Goal: Task Accomplishment & Management: Complete application form

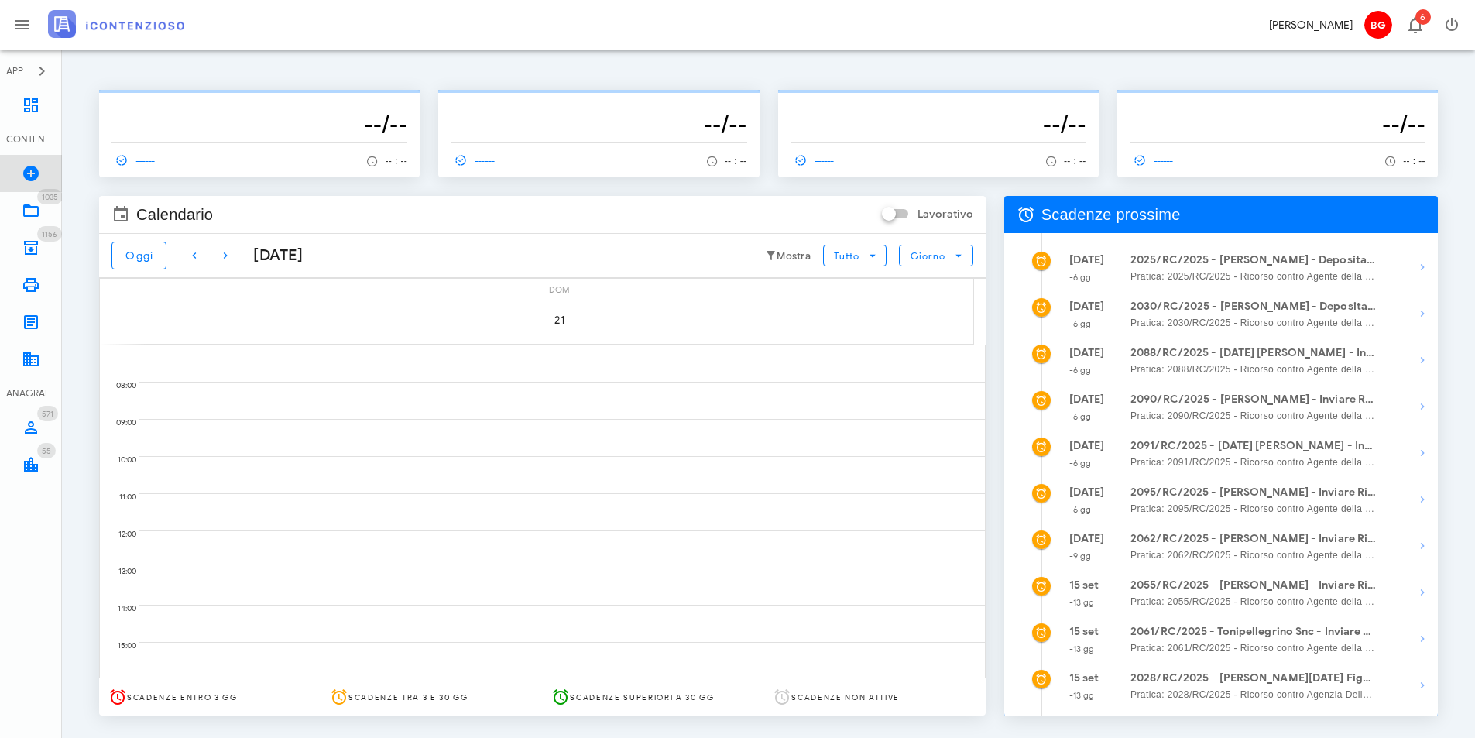
drag, startPoint x: 0, startPoint y: 0, endPoint x: 33, endPoint y: 170, distance: 173.4
click at [33, 171] on icon at bounding box center [31, 173] width 19 height 19
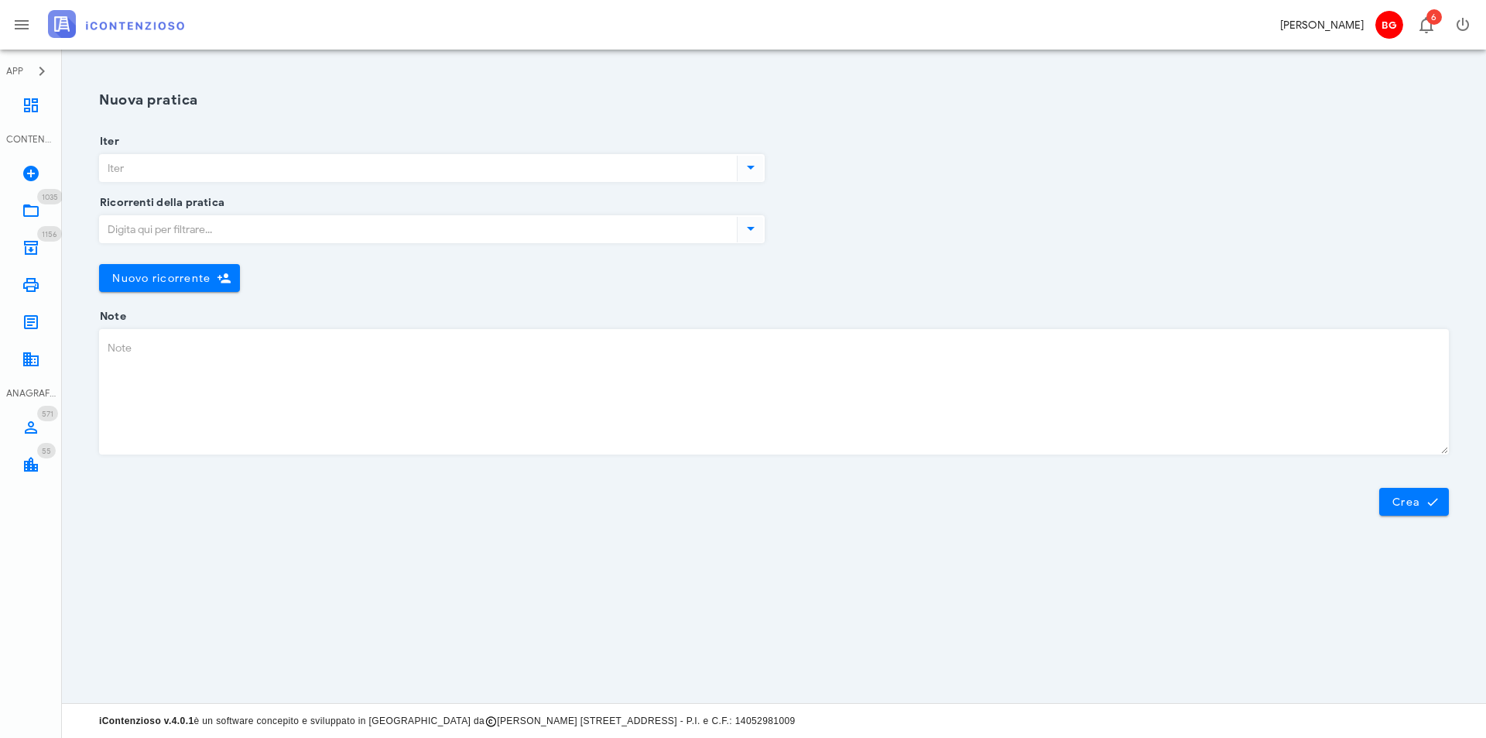
click at [180, 165] on input "Iter" at bounding box center [417, 168] width 634 height 26
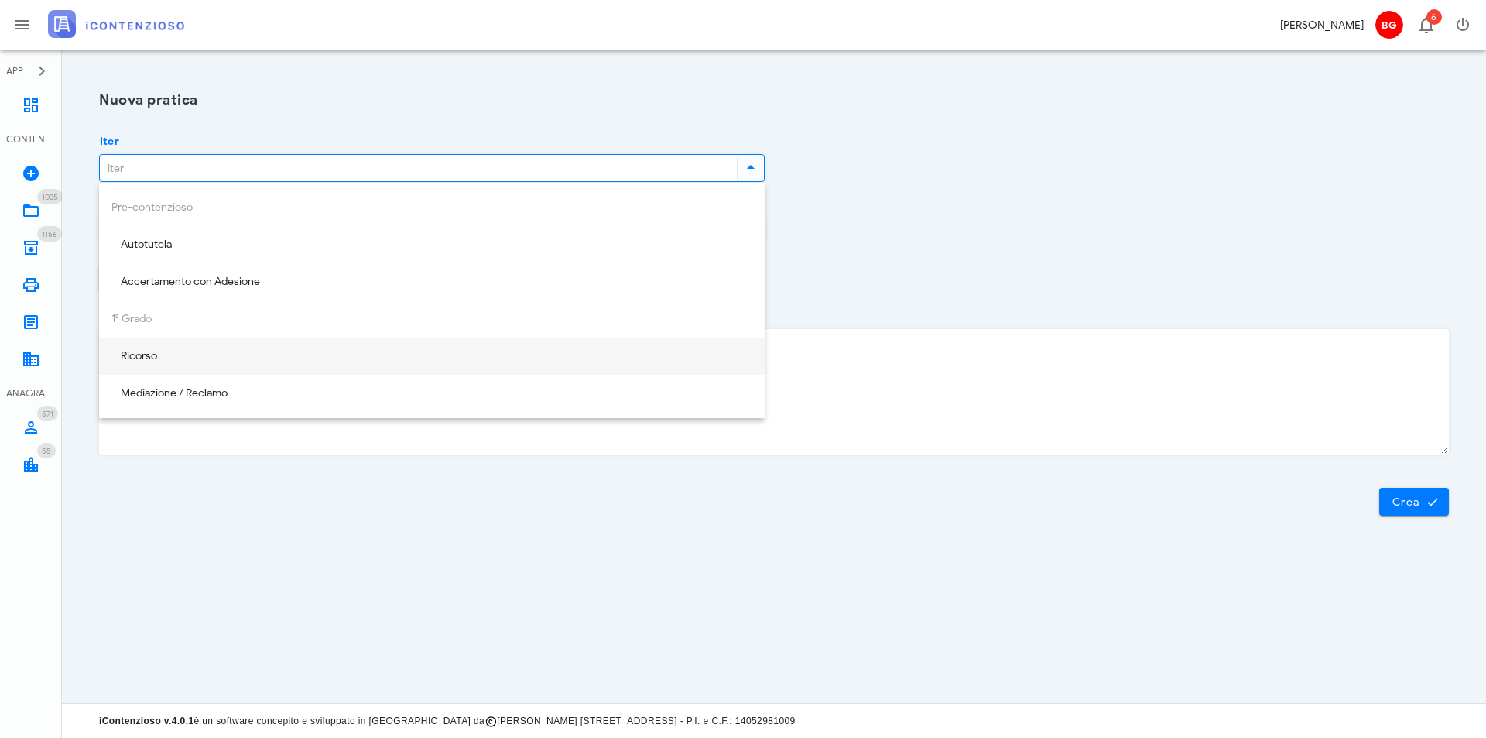
click at [199, 362] on div "Ricorso" at bounding box center [431, 356] width 641 height 13
type input "Ricorso"
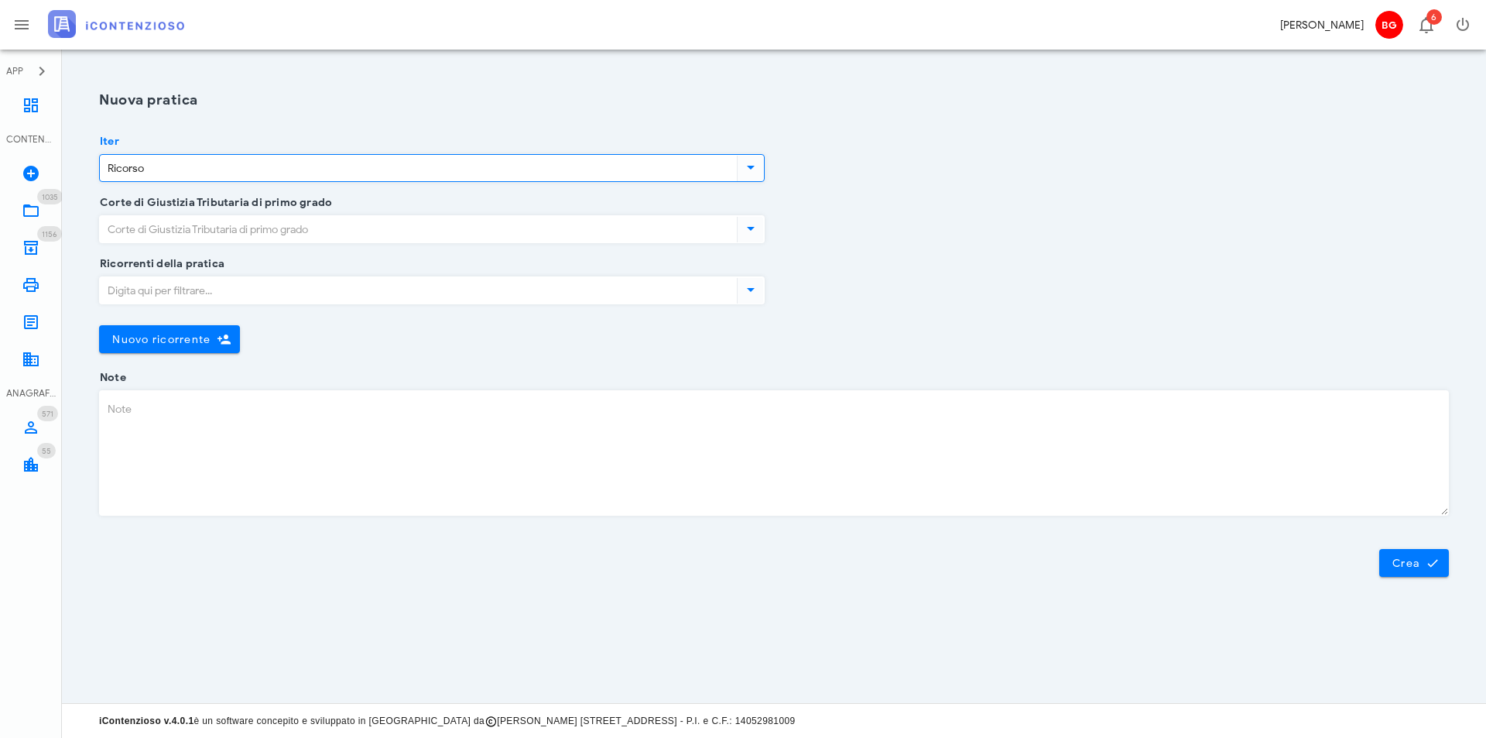
click at [221, 232] on input "Corte di Giustizia Tributaria di primo grado" at bounding box center [417, 229] width 634 height 26
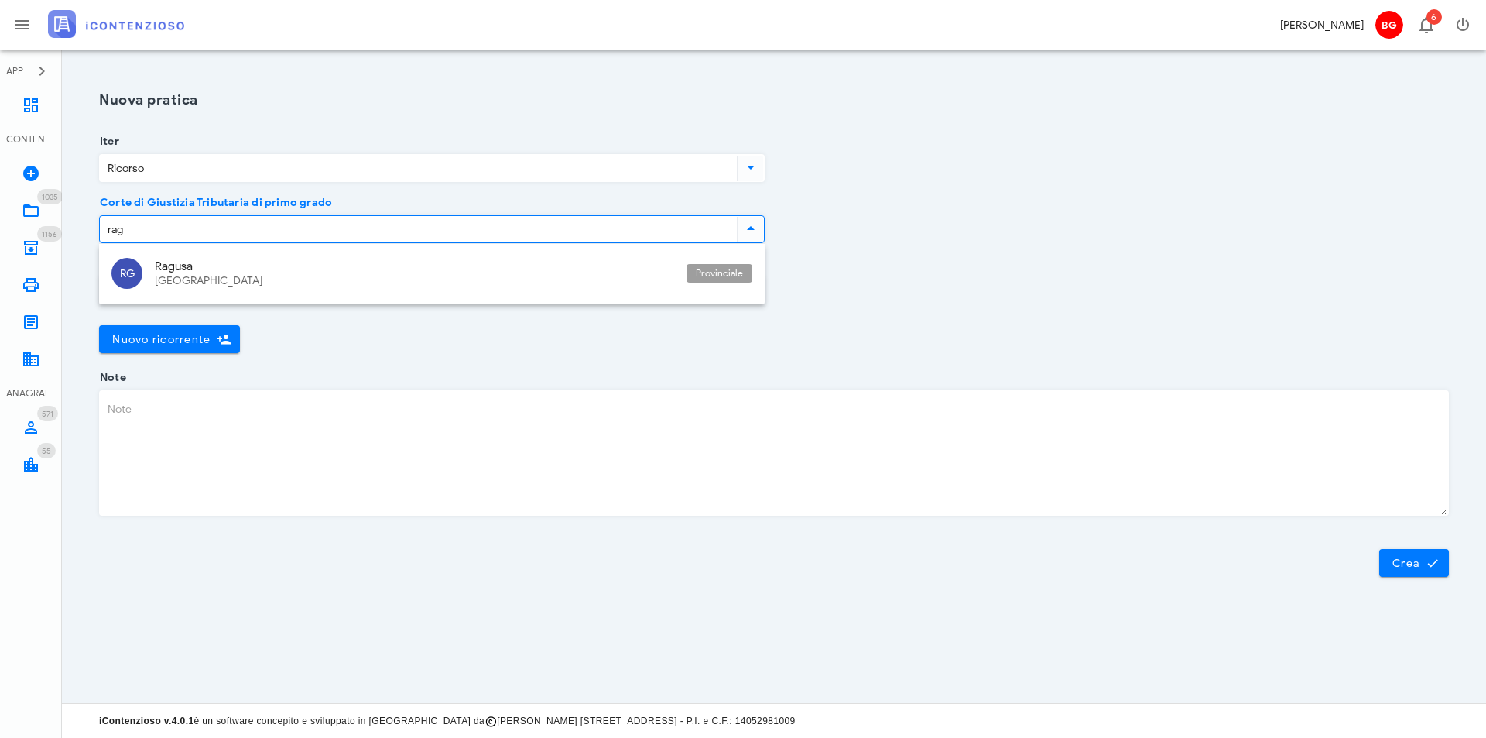
click at [272, 249] on div "RG Ragusa Sicilia Provinciale" at bounding box center [432, 274] width 666 height 60
click at [268, 262] on div "Ragusa" at bounding box center [414, 266] width 519 height 14
type input "Ragusa"
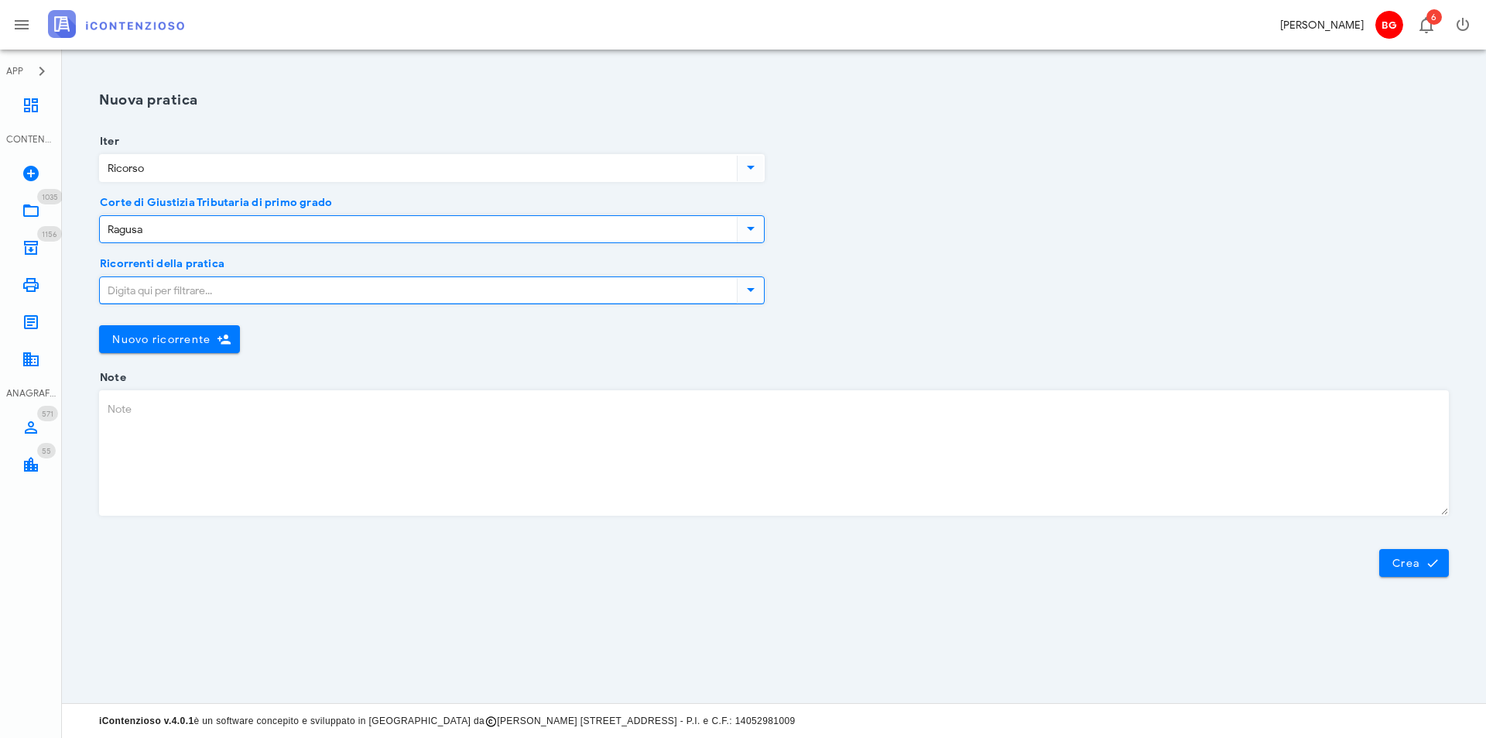
click at [226, 296] on input "Ricorrenti della pratica" at bounding box center [417, 290] width 634 height 26
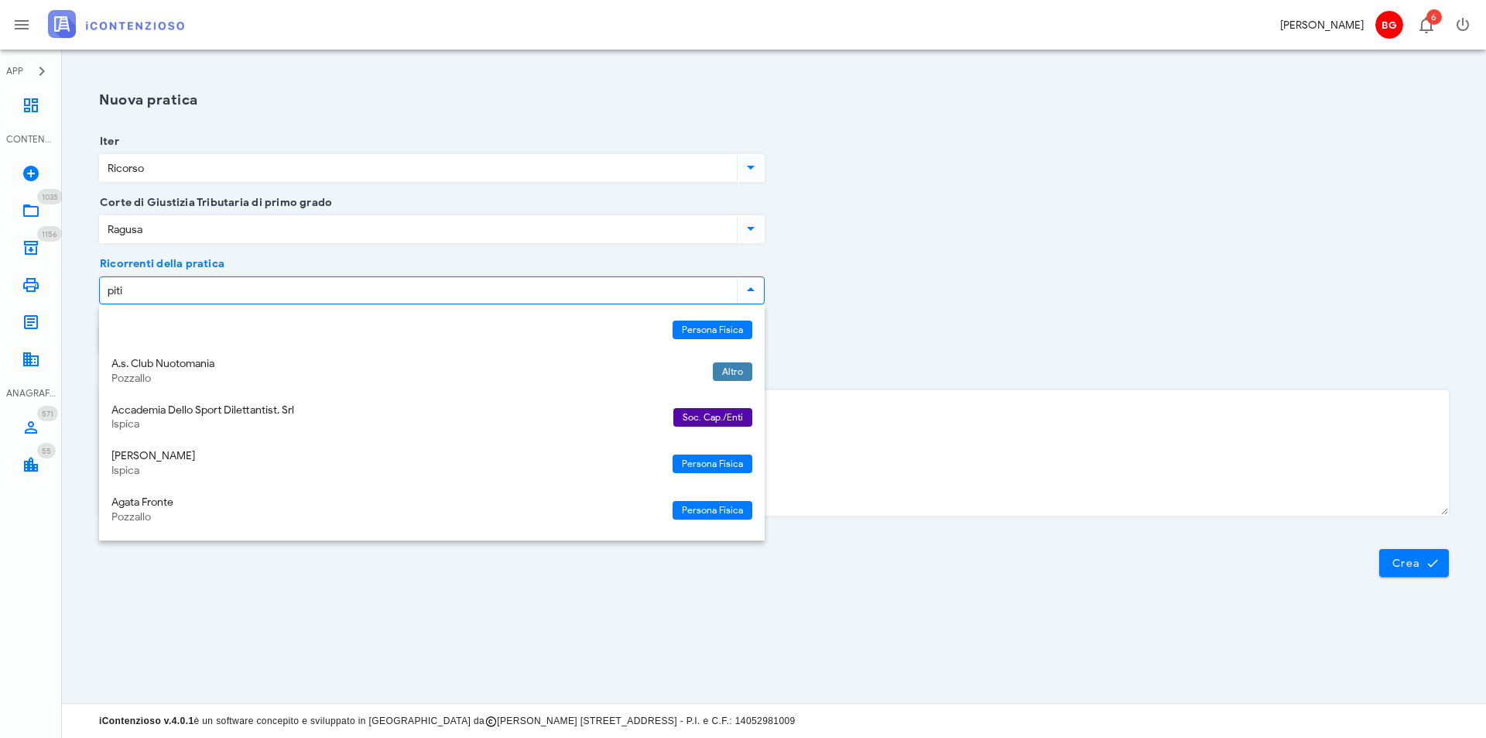
type input "pitim"
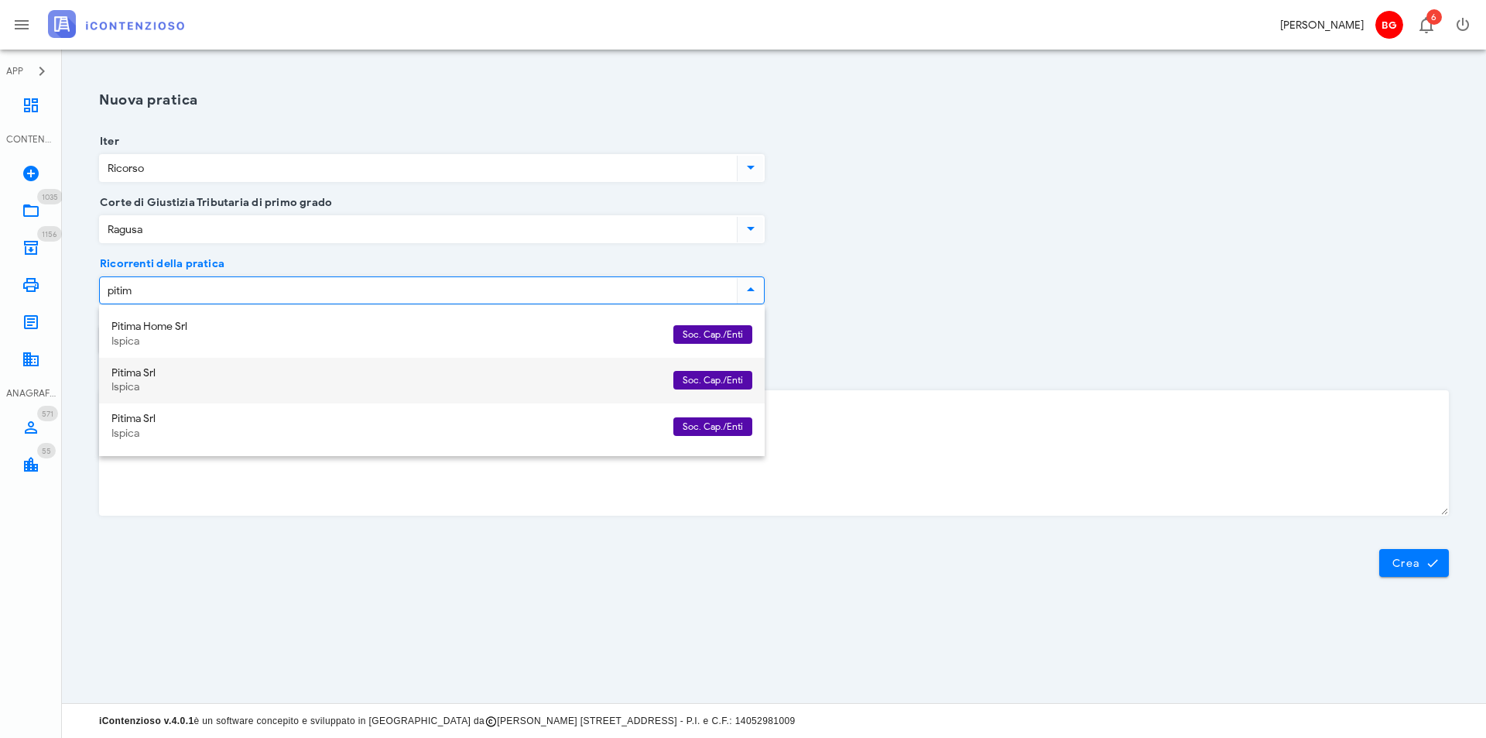
click at [251, 375] on div "Pitima Srl" at bounding box center [386, 373] width 550 height 13
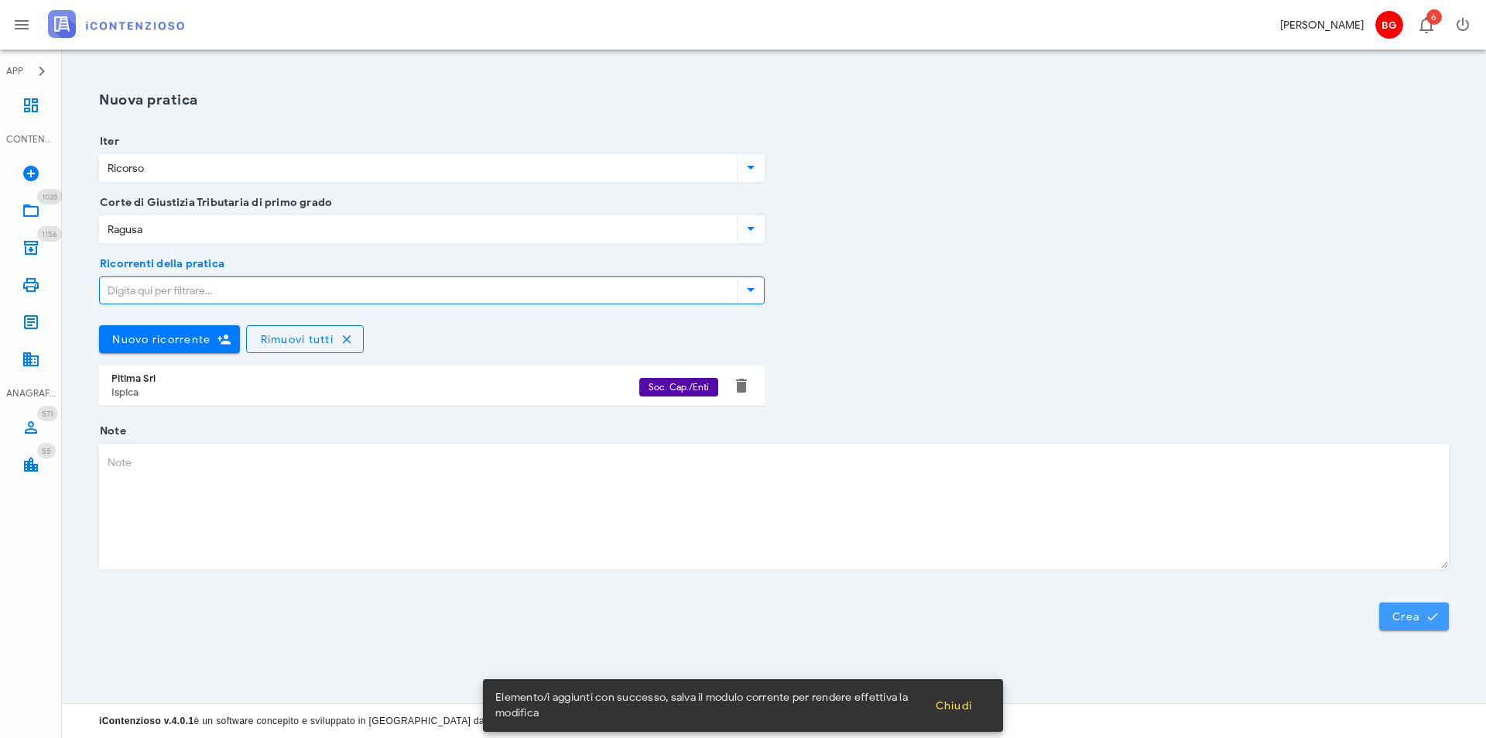
click at [1401, 620] on span "Crea" at bounding box center [1414, 616] width 45 height 14
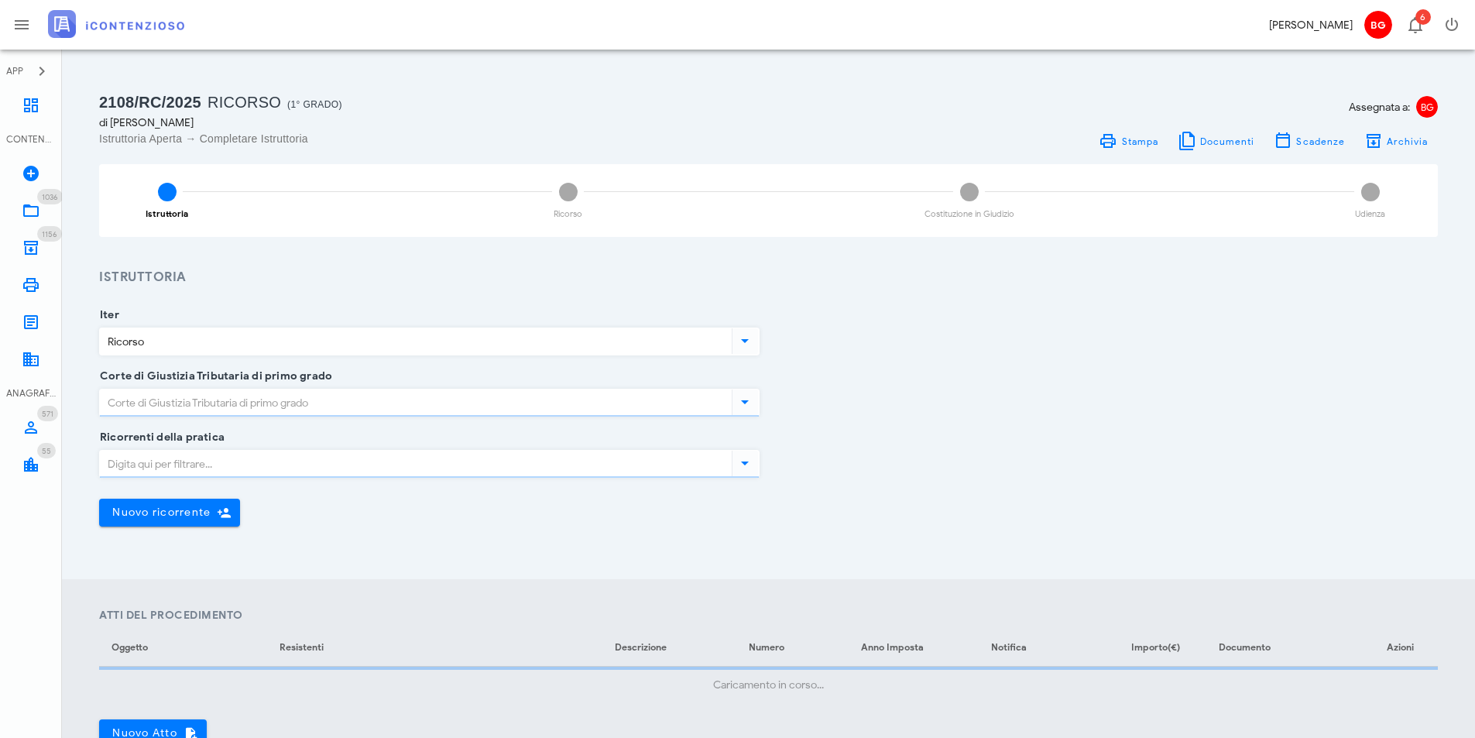
type input "Ragusa"
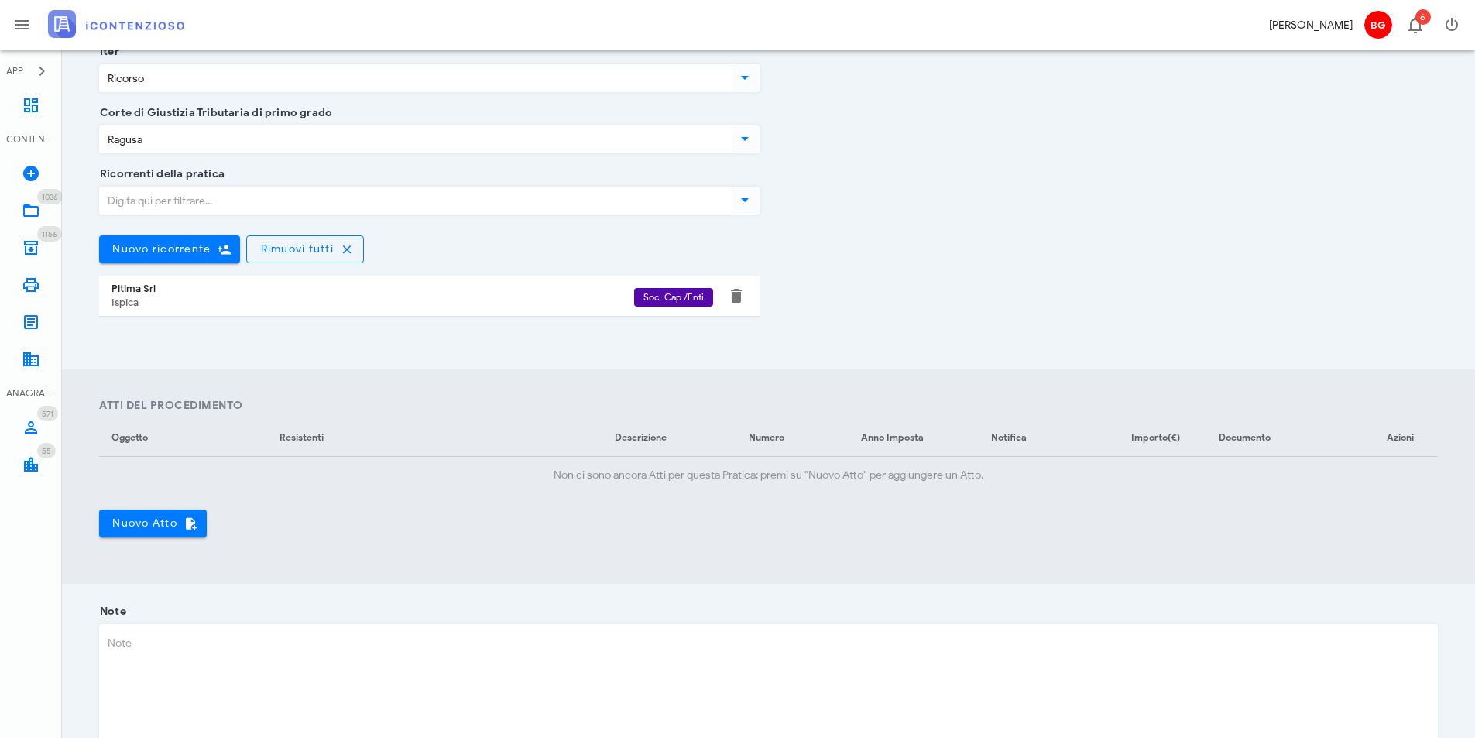
scroll to position [310, 0]
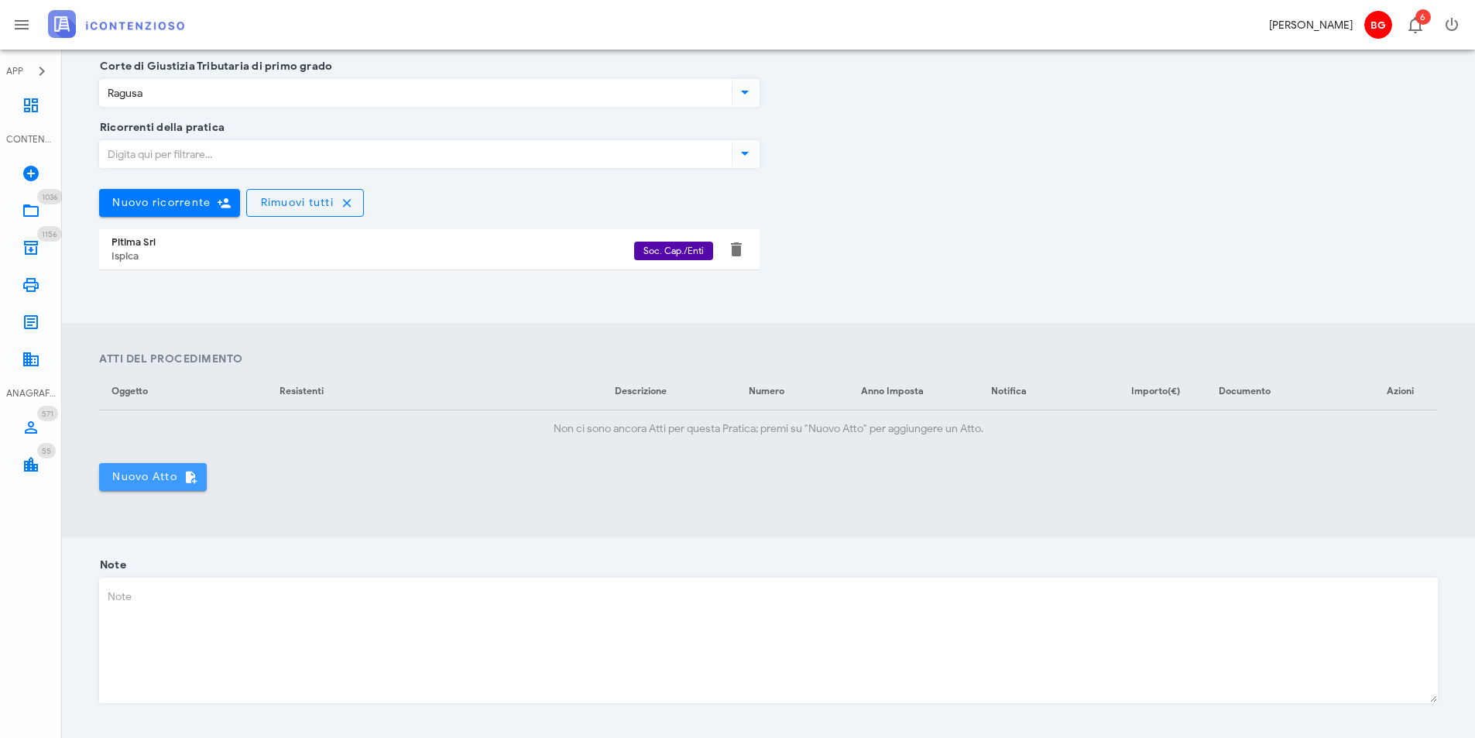
click at [129, 490] on button "Nuovo Atto" at bounding box center [153, 477] width 108 height 28
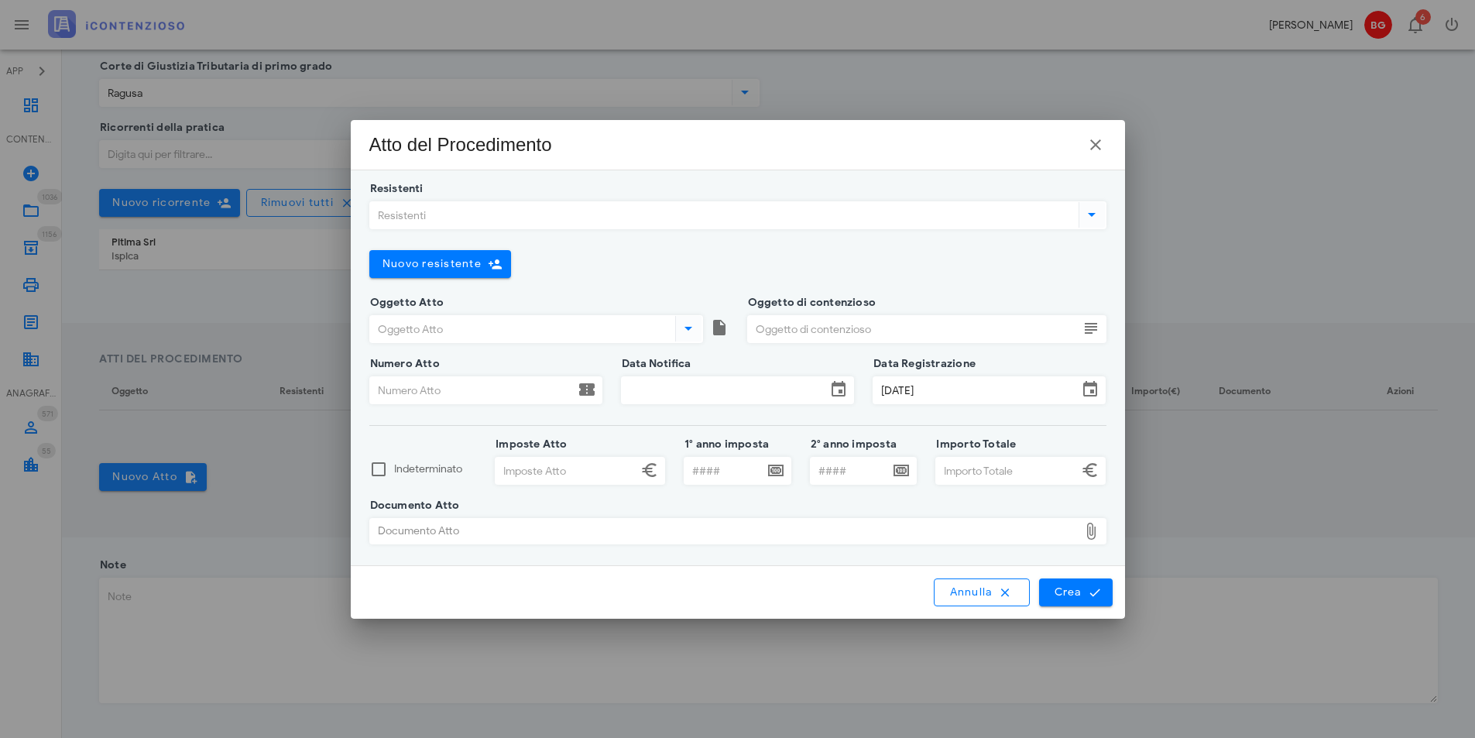
click at [538, 210] on input "Resistenti" at bounding box center [722, 215] width 705 height 26
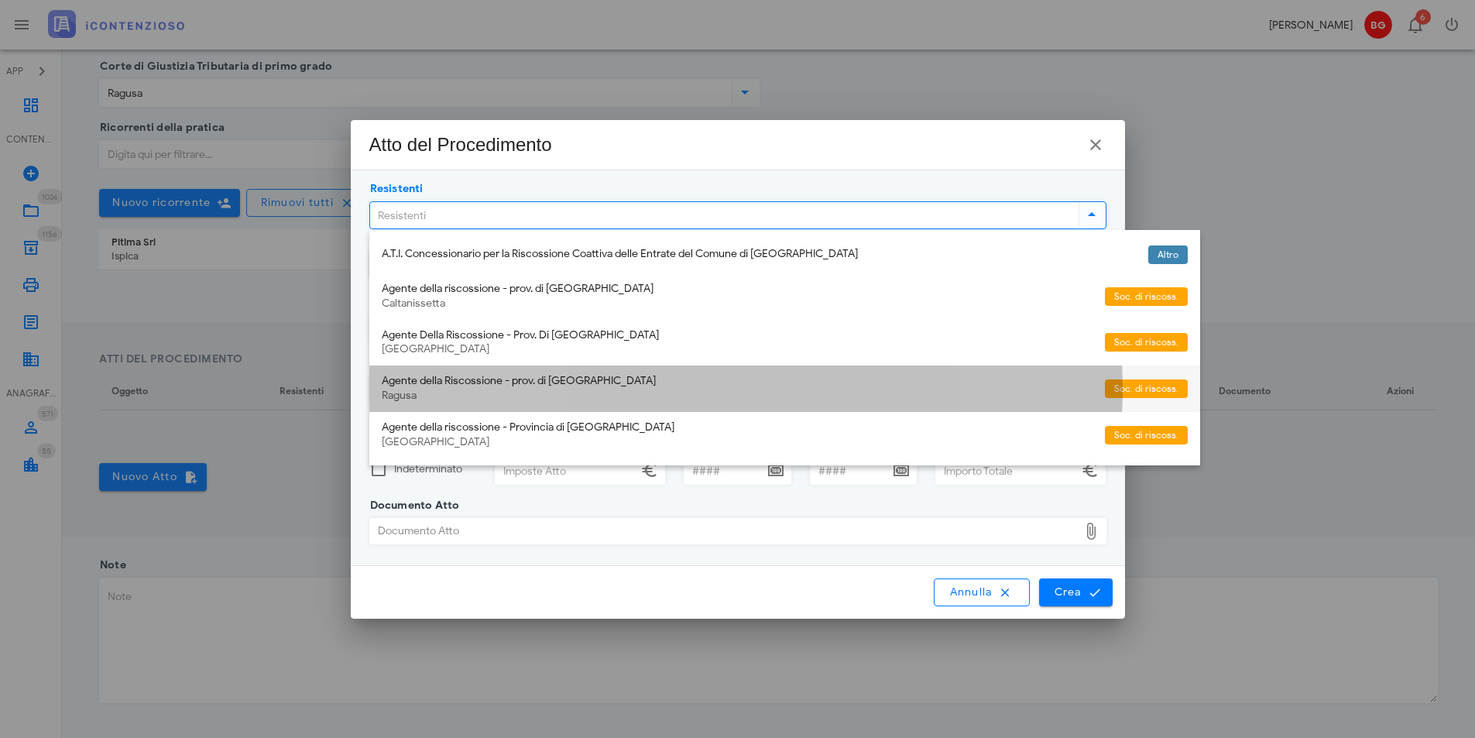
click at [492, 382] on div "Agente della Riscossione - prov. di Ragusa" at bounding box center [737, 381] width 711 height 13
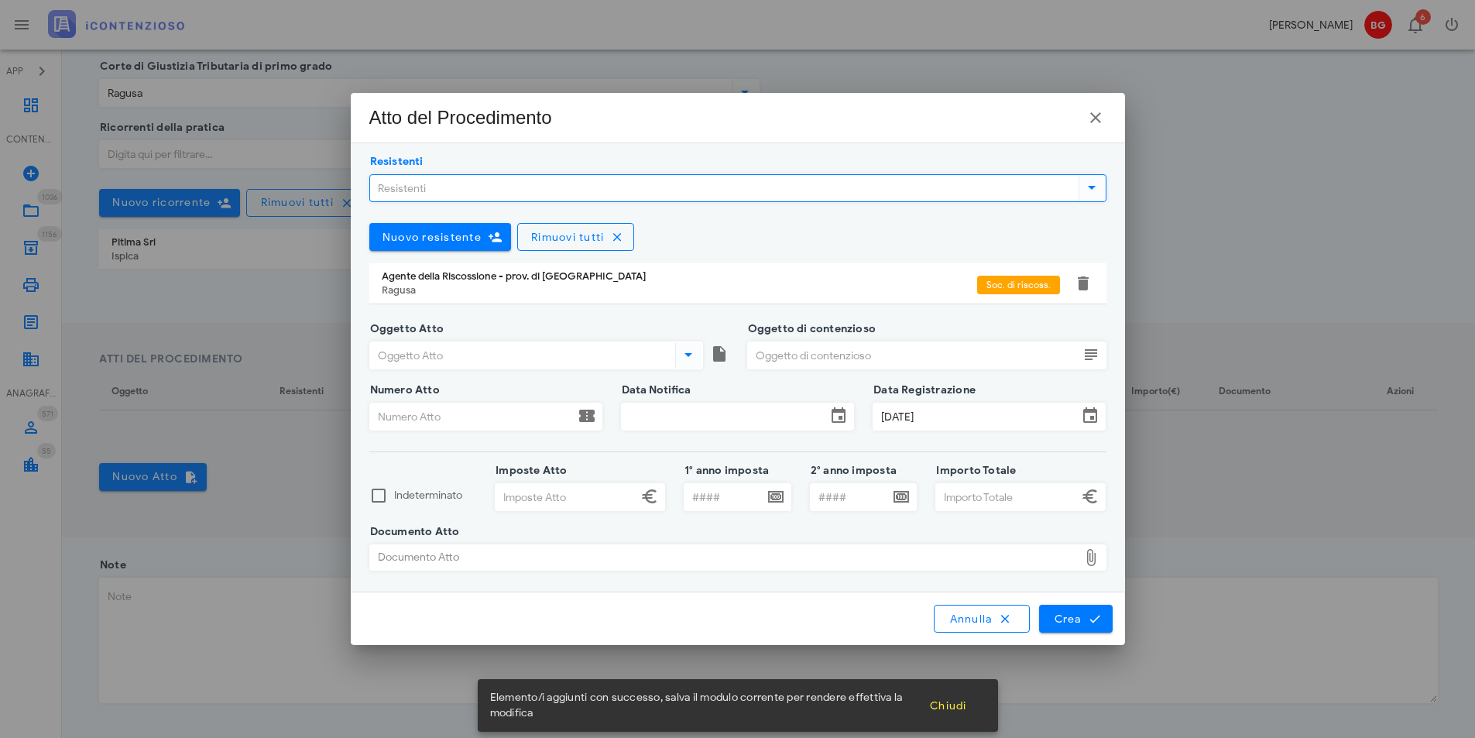
click at [430, 357] on input "Oggetto Atto" at bounding box center [521, 355] width 302 height 26
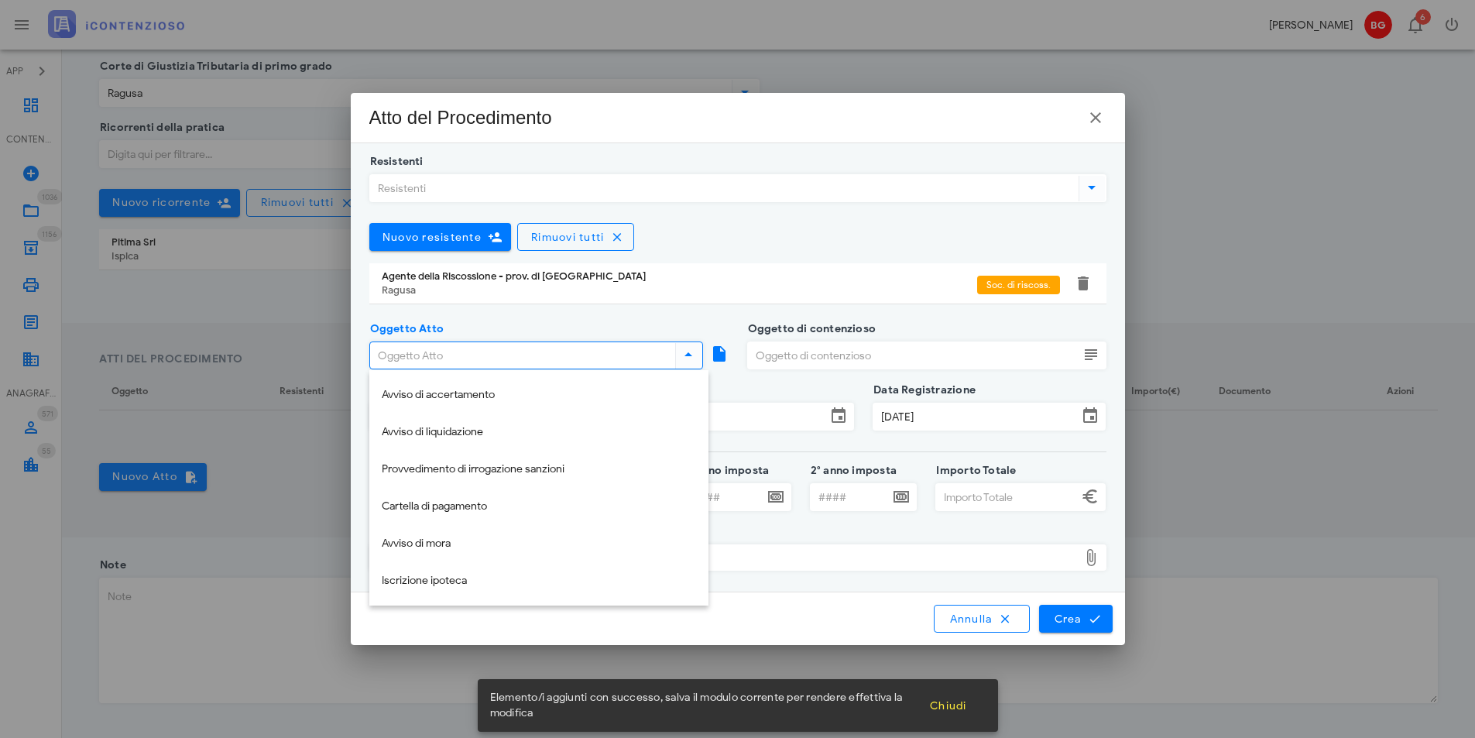
click at [472, 508] on div "Cartella di pagamento" at bounding box center [539, 506] width 314 height 13
type input "Cartella di pagamento"
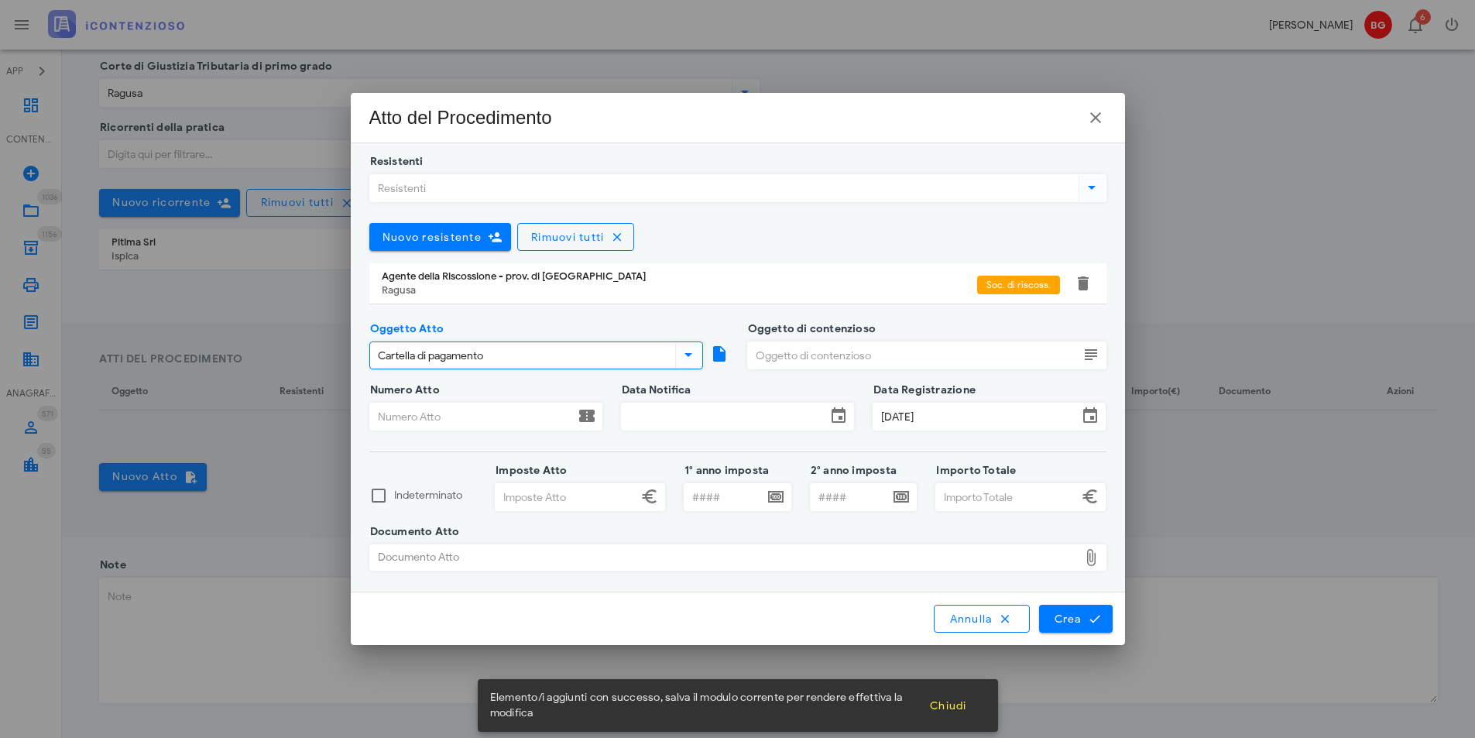
click at [823, 350] on input "Oggetto di contenzioso" at bounding box center [913, 355] width 331 height 26
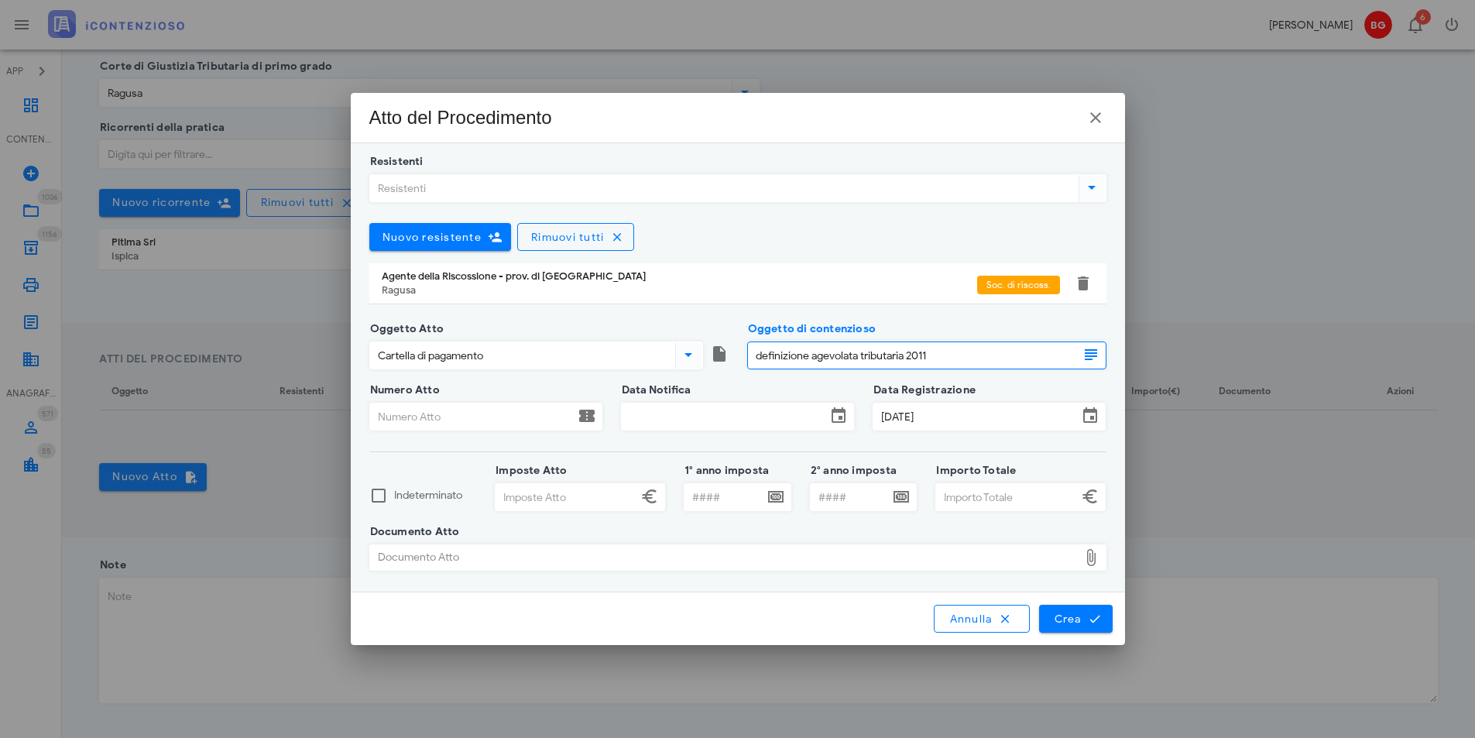
type input "definizione agevolata tributaria 2011"
click at [406, 426] on input "Numero Atto" at bounding box center [472, 416] width 204 height 26
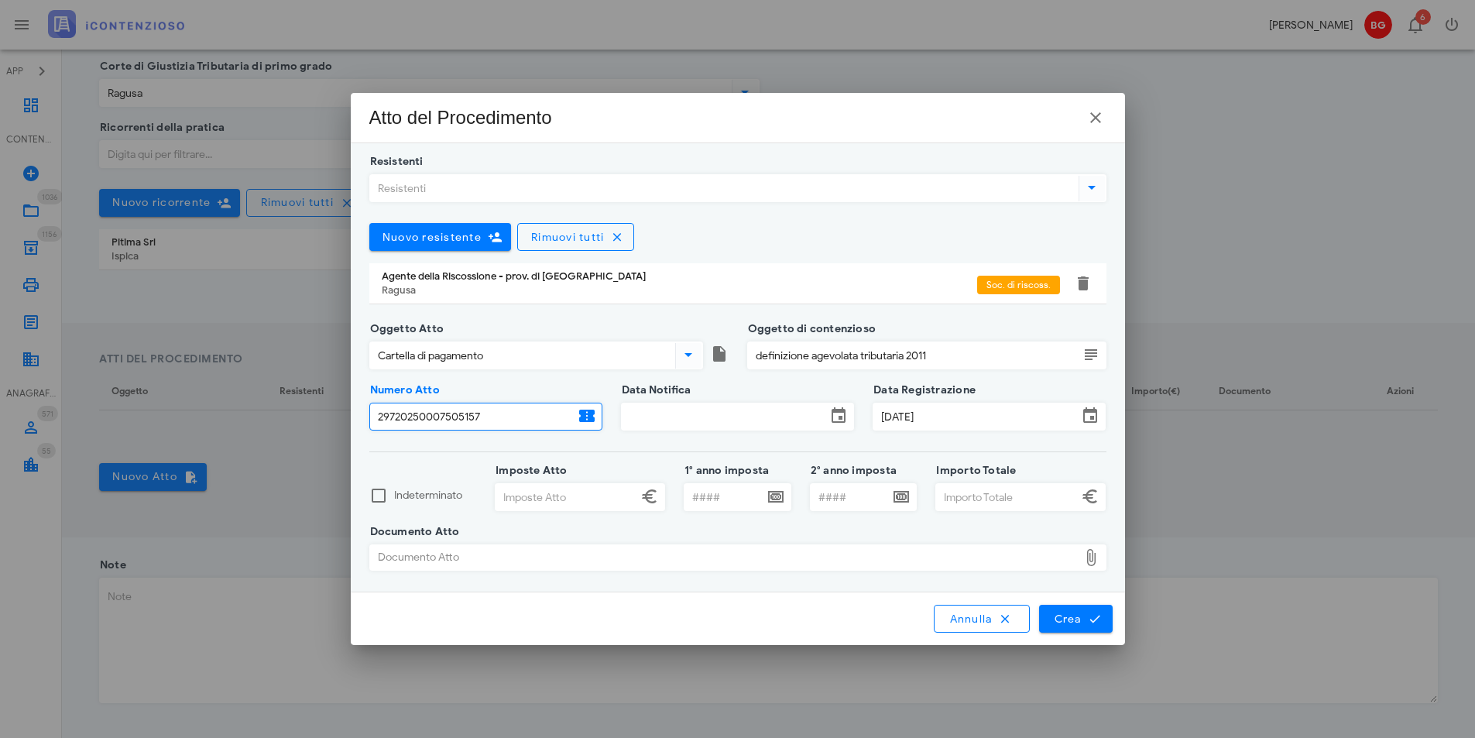
type input "29720250007505157"
click at [717, 408] on input "Data Notifica" at bounding box center [724, 416] width 204 height 26
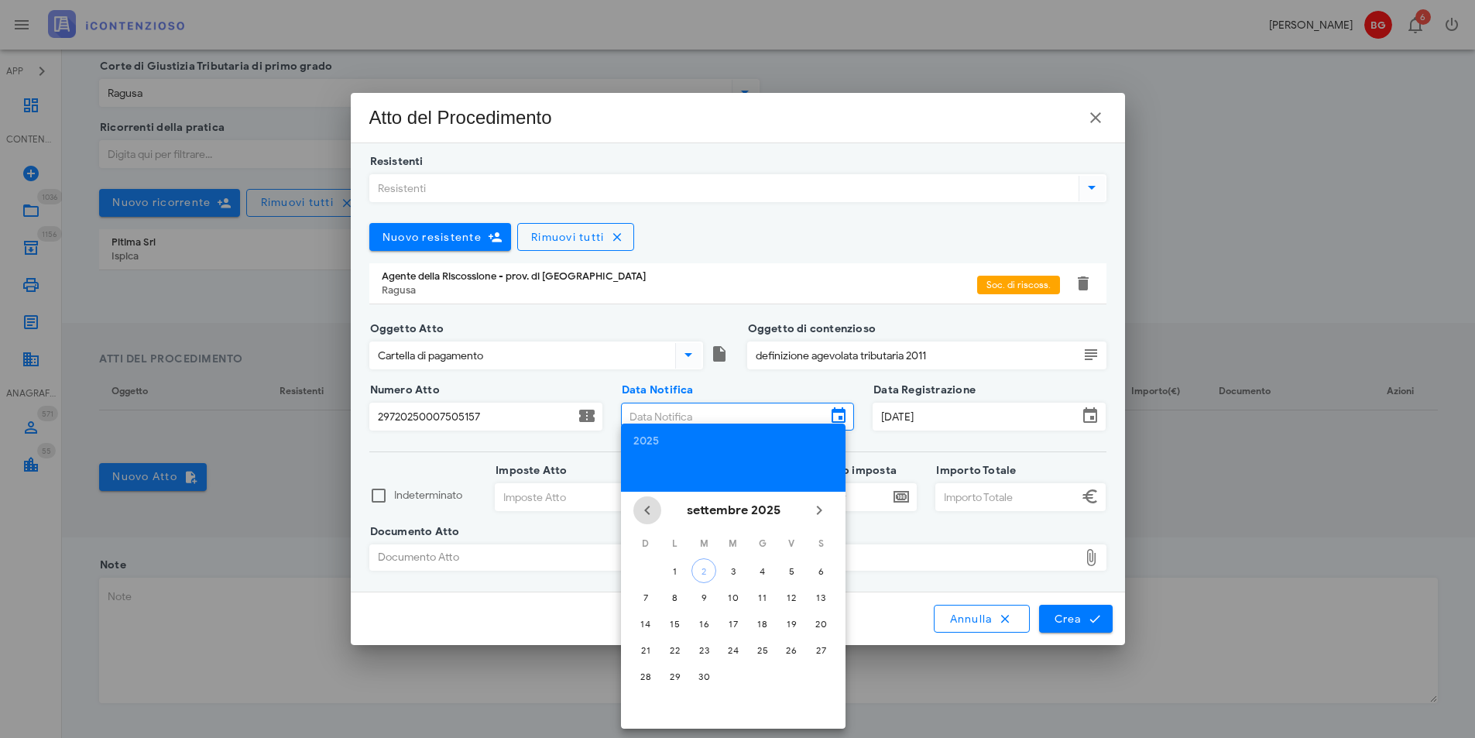
click at [653, 509] on icon "Il mese scorso" at bounding box center [647, 510] width 19 height 19
click at [794, 672] on div "29" at bounding box center [791, 676] width 25 height 12
type input "29/08/2025"
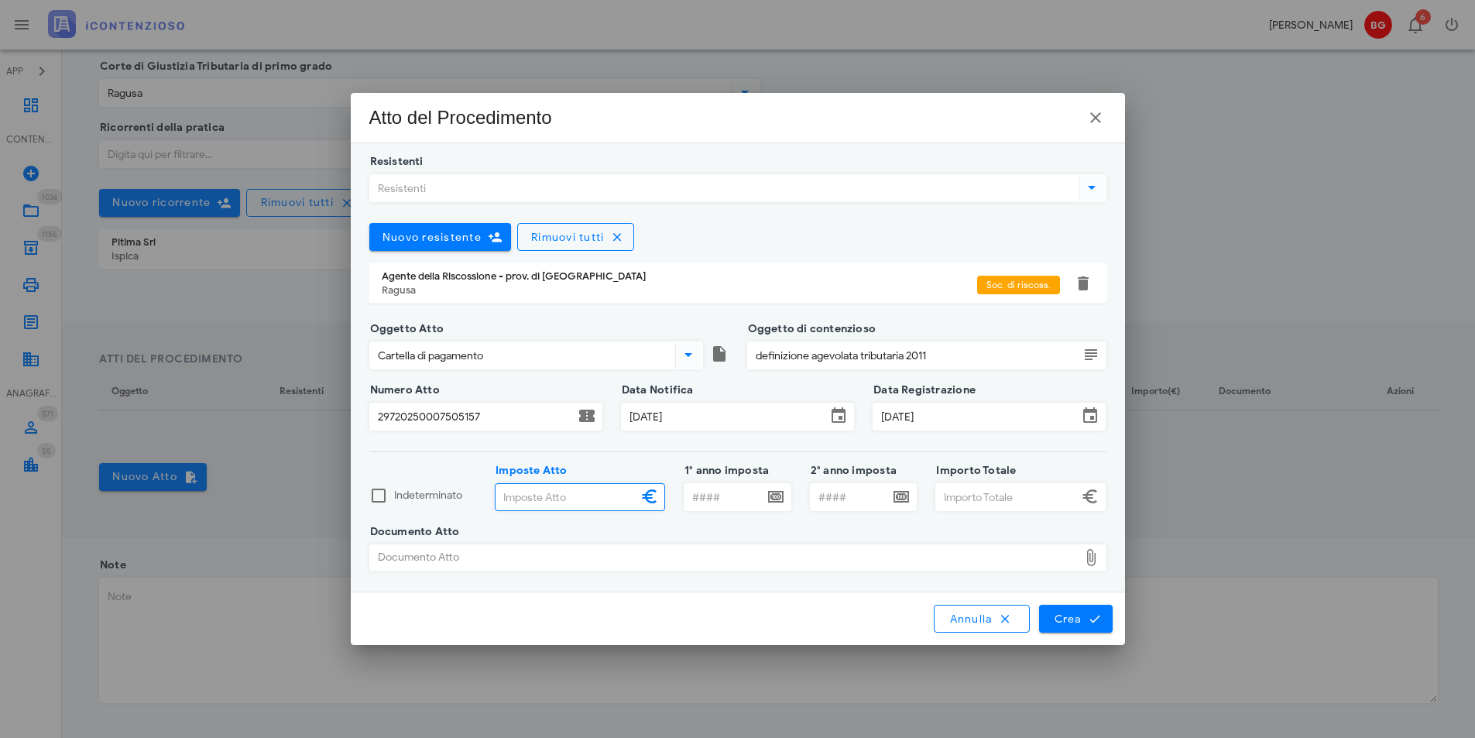
click at [581, 495] on input "Imposte Atto" at bounding box center [566, 497] width 142 height 26
type input "20.092,61"
click at [959, 495] on input "Importo Totale" at bounding box center [1007, 497] width 142 height 26
click at [639, 567] on div "Documento Atto" at bounding box center [724, 557] width 708 height 25
type input "20.098,49"
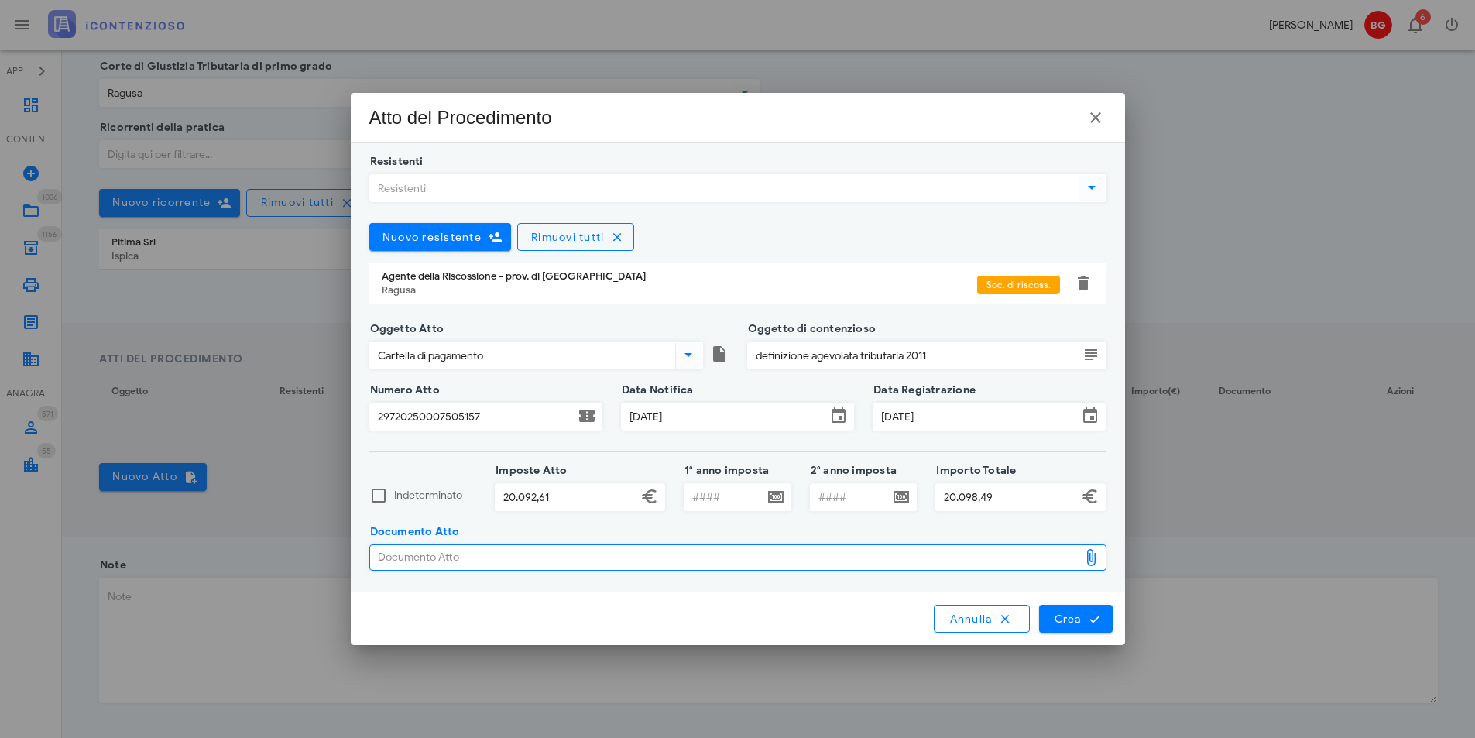
type input "C:\fakepath\7404.pdf"
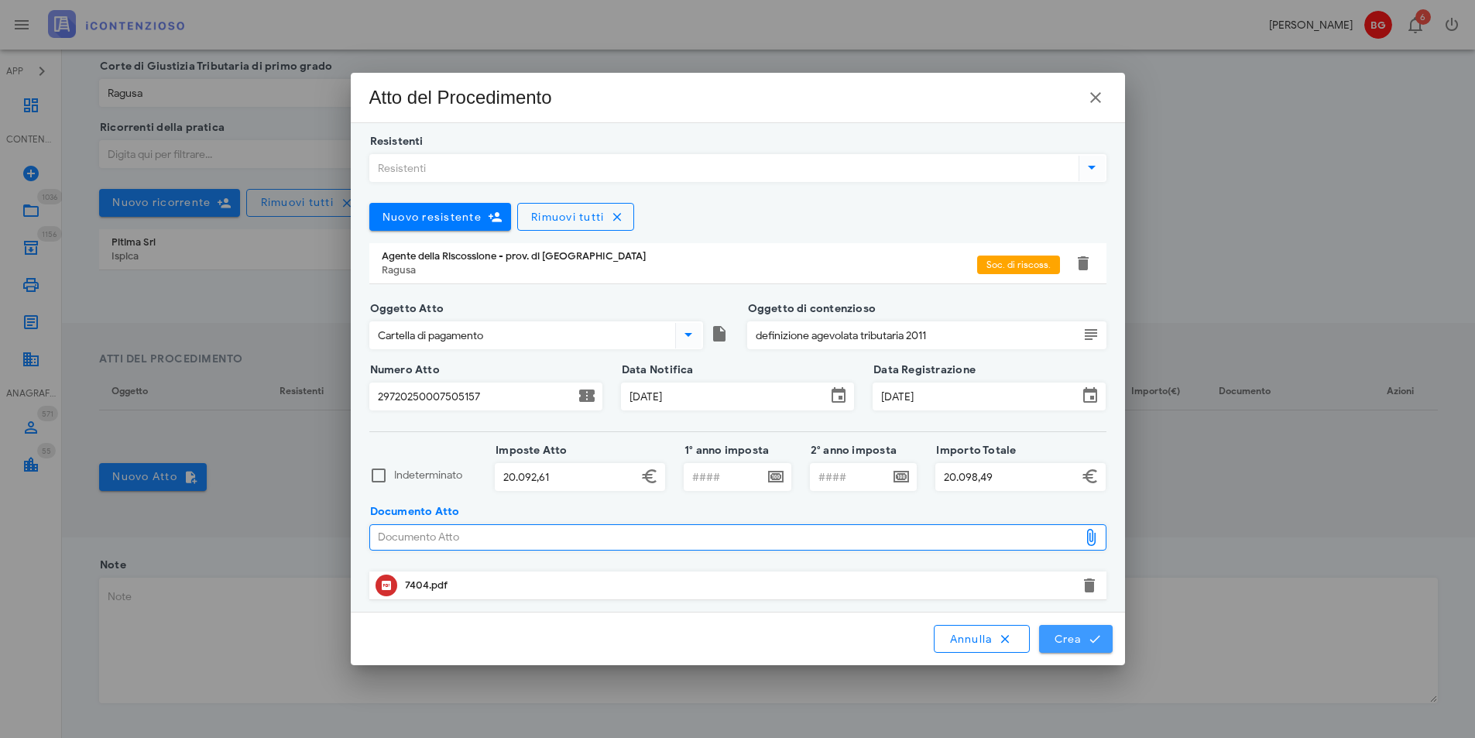
click at [1094, 643] on icon "submit" at bounding box center [1095, 639] width 14 height 14
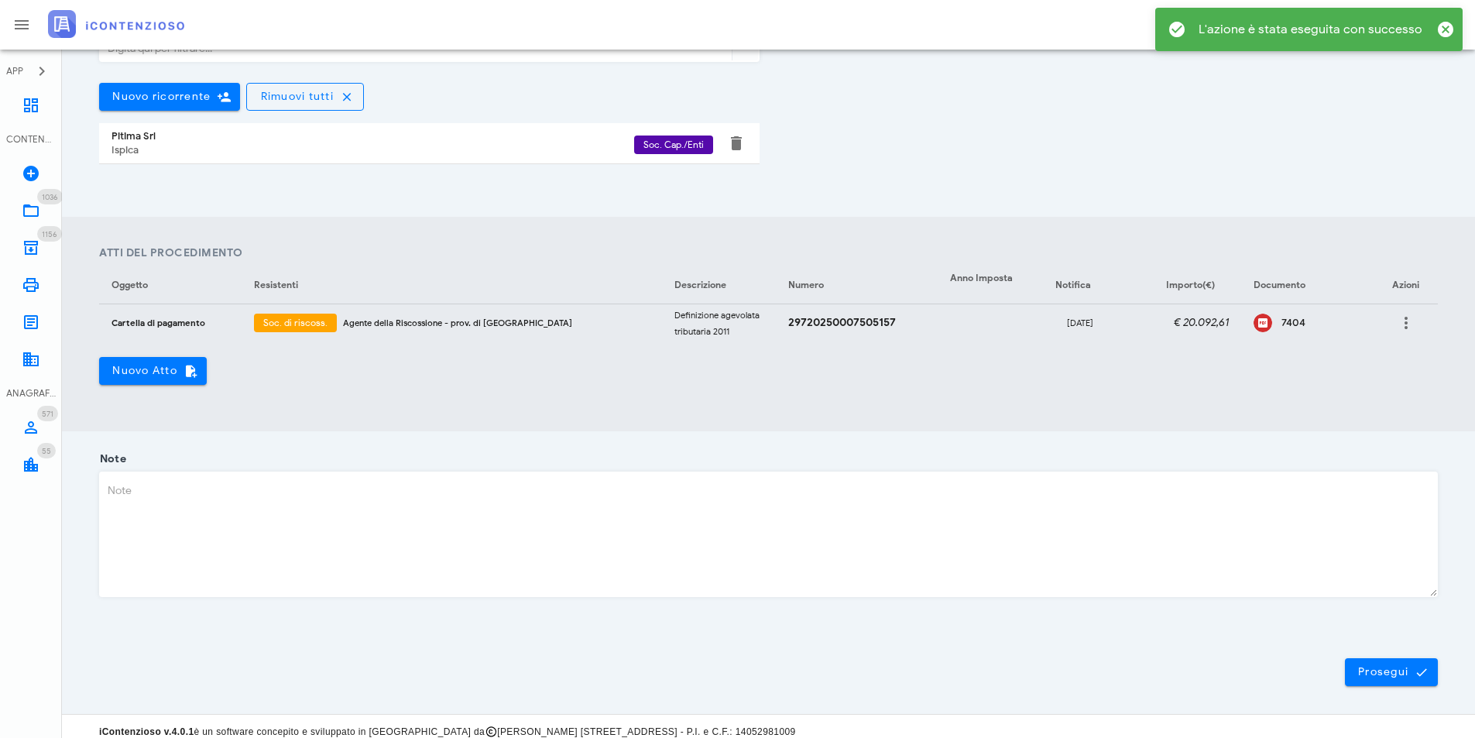
scroll to position [427, 0]
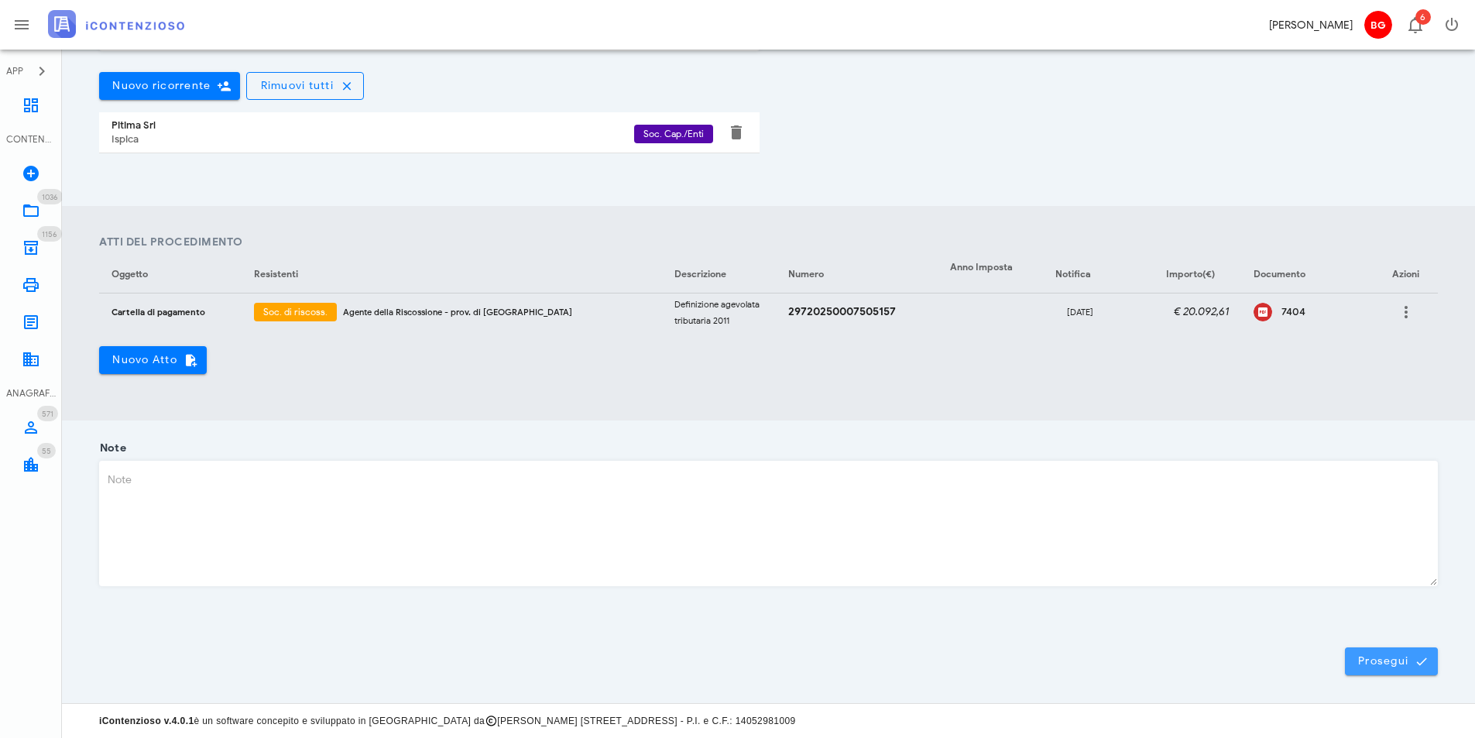
click at [1373, 660] on span "Prosegui" at bounding box center [1391, 661] width 68 height 14
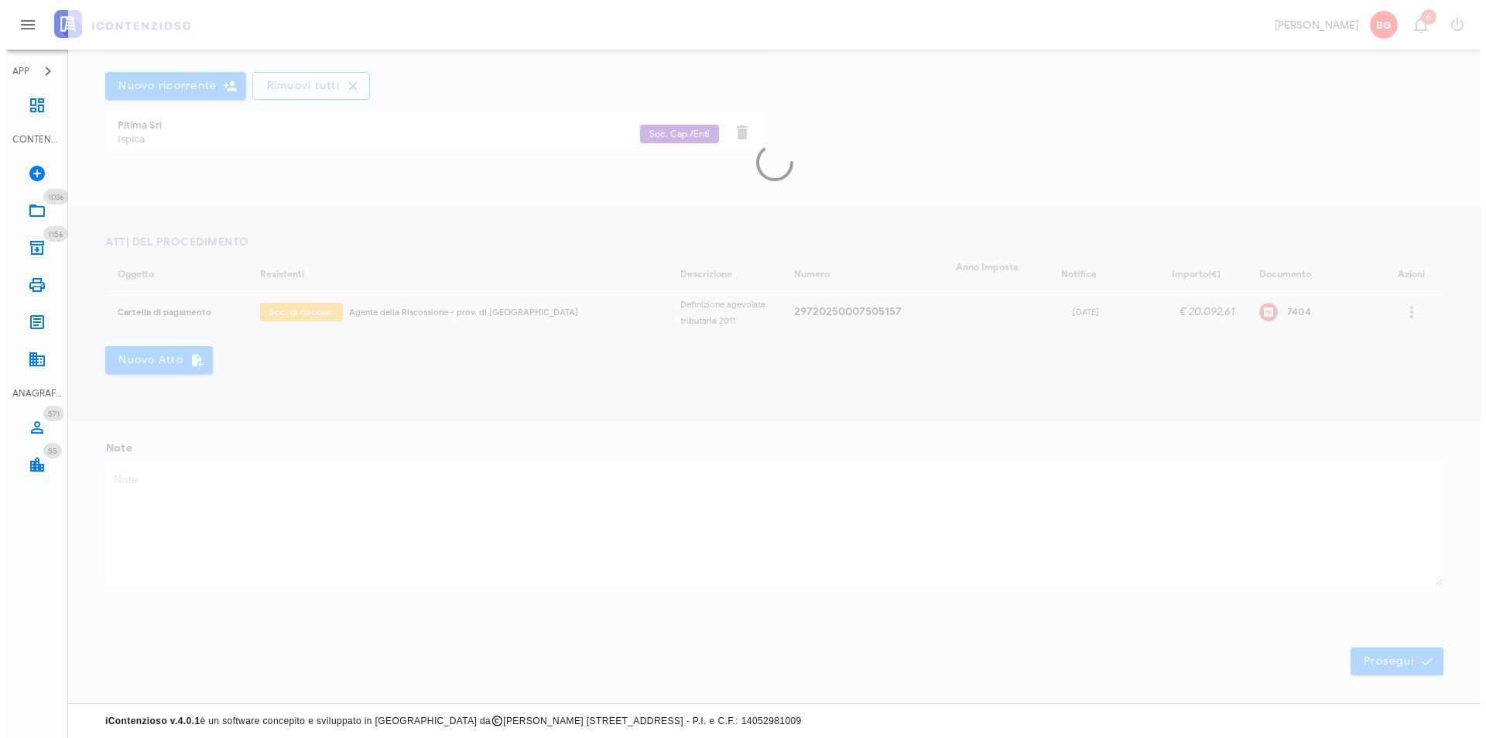
scroll to position [0, 0]
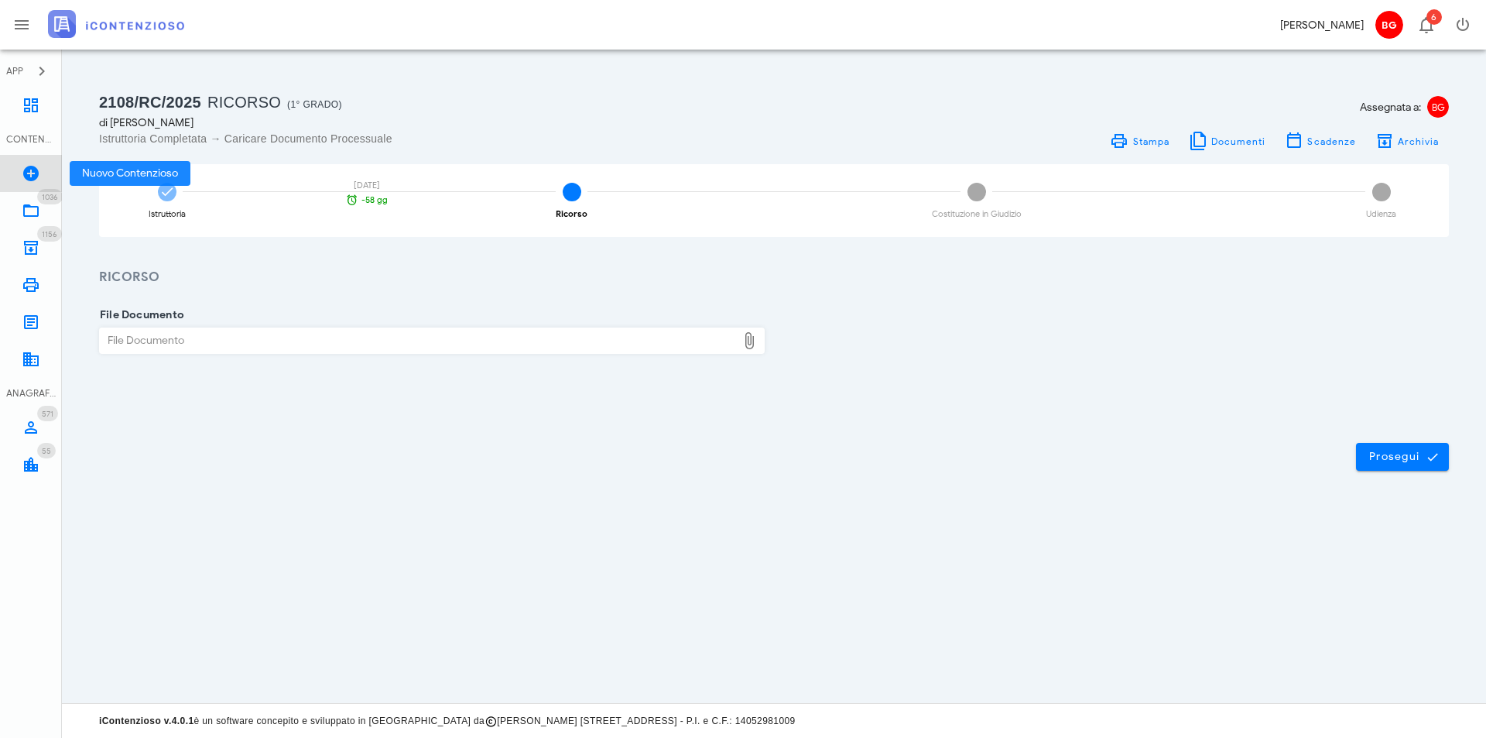
click at [42, 176] on link "Nuovo Contenzioso" at bounding box center [31, 173] width 62 height 37
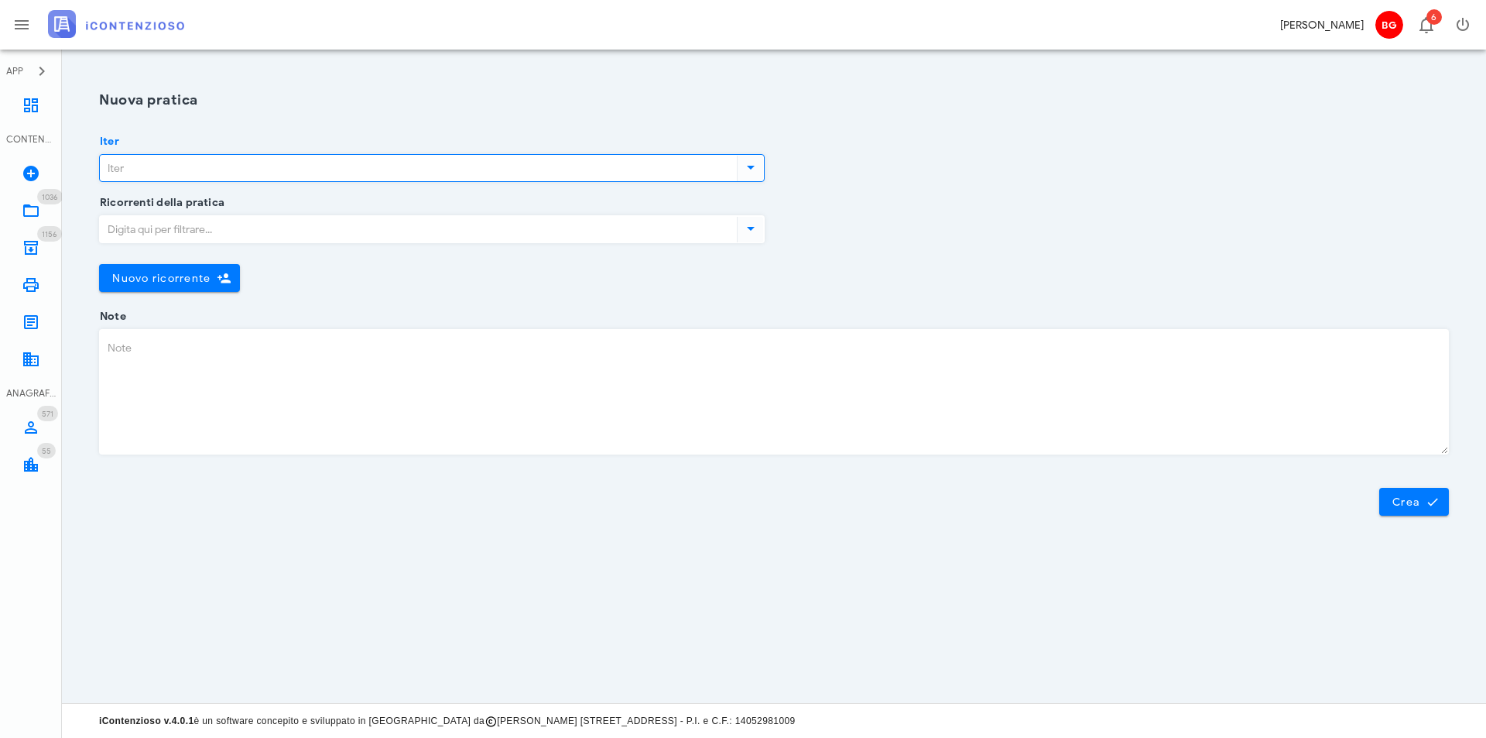
click at [166, 168] on input "Iter" at bounding box center [417, 168] width 634 height 26
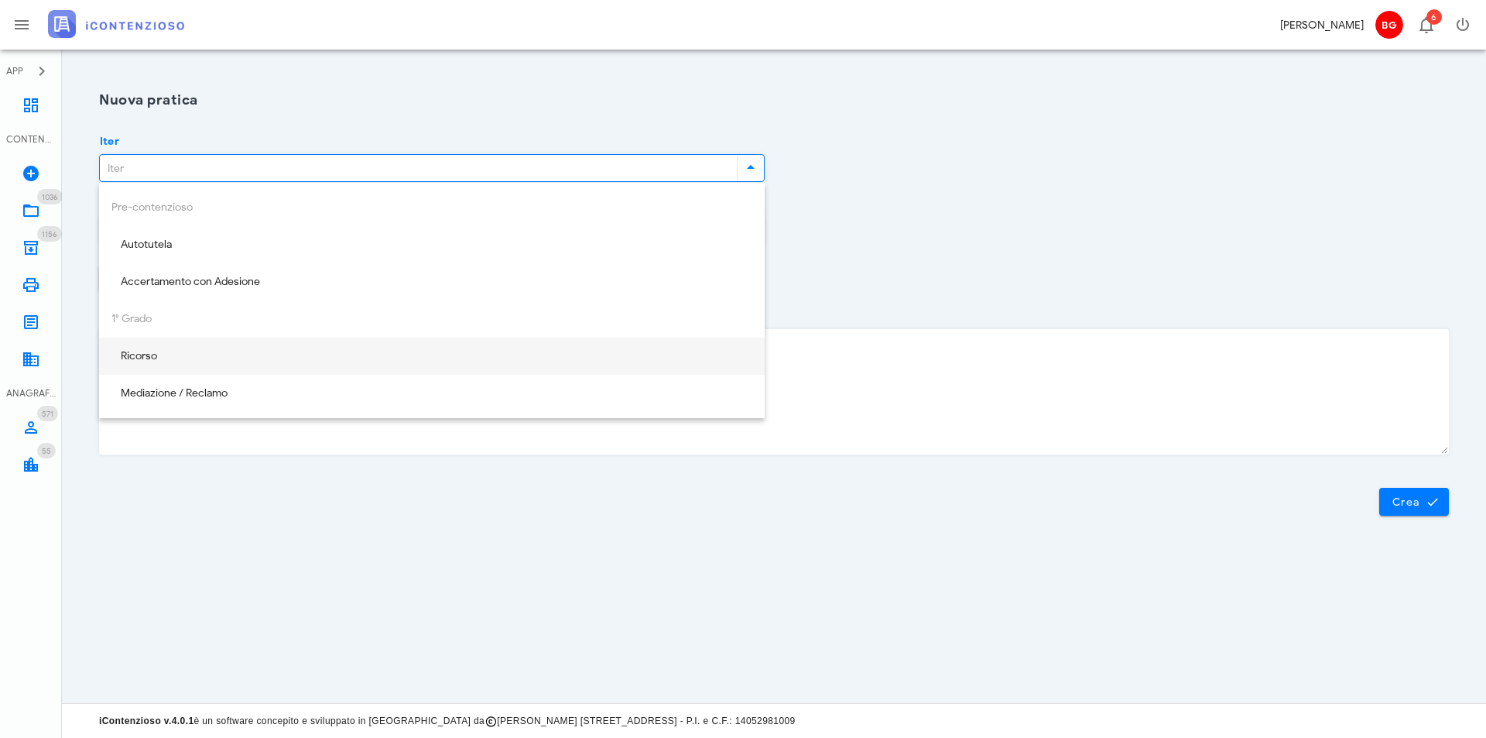
click at [182, 348] on div "Ricorso" at bounding box center [431, 357] width 641 height 32
type input "Ricorso"
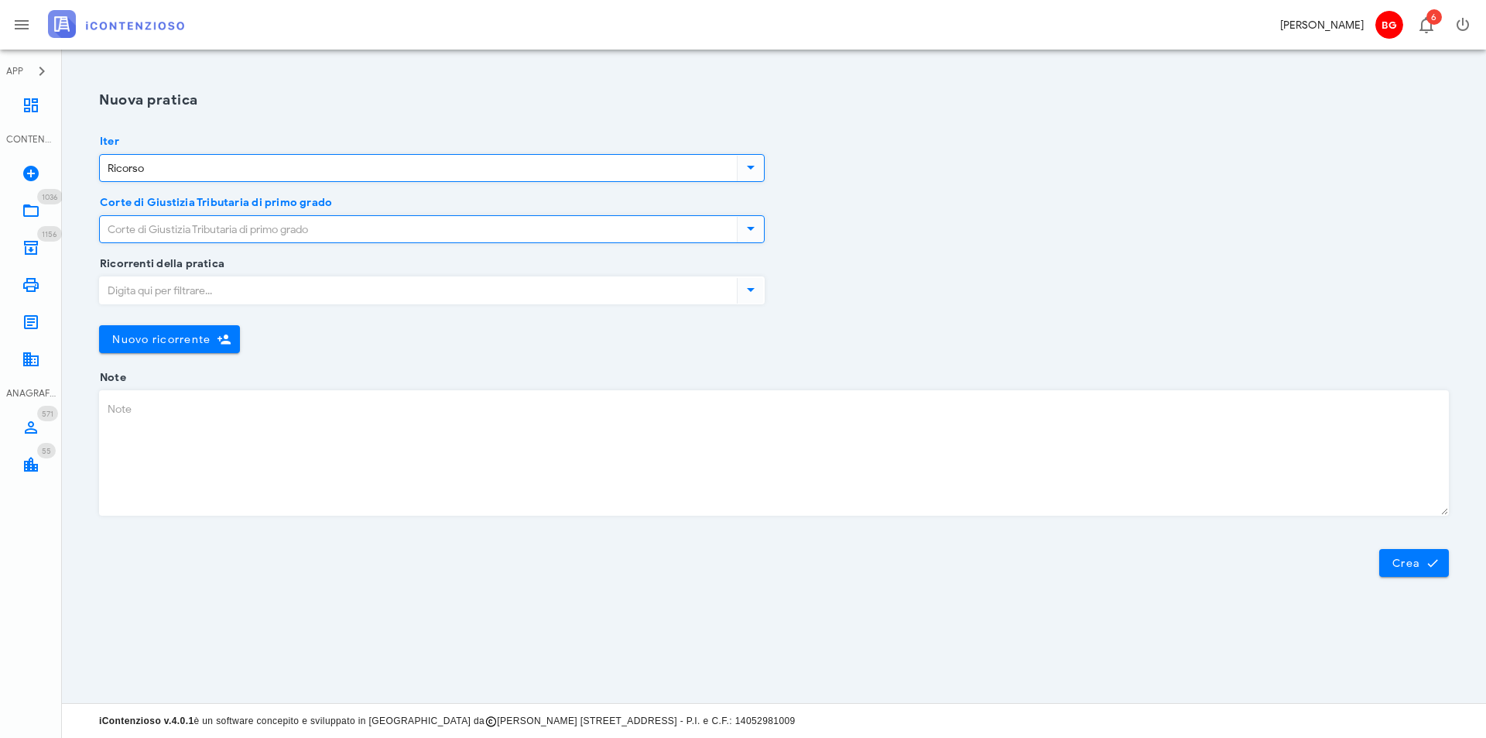
click at [146, 234] on input "Corte di Giustizia Tributaria di primo grado" at bounding box center [417, 229] width 634 height 26
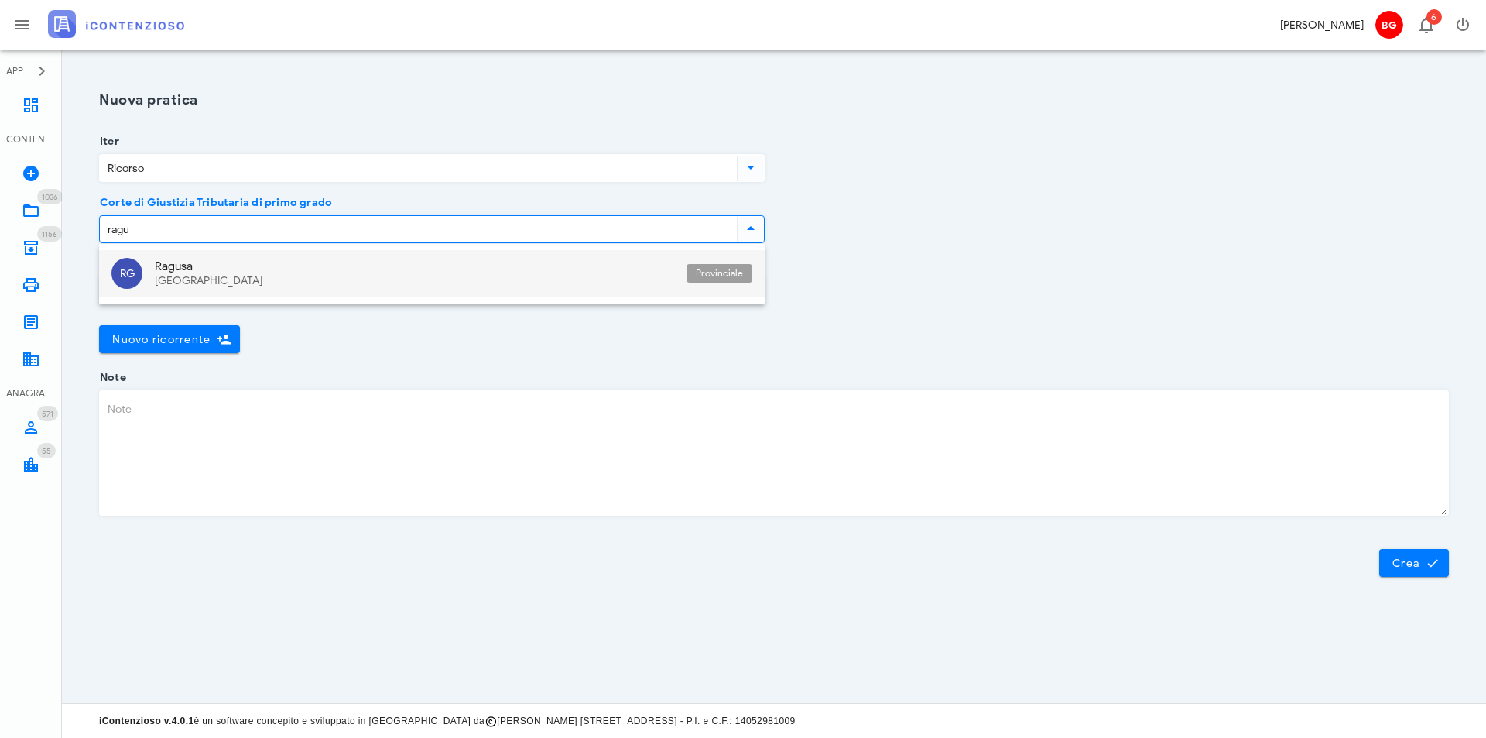
click at [231, 282] on div "Sicilia" at bounding box center [414, 281] width 519 height 13
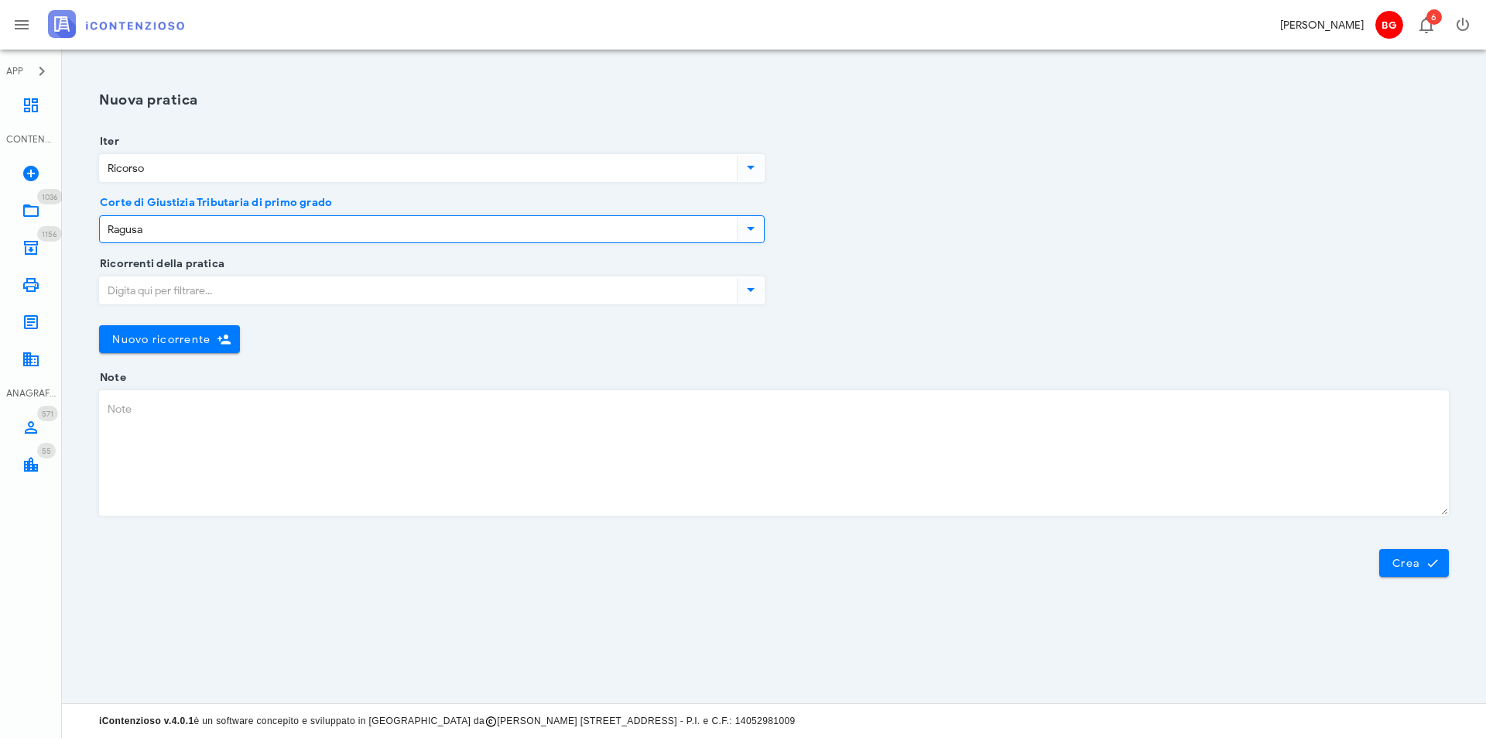
type input "Ragusa"
click at [208, 298] on input "Ricorrenti della pratica" at bounding box center [417, 290] width 634 height 26
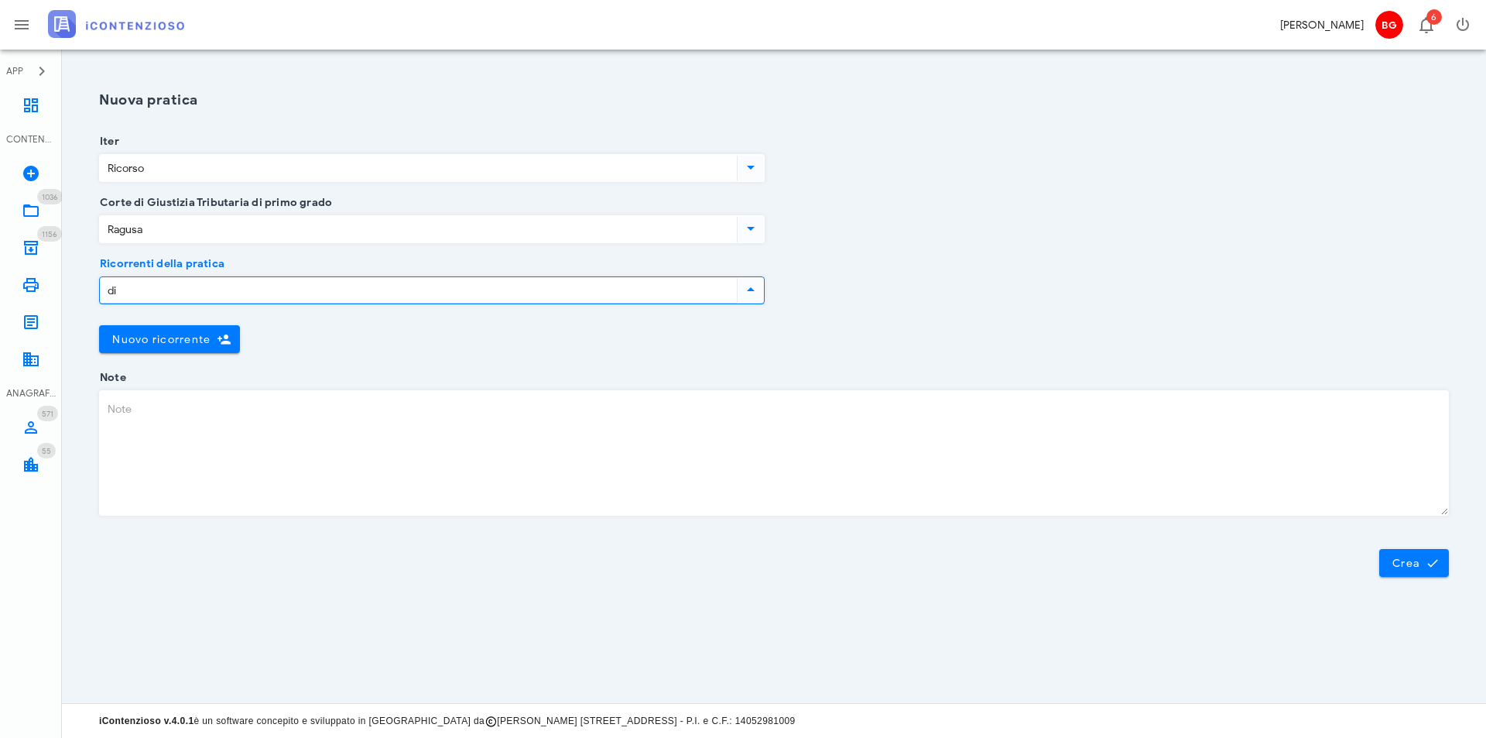
type input "d"
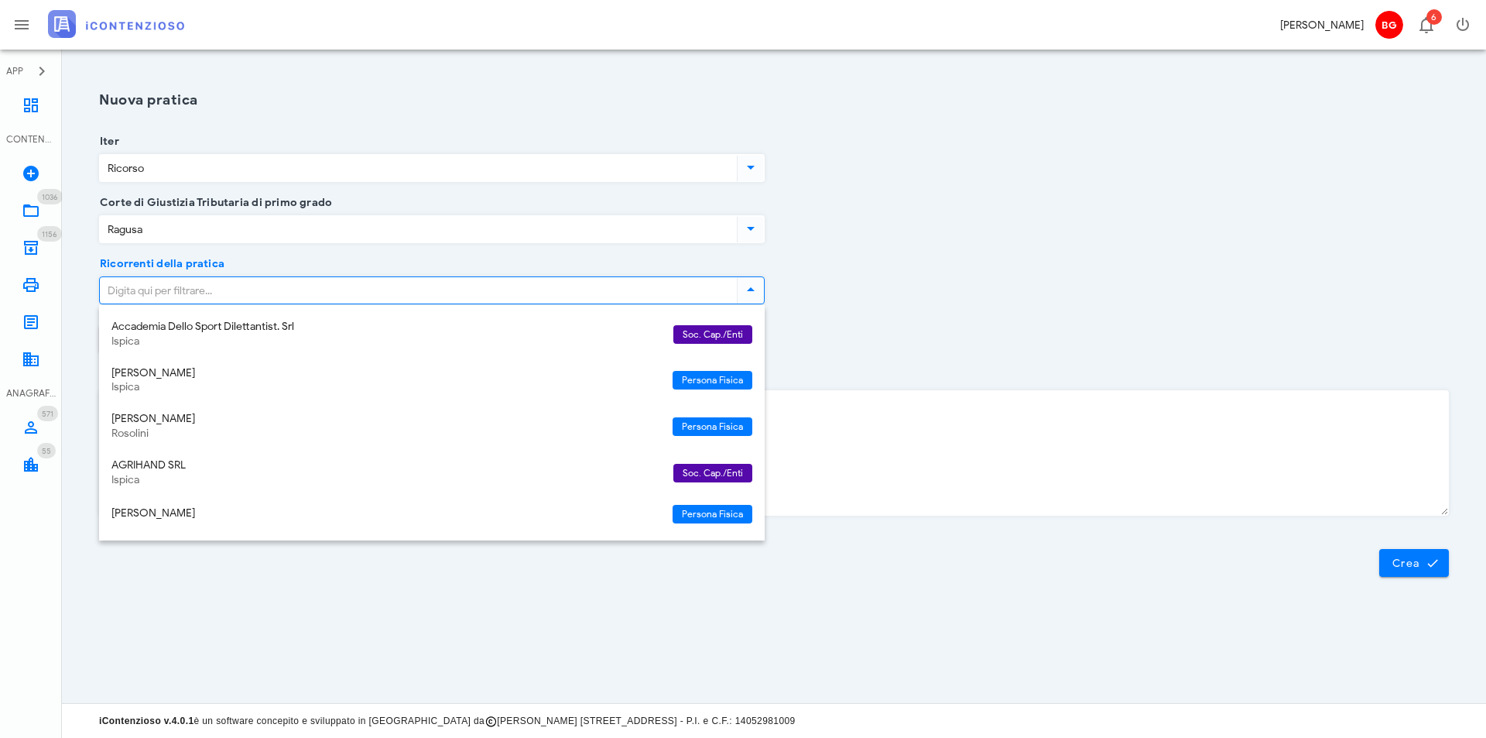
click at [1379, 549] on button "Crea" at bounding box center [1414, 563] width 70 height 28
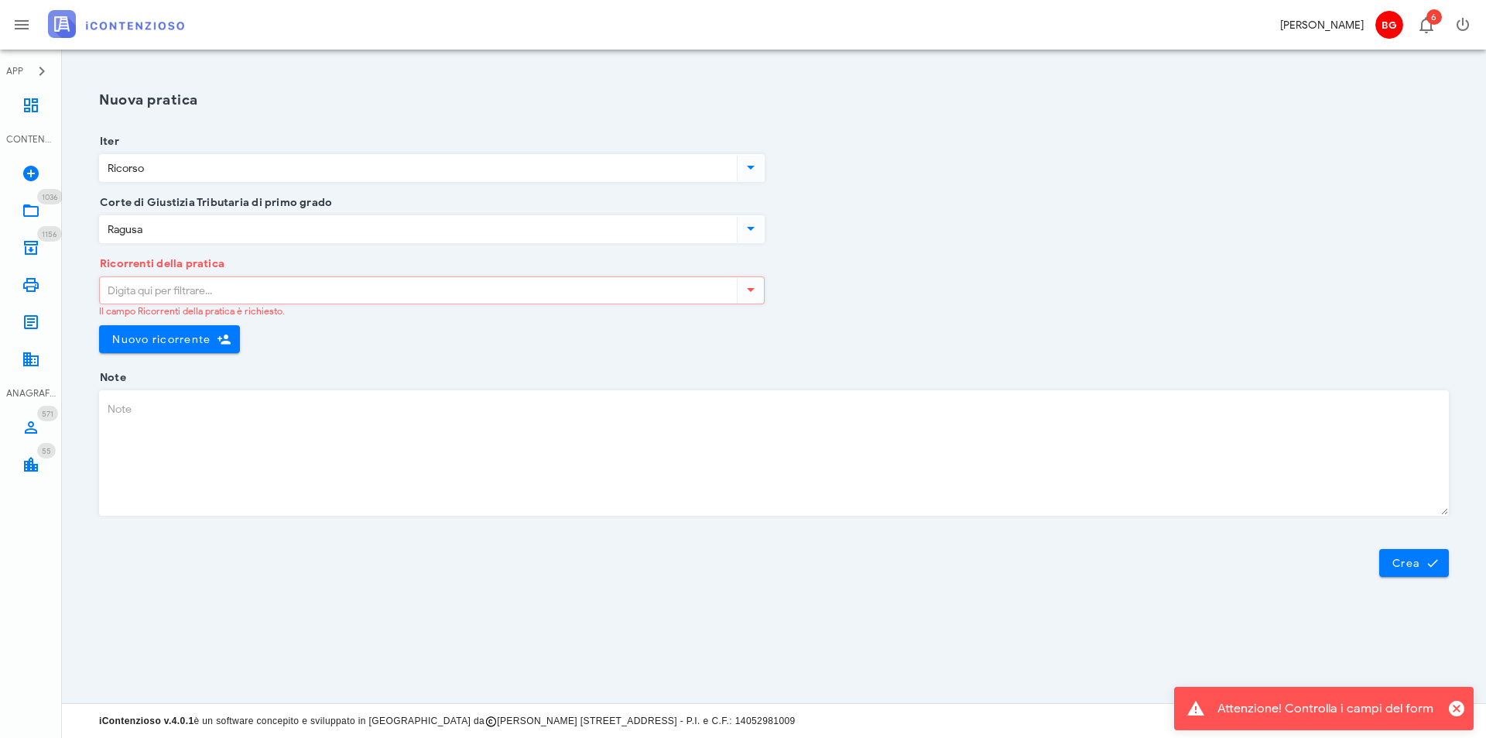
drag, startPoint x: 980, startPoint y: 278, endPoint x: 975, endPoint y: 286, distance: 9.4
click at [979, 283] on div "Ricorrenti della pratica Il campo Ricorrenti della pratica è richiesto. Nuovo r…" at bounding box center [774, 321] width 1369 height 114
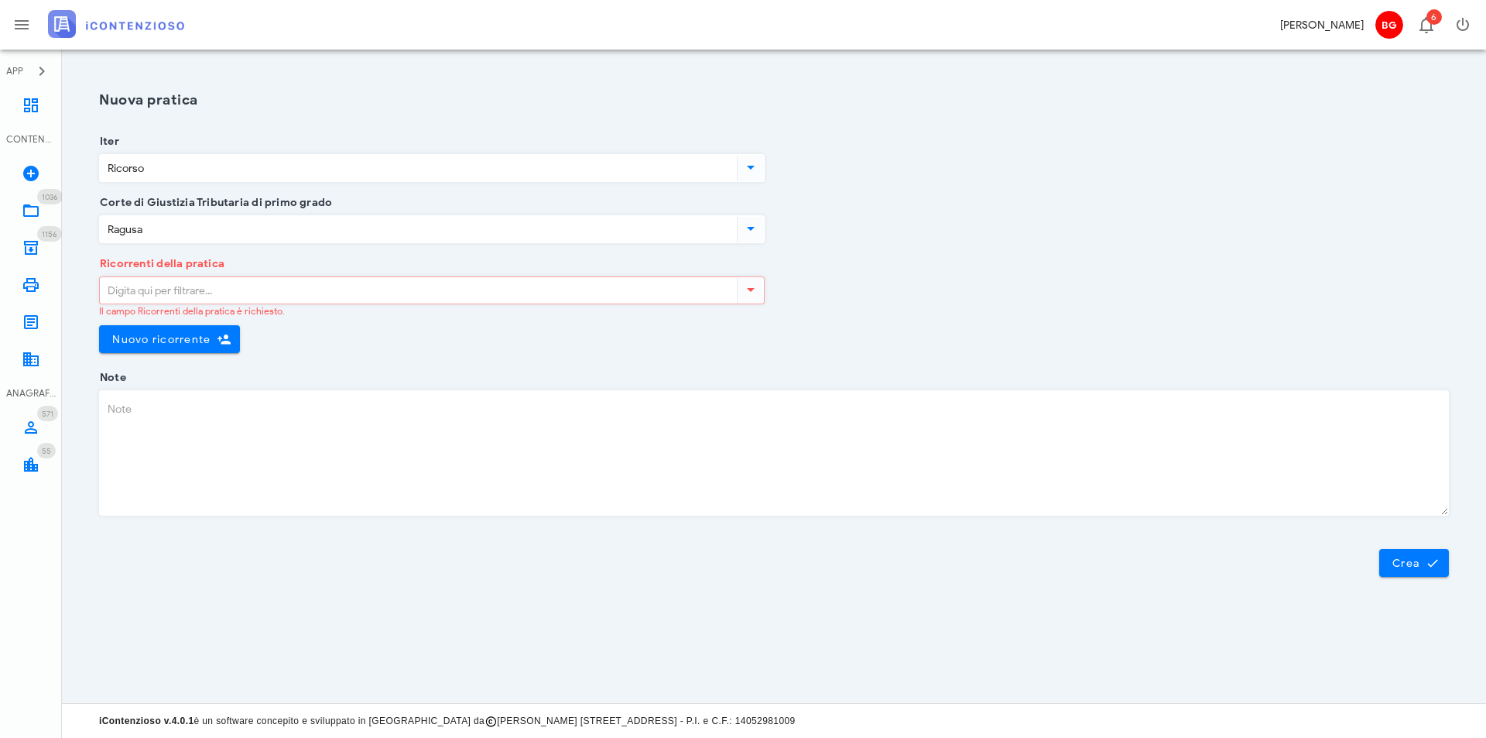
click at [264, 294] on input "Ricorrenti della pratica" at bounding box center [417, 290] width 634 height 26
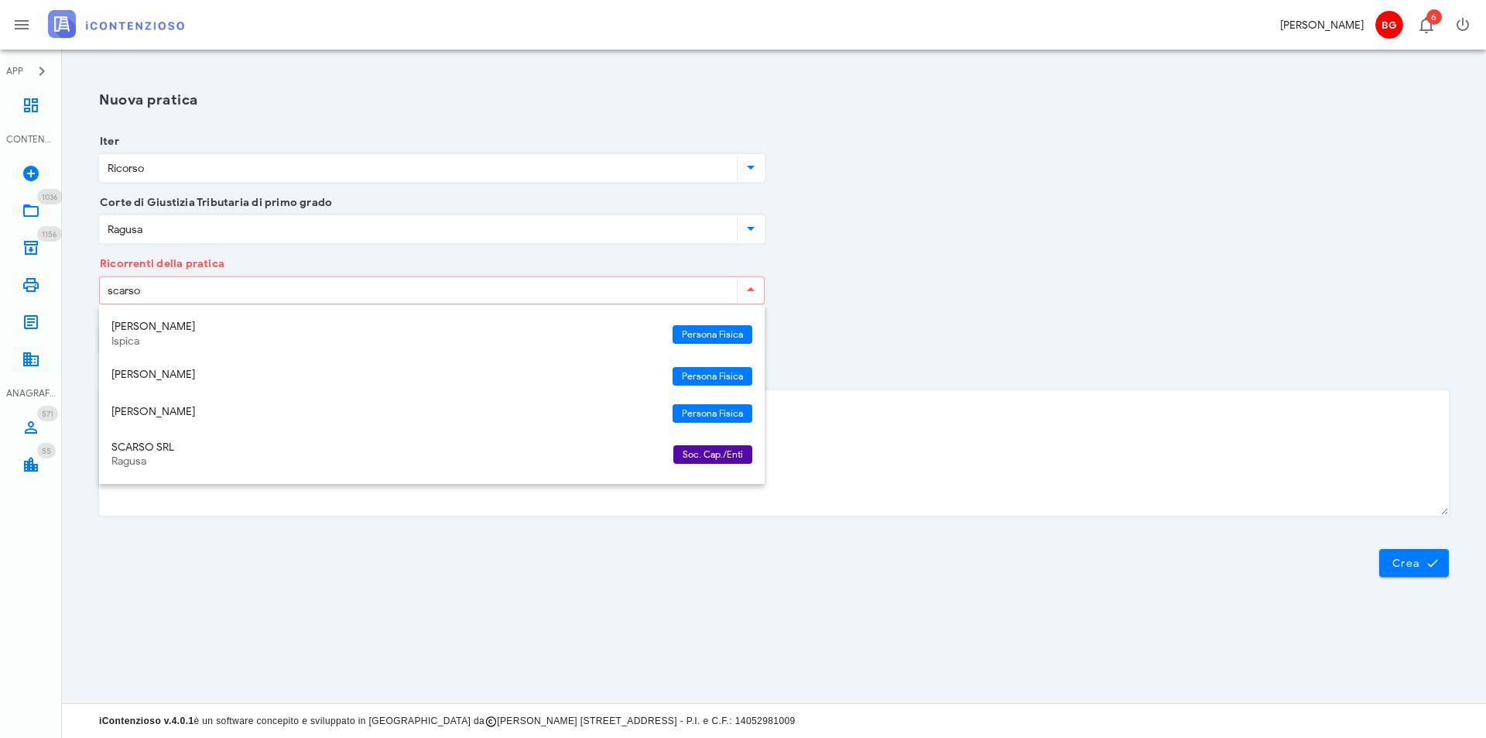
type input "scarso"
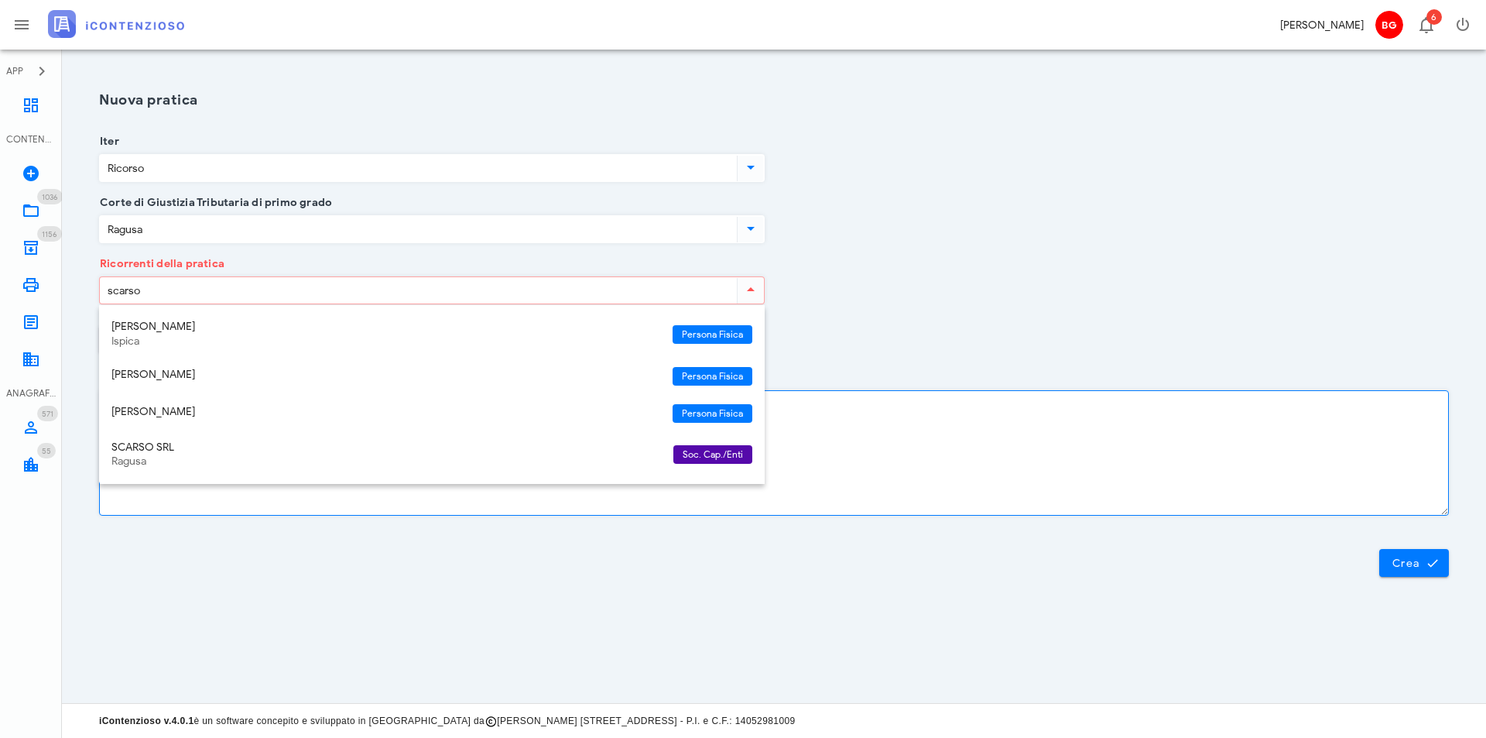
click at [1194, 403] on textarea "Note" at bounding box center [774, 453] width 1349 height 124
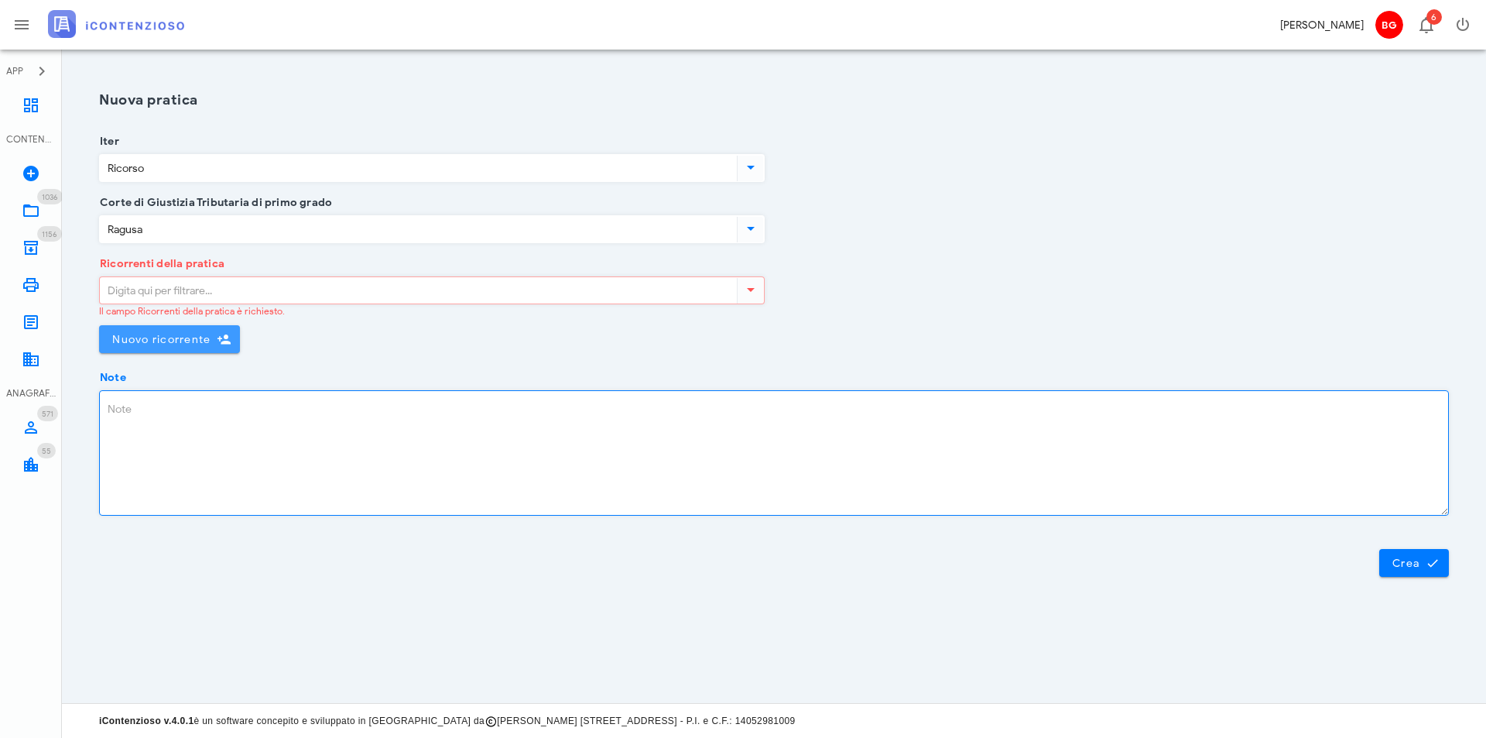
click at [145, 348] on button "Nuovo ricorrente" at bounding box center [169, 339] width 141 height 28
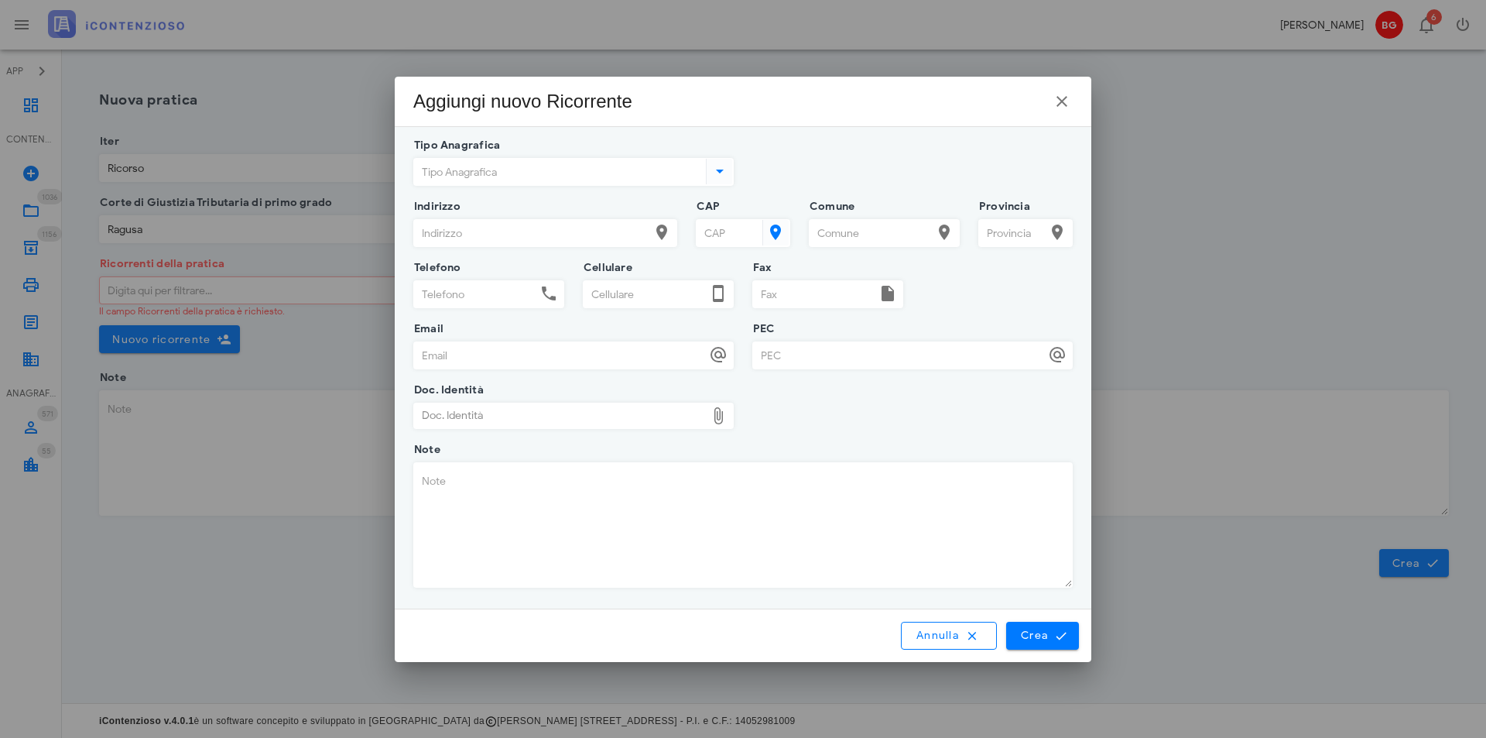
click at [526, 179] on input "Tipo Anagrafica" at bounding box center [558, 172] width 289 height 26
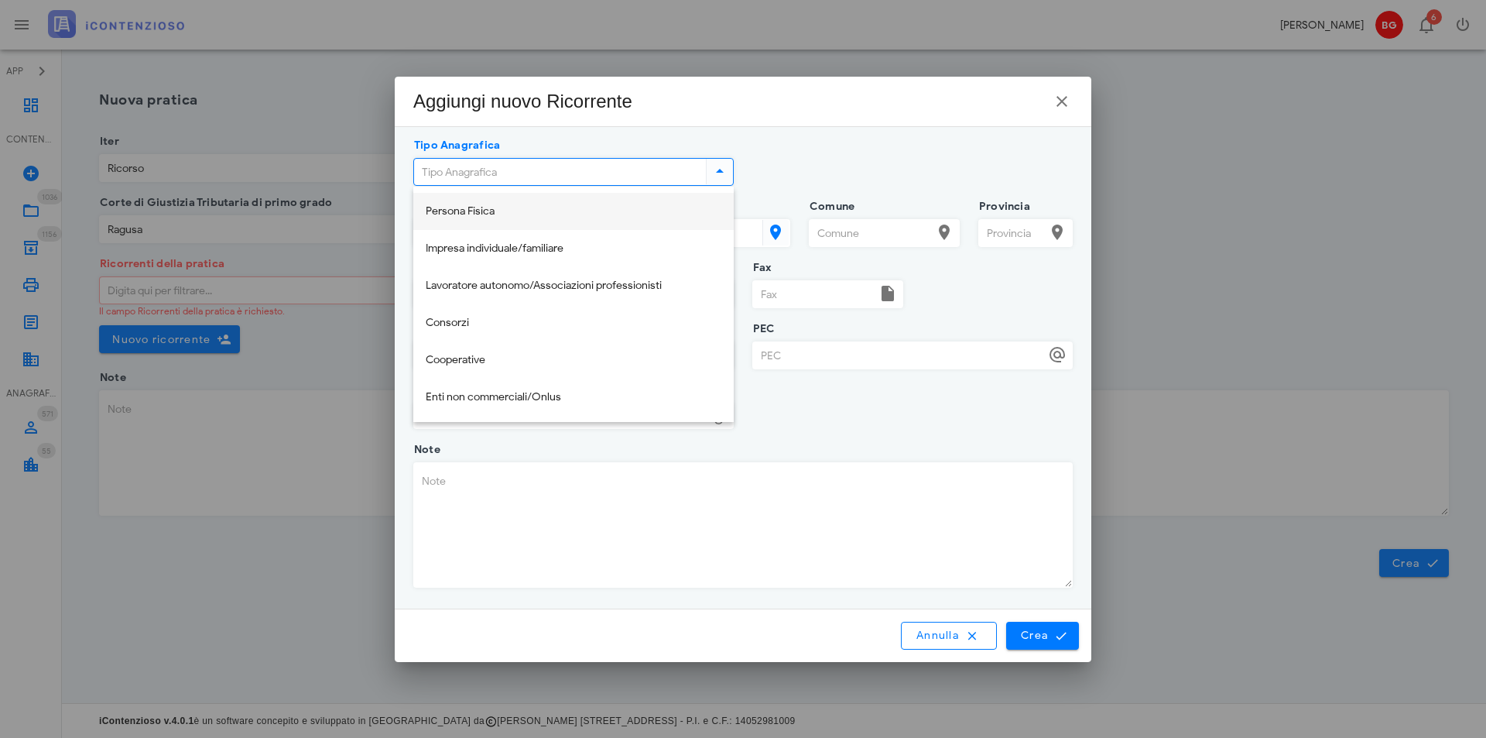
click at [468, 204] on div "Persona Fisica" at bounding box center [574, 212] width 296 height 32
type input "Persona Fisica"
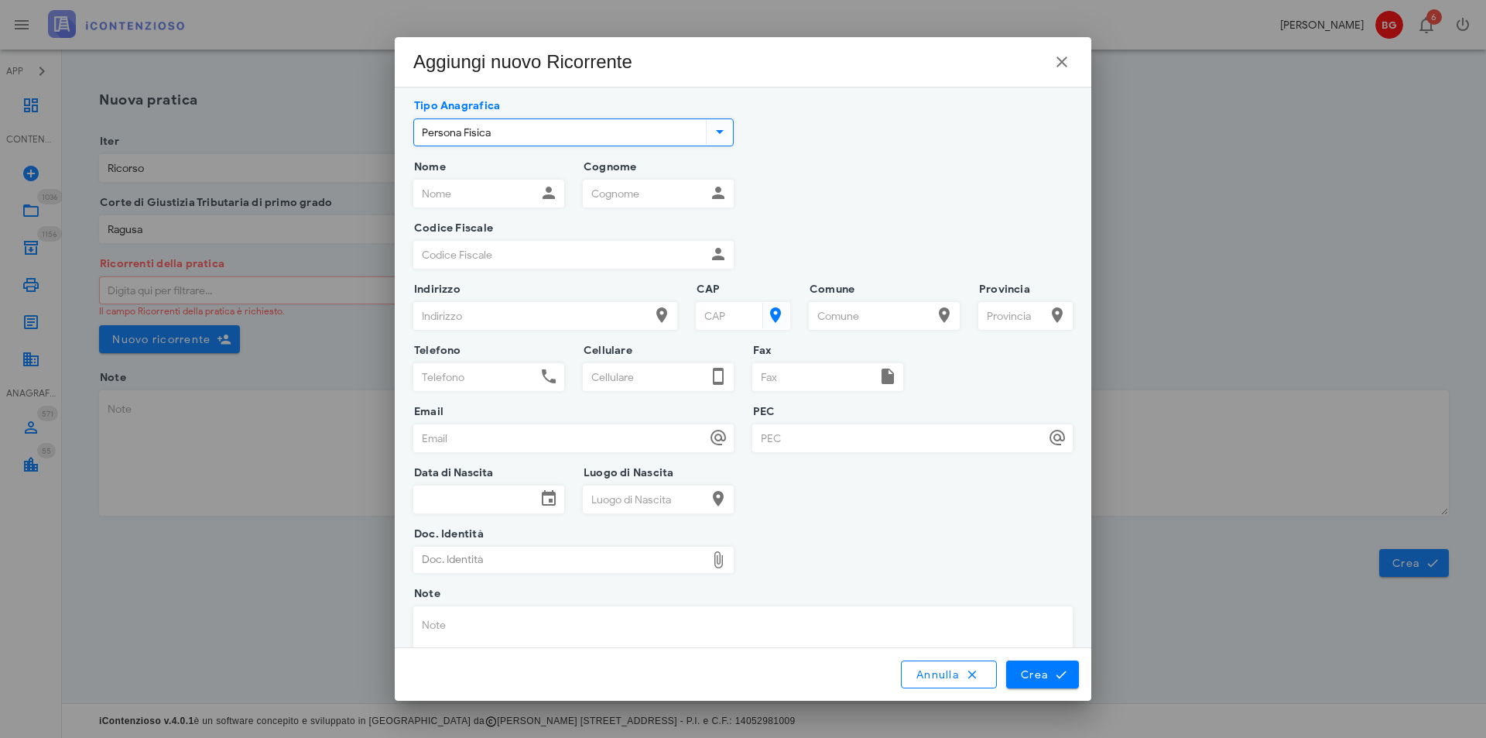
click at [458, 190] on input "Nome" at bounding box center [475, 193] width 122 height 26
type input "Gessica"
click at [615, 203] on input "Cognome" at bounding box center [645, 193] width 122 height 26
type input "s"
type input "Scarso"
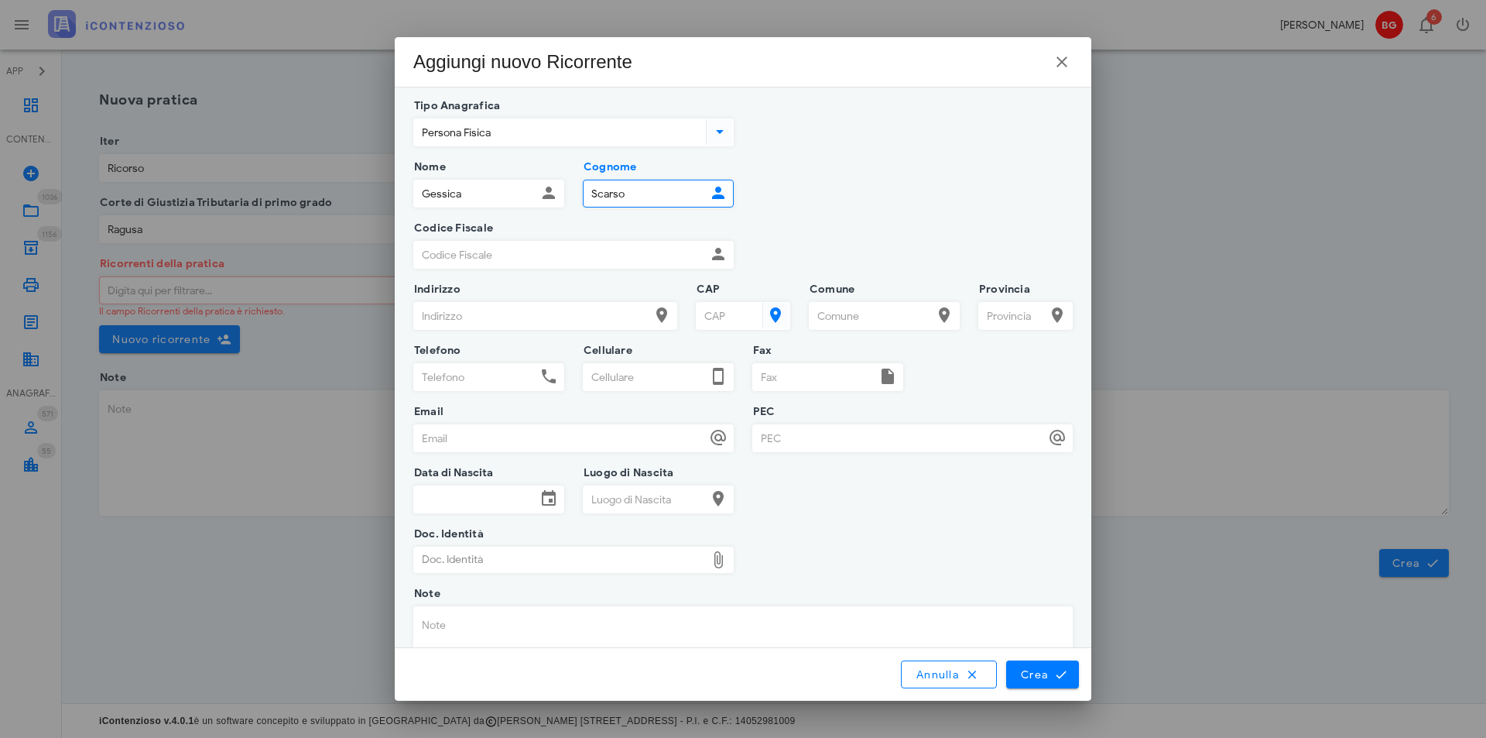
drag, startPoint x: 488, startPoint y: 248, endPoint x: 503, endPoint y: 288, distance: 43.1
click at [503, 286] on div "Codice Fiscale" at bounding box center [573, 265] width 320 height 49
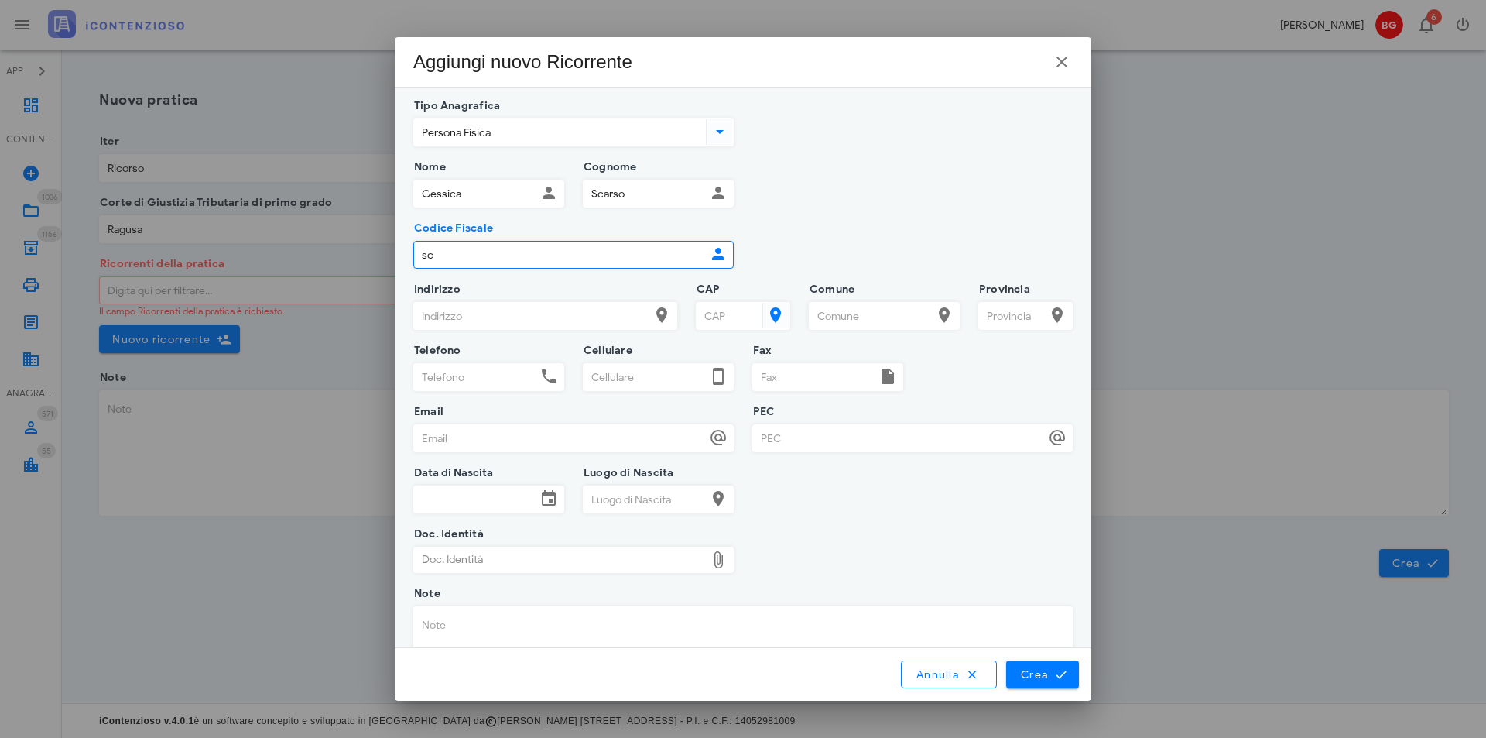
type input "s"
type input "SCRGSC93E59F258F"
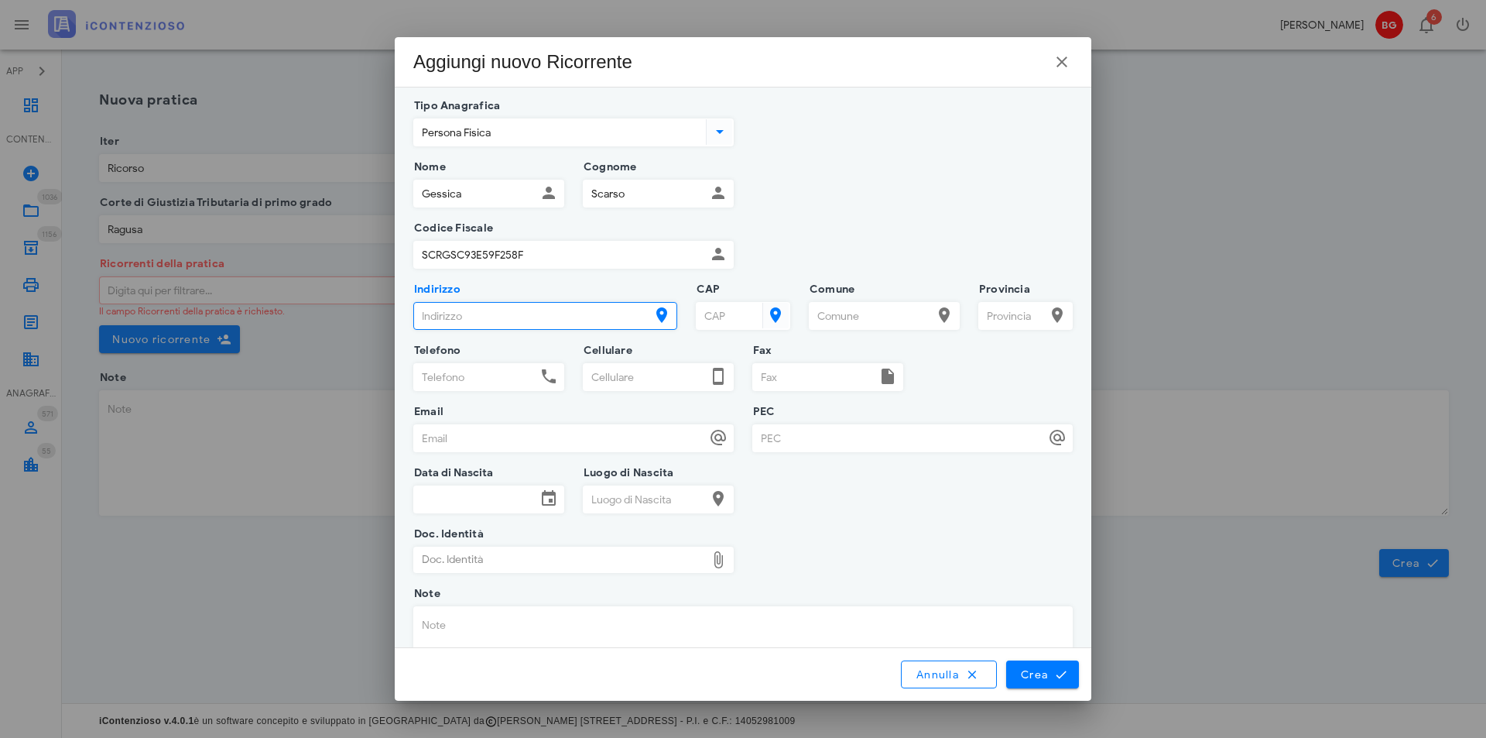
click at [499, 311] on input "Indirizzo" at bounding box center [531, 316] width 235 height 26
type input "VIA ENRICO TOTI 64"
click at [710, 322] on input "CAP" at bounding box center [728, 316] width 63 height 26
type input "97014"
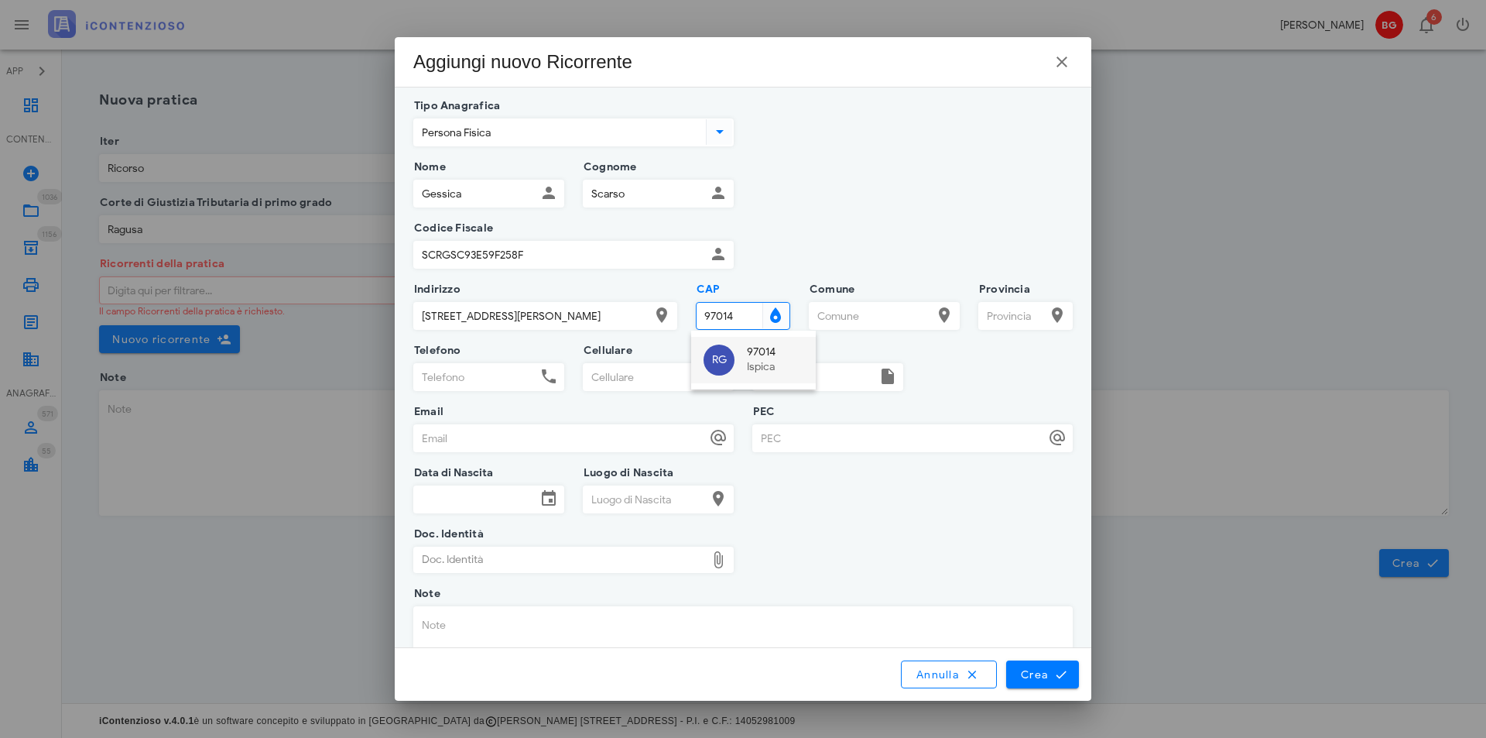
click at [742, 360] on div "RG 97014 Ispica" at bounding box center [753, 360] width 125 height 46
type input "Ispica"
type input "RG"
type input "97014"
click at [1038, 683] on button "Crea" at bounding box center [1042, 674] width 73 height 28
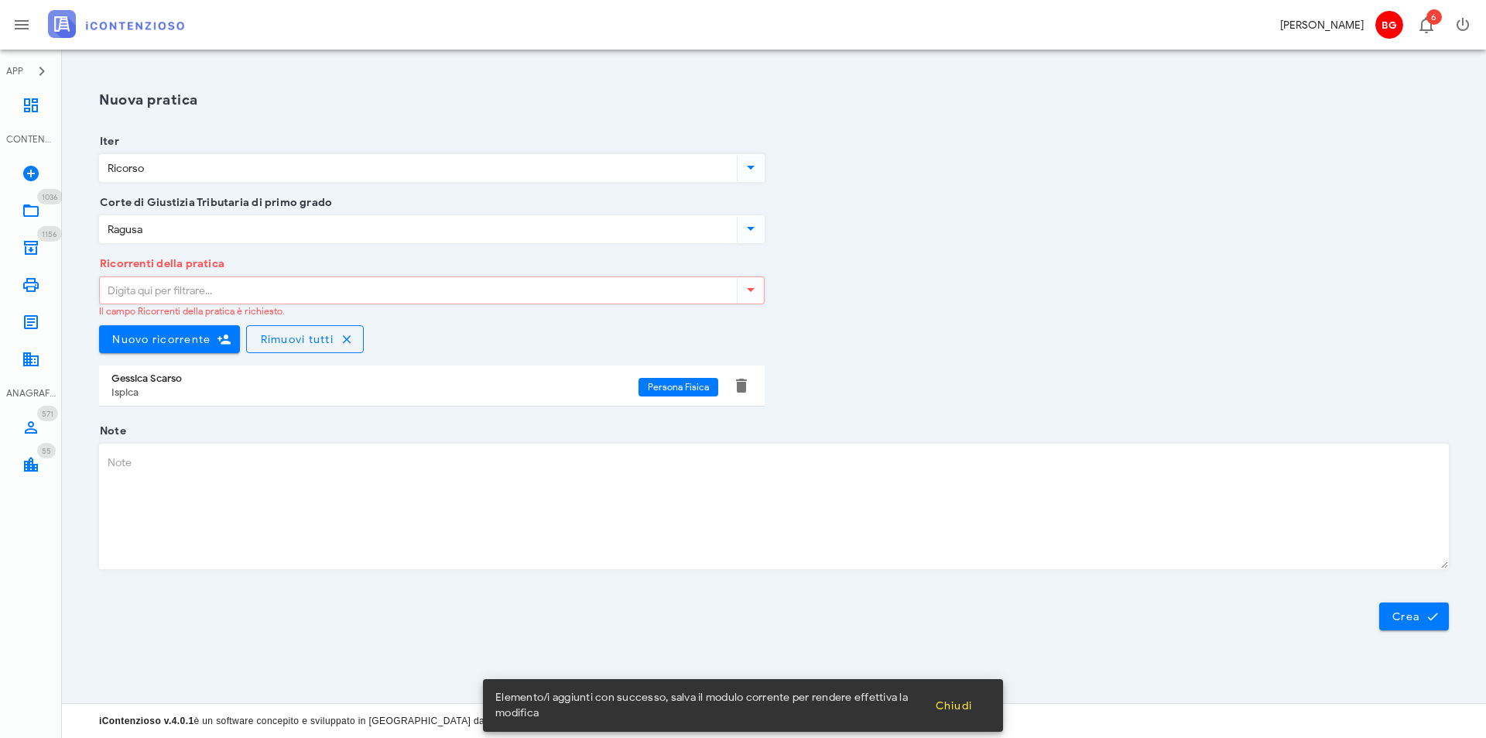
click at [1424, 600] on div "Crea" at bounding box center [774, 610] width 1369 height 40
click at [1427, 612] on icon "submit" at bounding box center [1433, 616] width 14 height 14
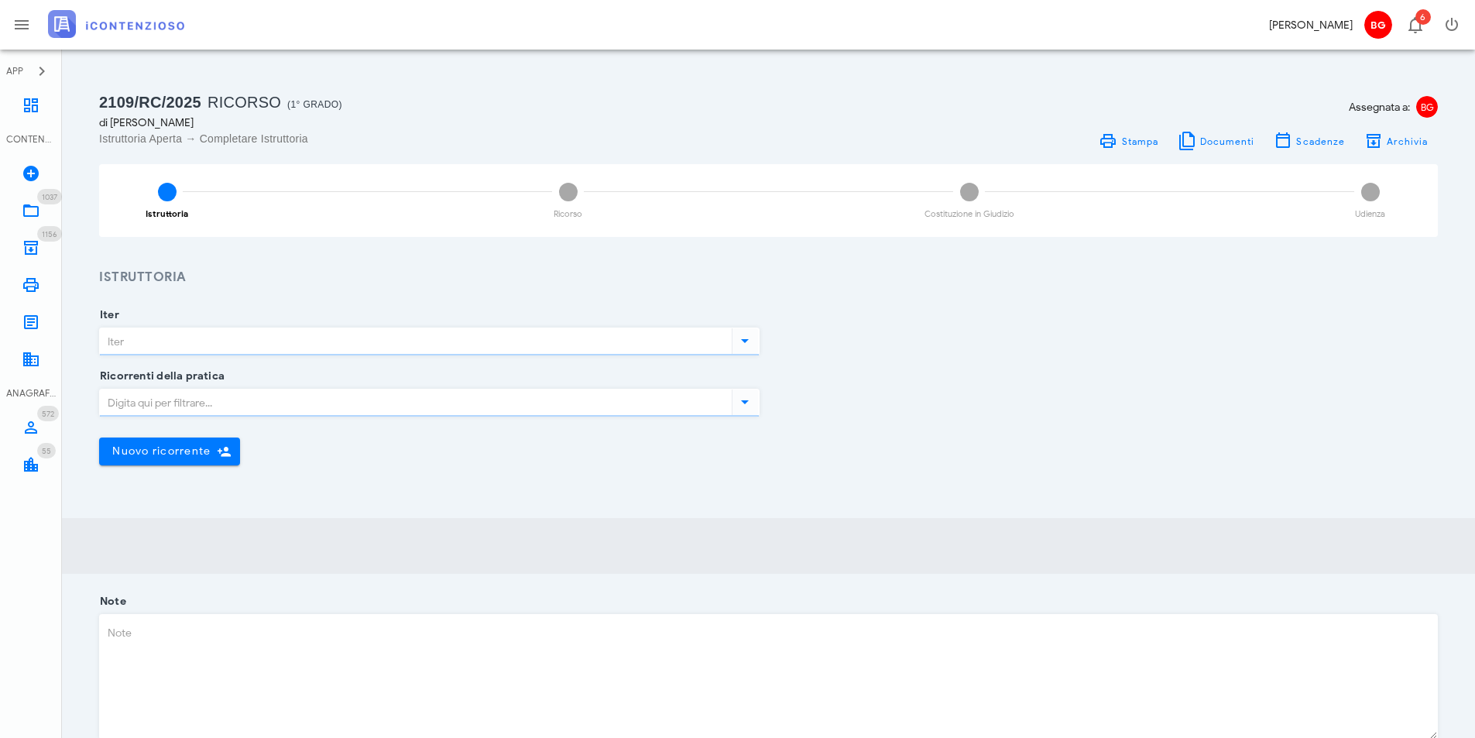
type input "Ricorso"
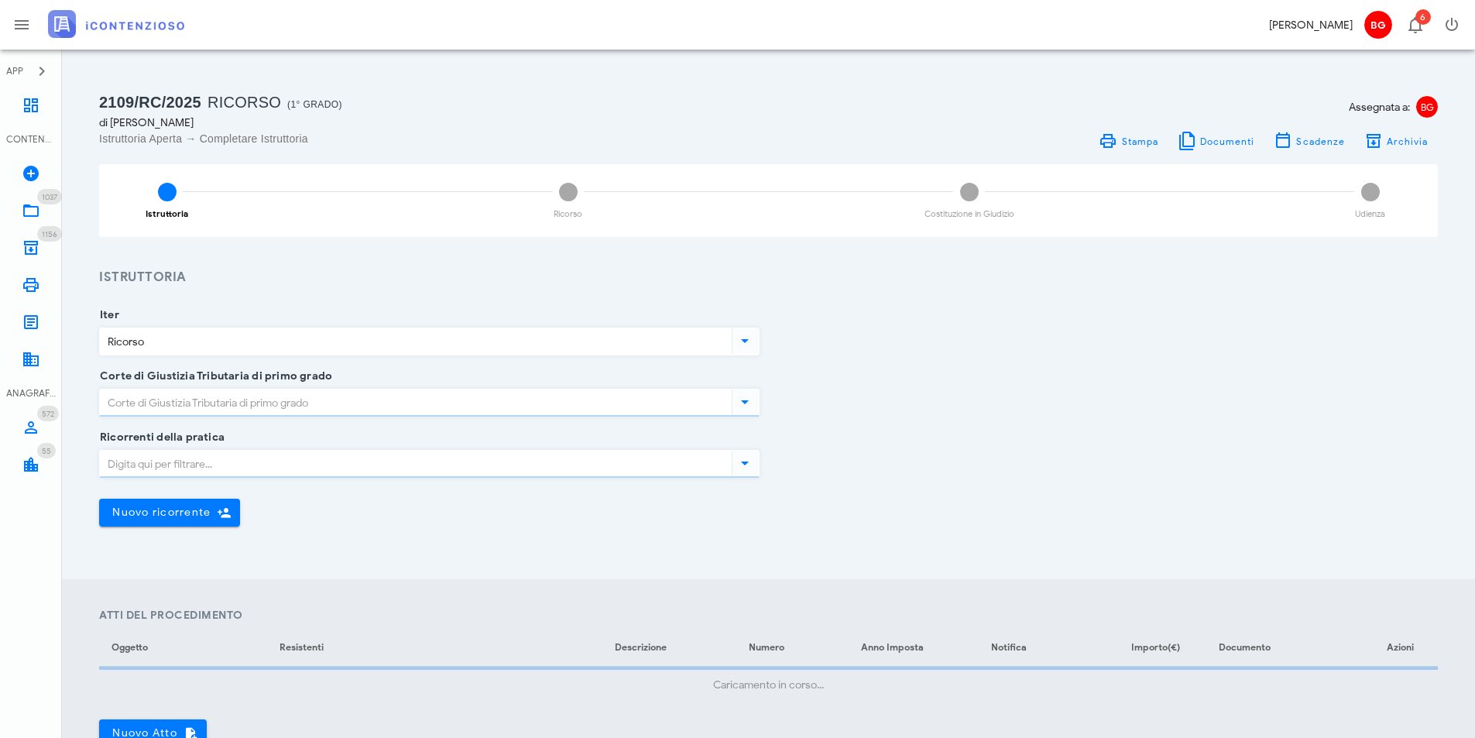
type input "Ragusa"
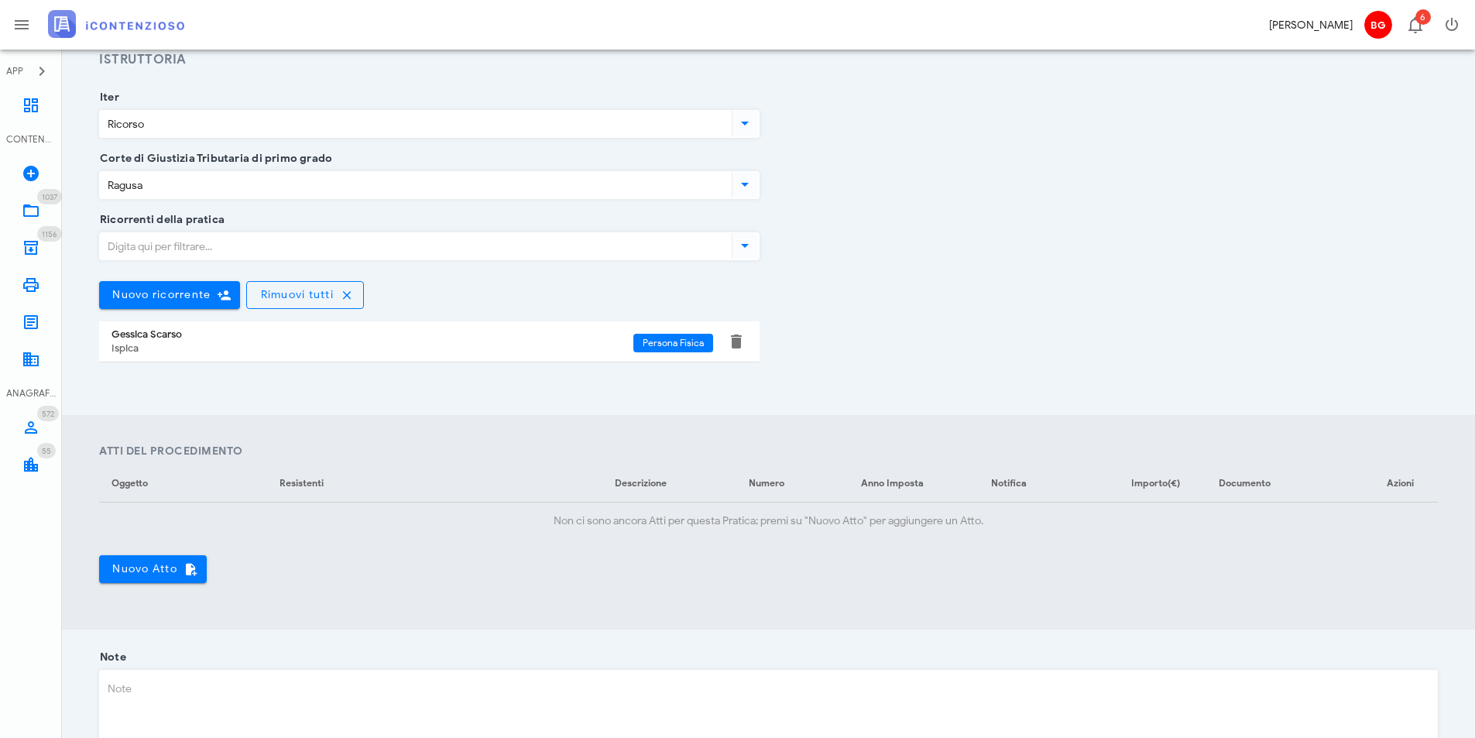
scroll to position [387, 0]
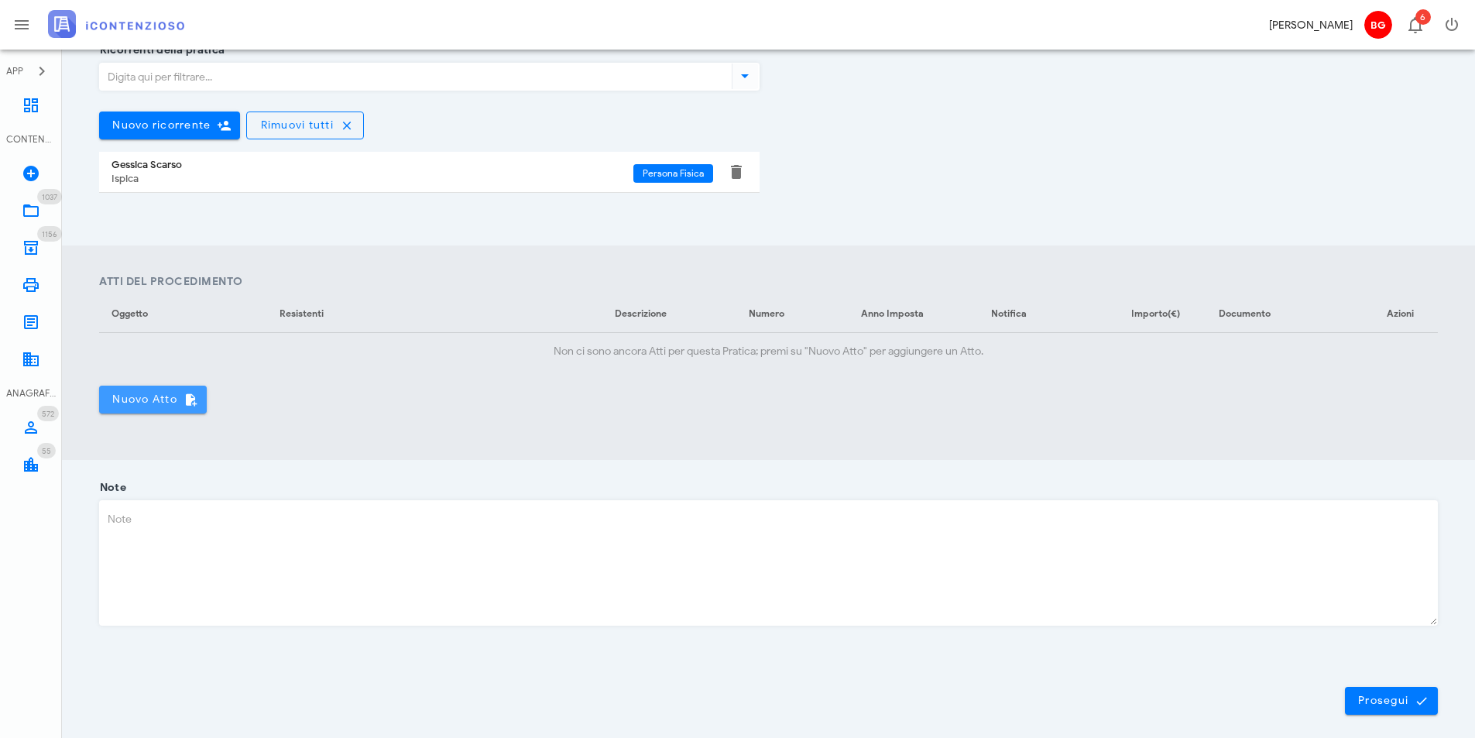
click at [135, 403] on span "Nuovo Atto" at bounding box center [152, 399] width 83 height 14
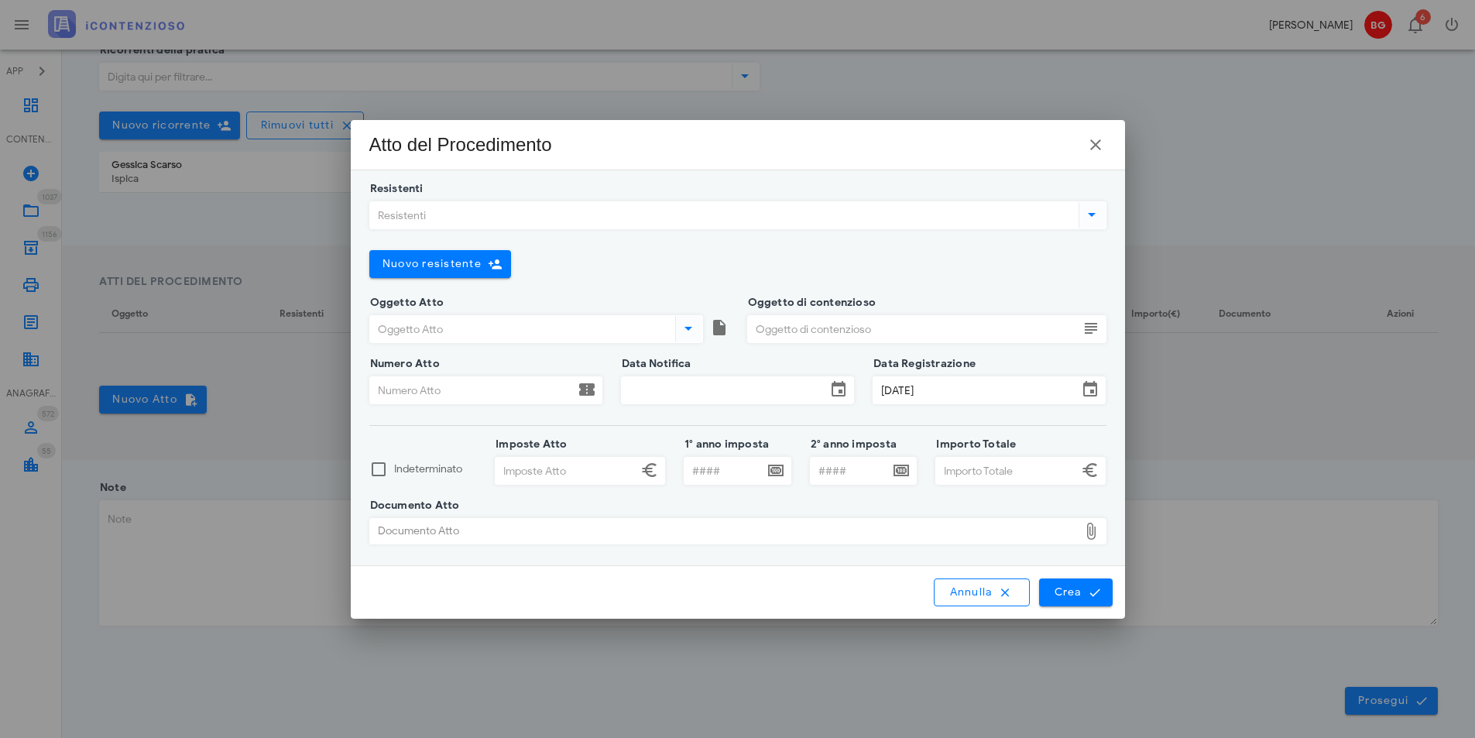
click at [523, 224] on input "Resistenti" at bounding box center [722, 215] width 705 height 26
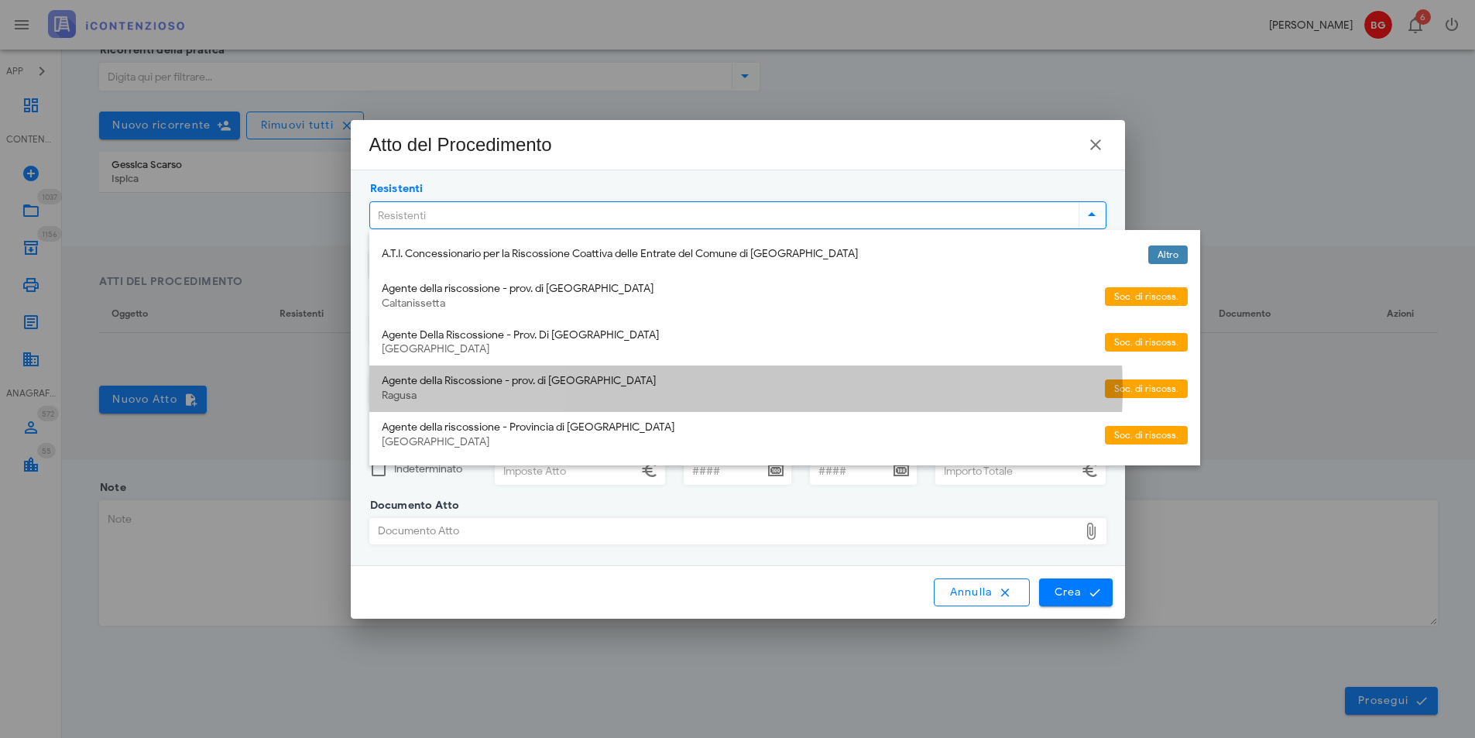
click at [587, 386] on div "Agente della Riscossione - prov. di [GEOGRAPHIC_DATA]" at bounding box center [737, 381] width 711 height 13
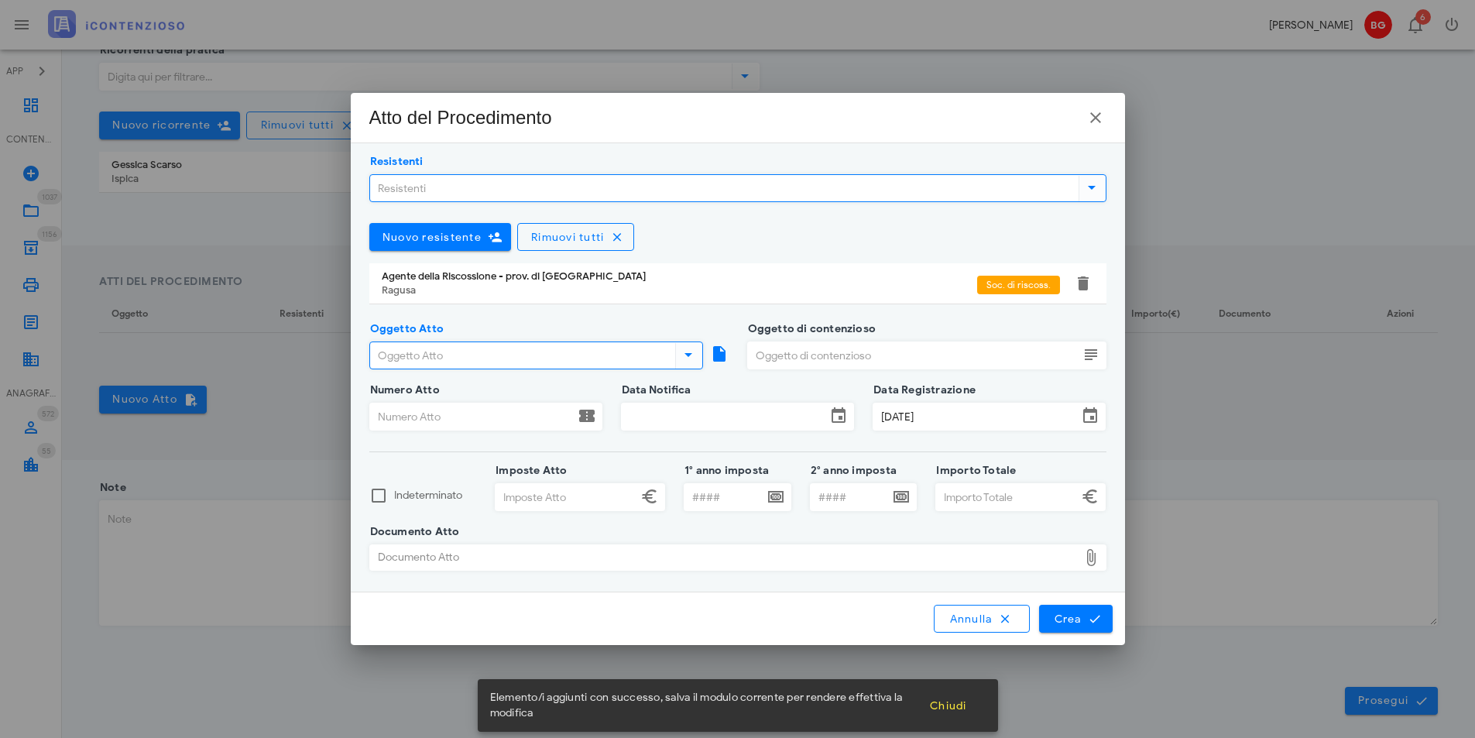
click at [452, 357] on input "Oggetto Atto" at bounding box center [521, 355] width 302 height 26
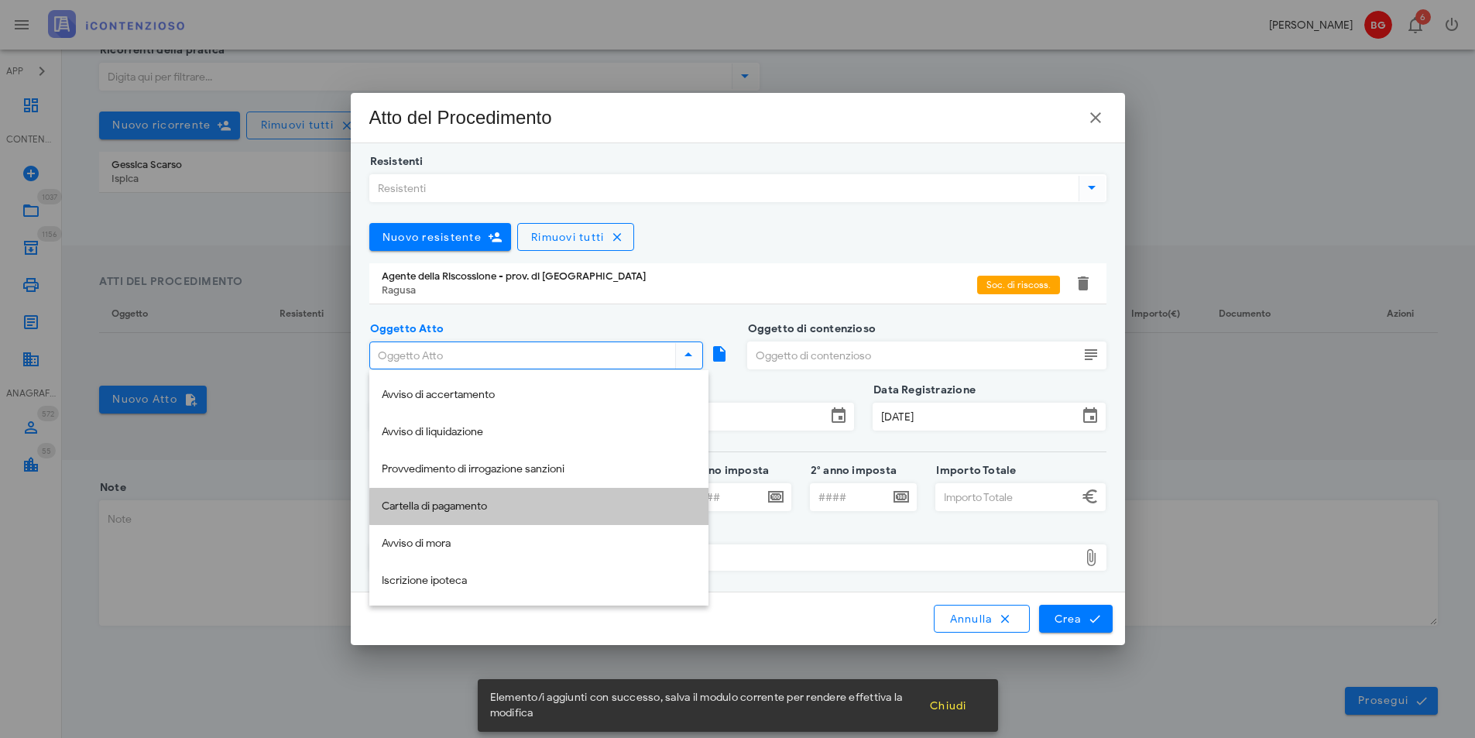
drag, startPoint x: 458, startPoint y: 512, endPoint x: 468, endPoint y: 495, distance: 19.1
click at [459, 509] on div "Cartella di pagamento" at bounding box center [539, 506] width 314 height 13
type input "Cartella di pagamento"
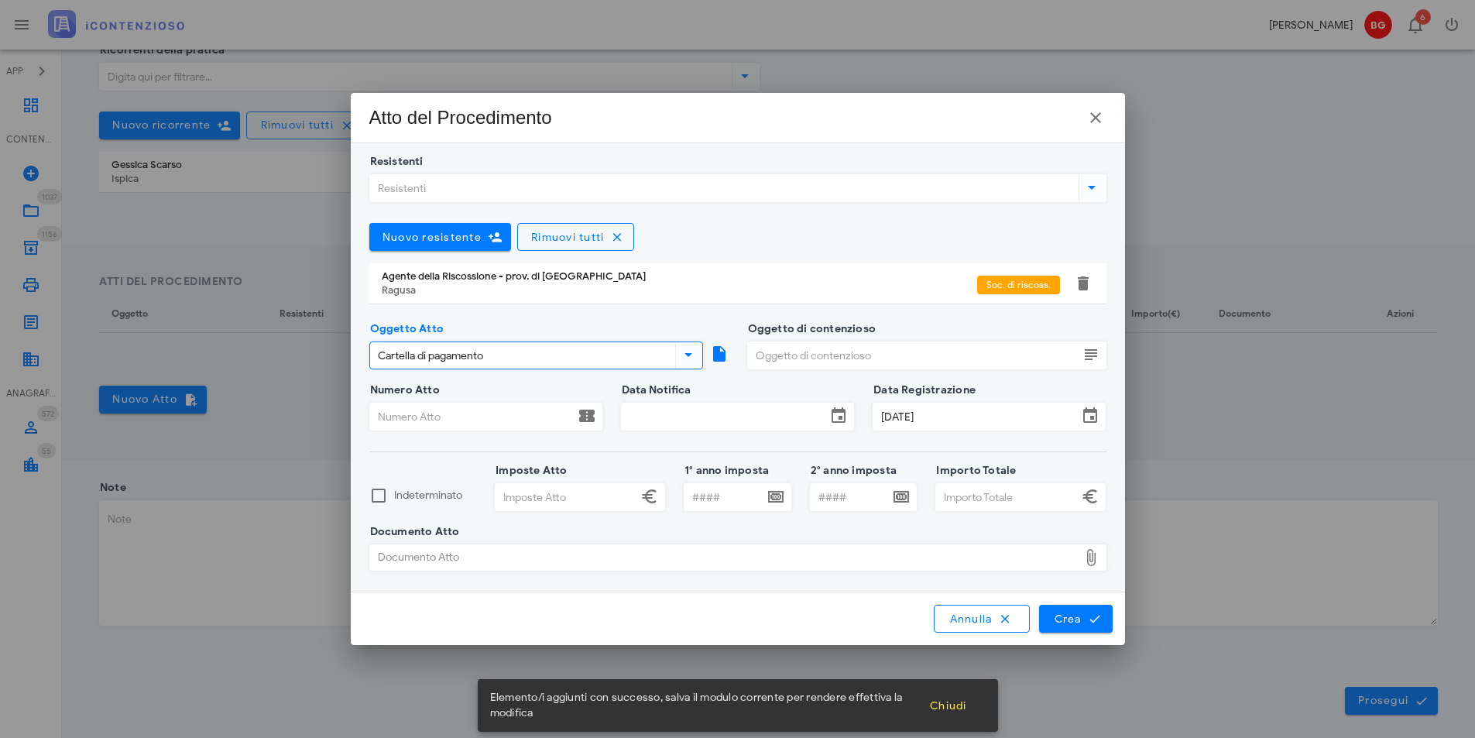
click at [886, 353] on input "Oggetto di contenzioso" at bounding box center [913, 355] width 331 height 26
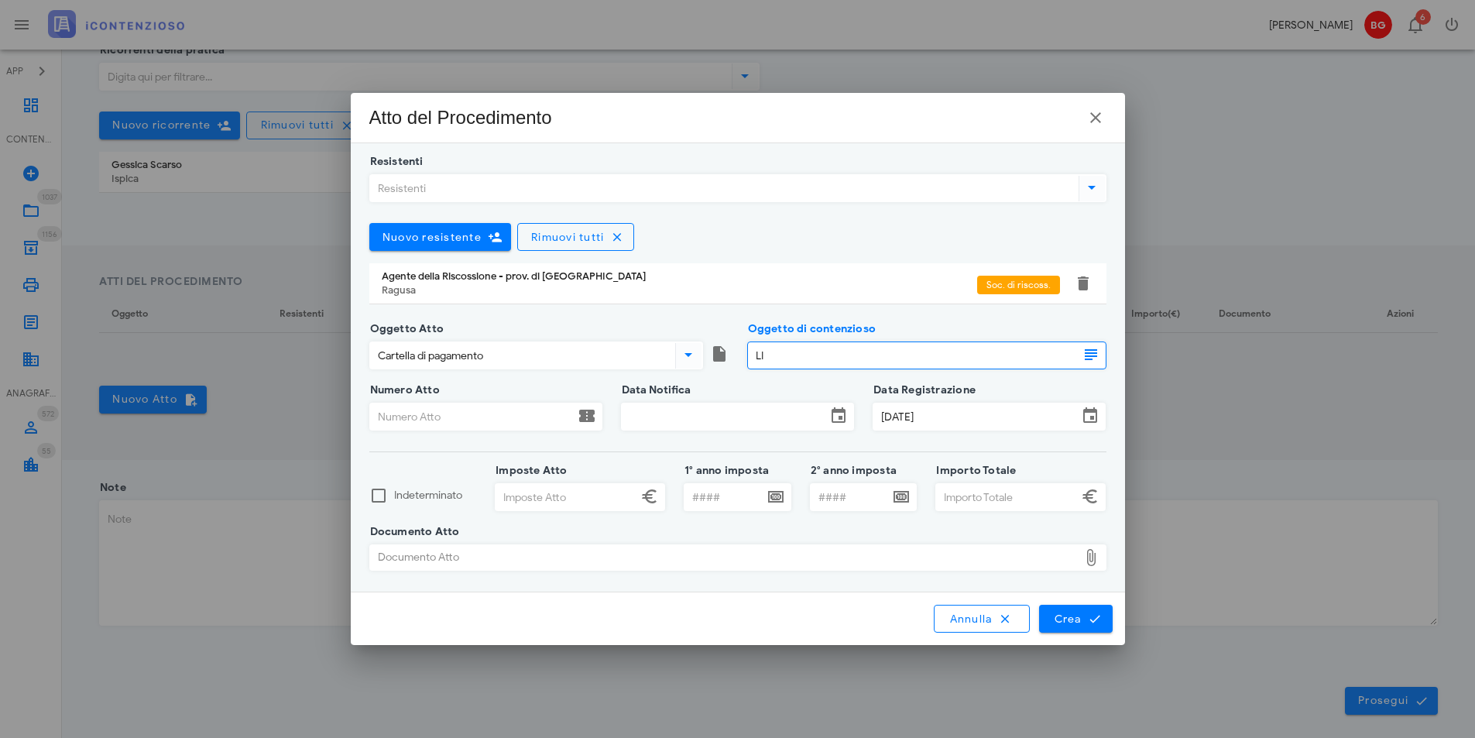
type input "L"
type input "liquidazioni periodiche iva 2024"
click at [458, 420] on input "Numero Atto" at bounding box center [472, 416] width 204 height 26
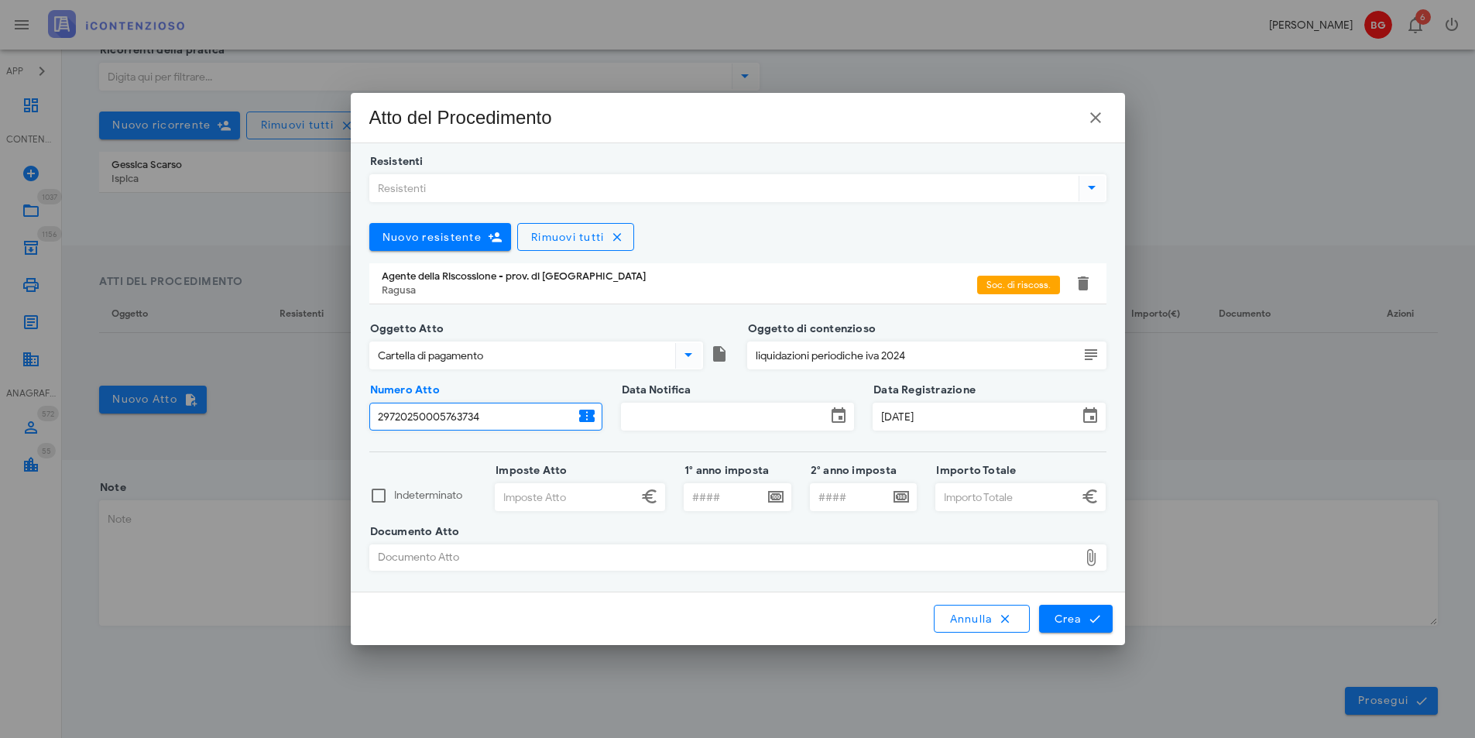
type input "29720250005763734"
click at [696, 412] on input "Data Notifica" at bounding box center [724, 416] width 204 height 26
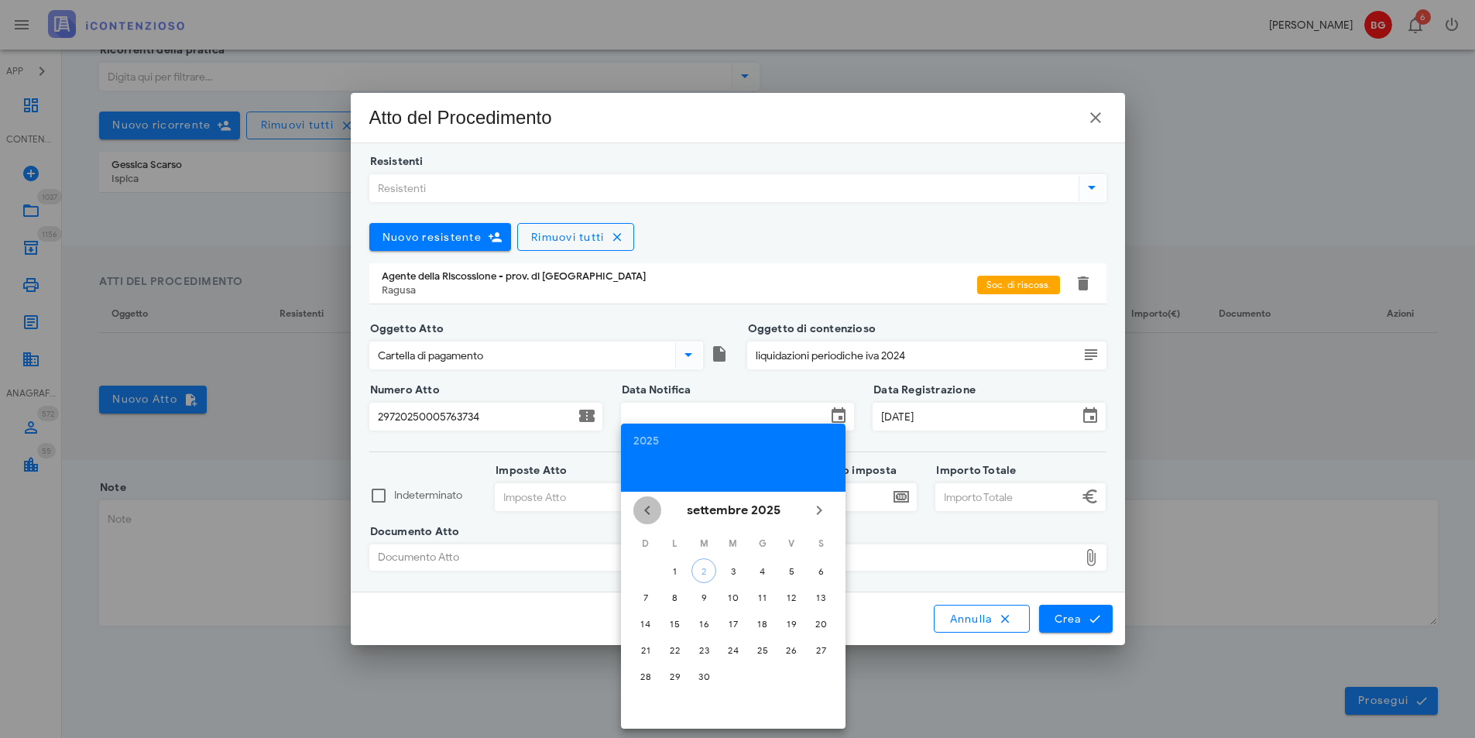
click at [652, 516] on icon "Il mese scorso" at bounding box center [647, 510] width 19 height 19
click at [646, 512] on icon "Il mese scorso" at bounding box center [647, 510] width 19 height 19
click at [738, 648] on div "23" at bounding box center [733, 650] width 25 height 12
type input "[DATE]"
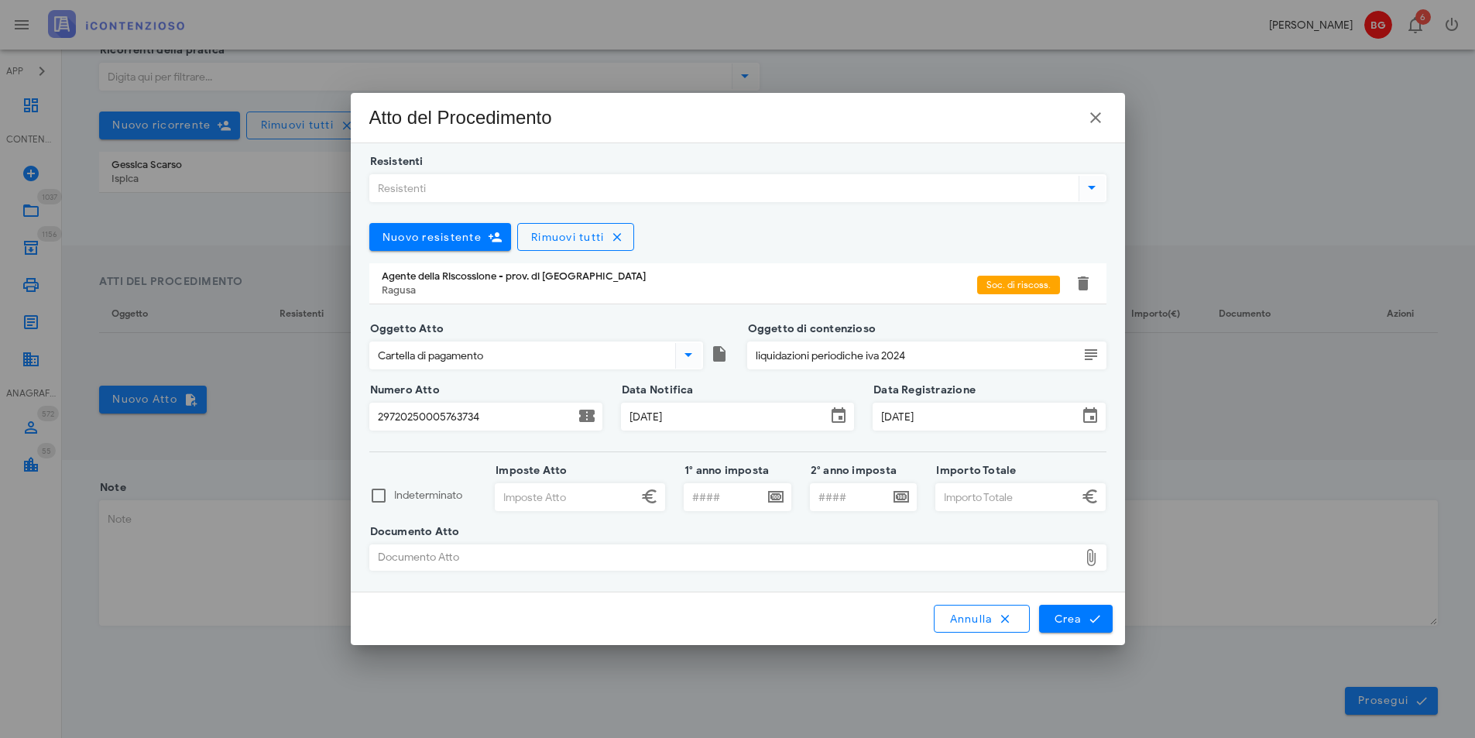
click at [571, 499] on input "Imposte Atto" at bounding box center [566, 497] width 142 height 26
type input "464,17"
click at [1008, 492] on input "Importo Totale" at bounding box center [1007, 497] width 142 height 26
click at [886, 552] on div "Documento Atto" at bounding box center [724, 557] width 708 height 25
type input "470,05"
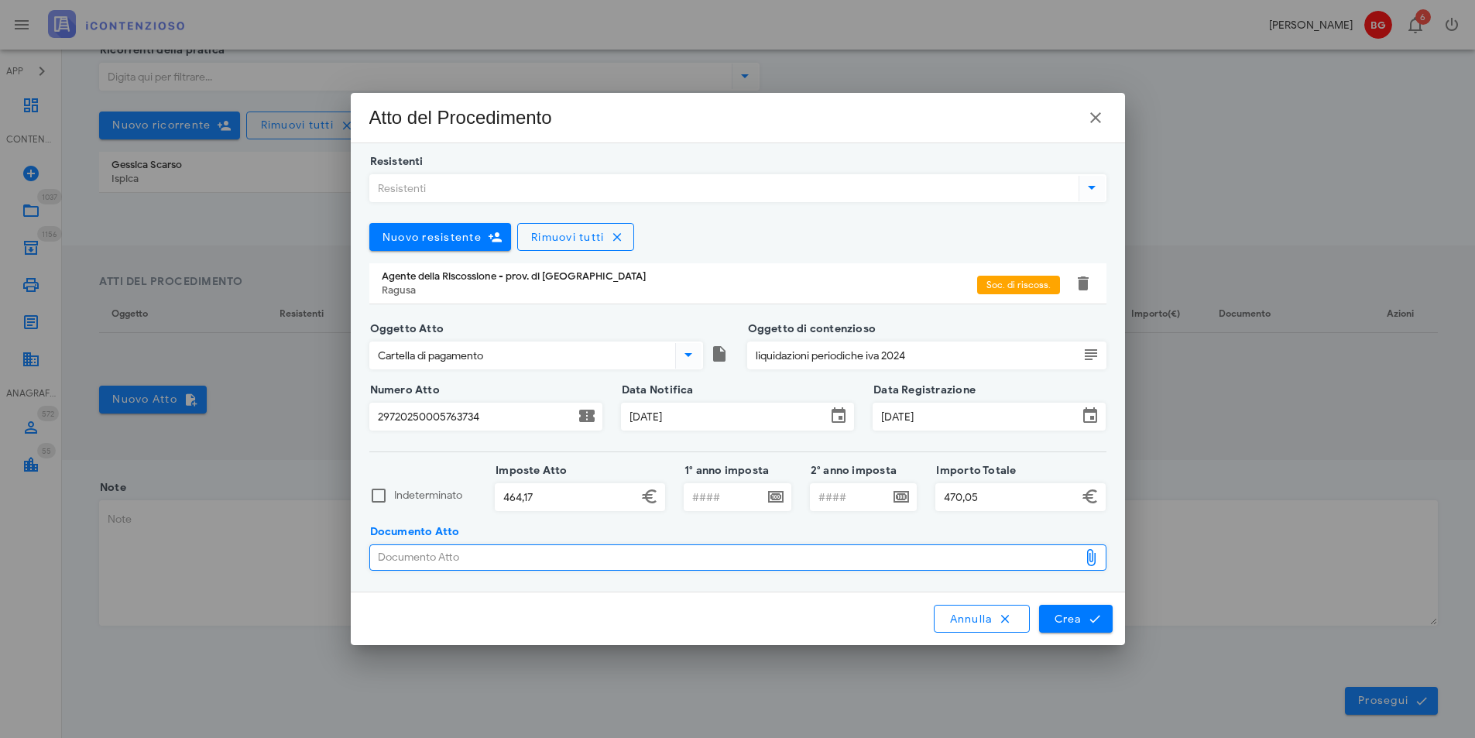
type input "C:\fakepath\7406.pdf"
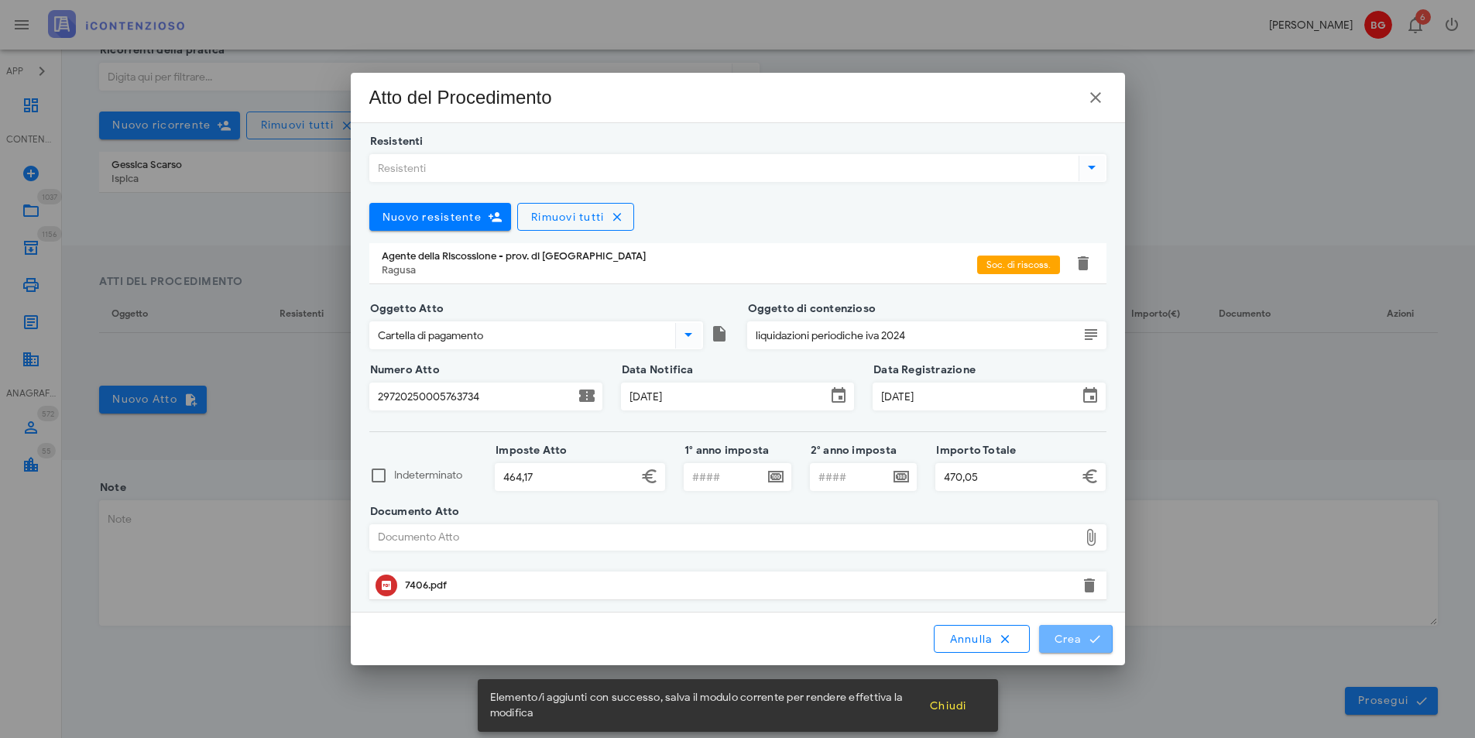
click at [1090, 639] on icon "submit" at bounding box center [1095, 639] width 14 height 14
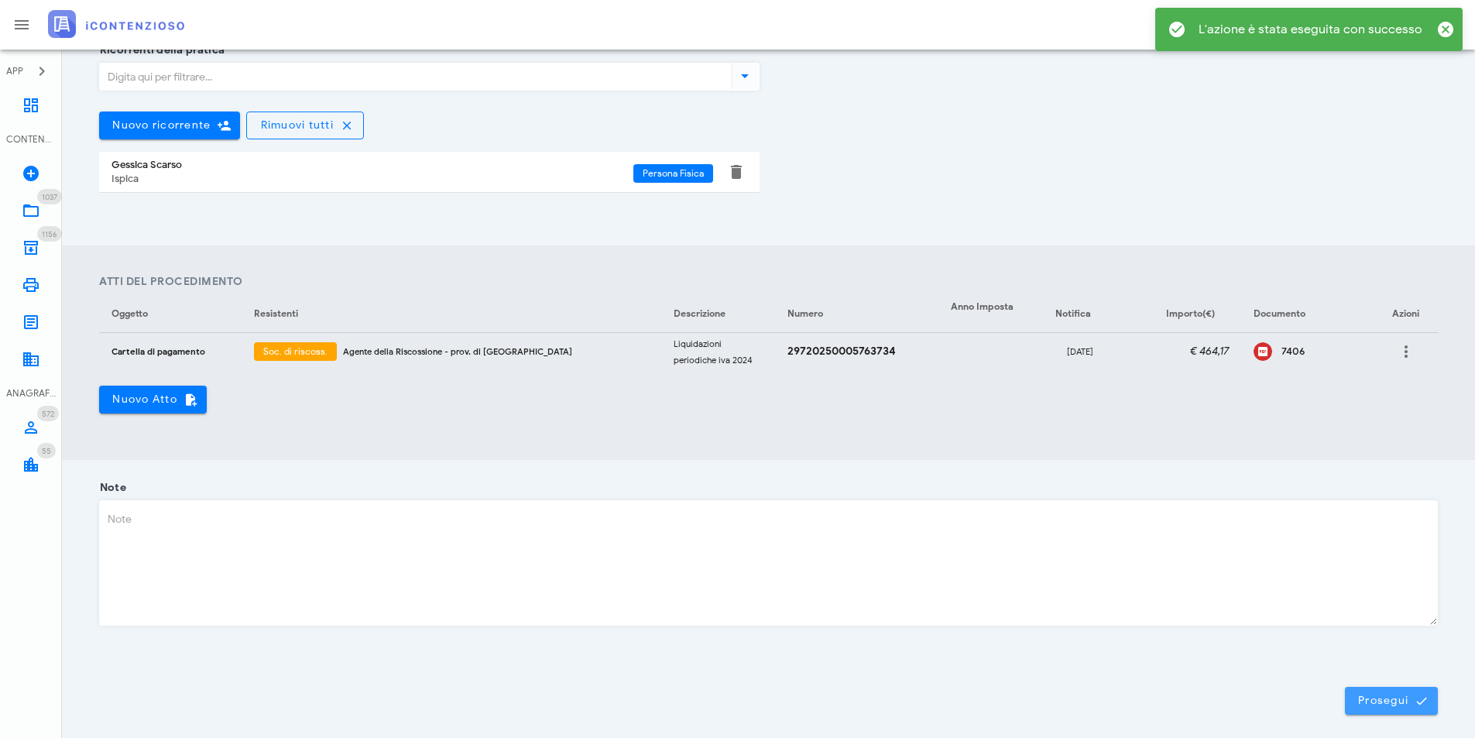
click at [1426, 694] on icon "submit" at bounding box center [1421, 701] width 14 height 14
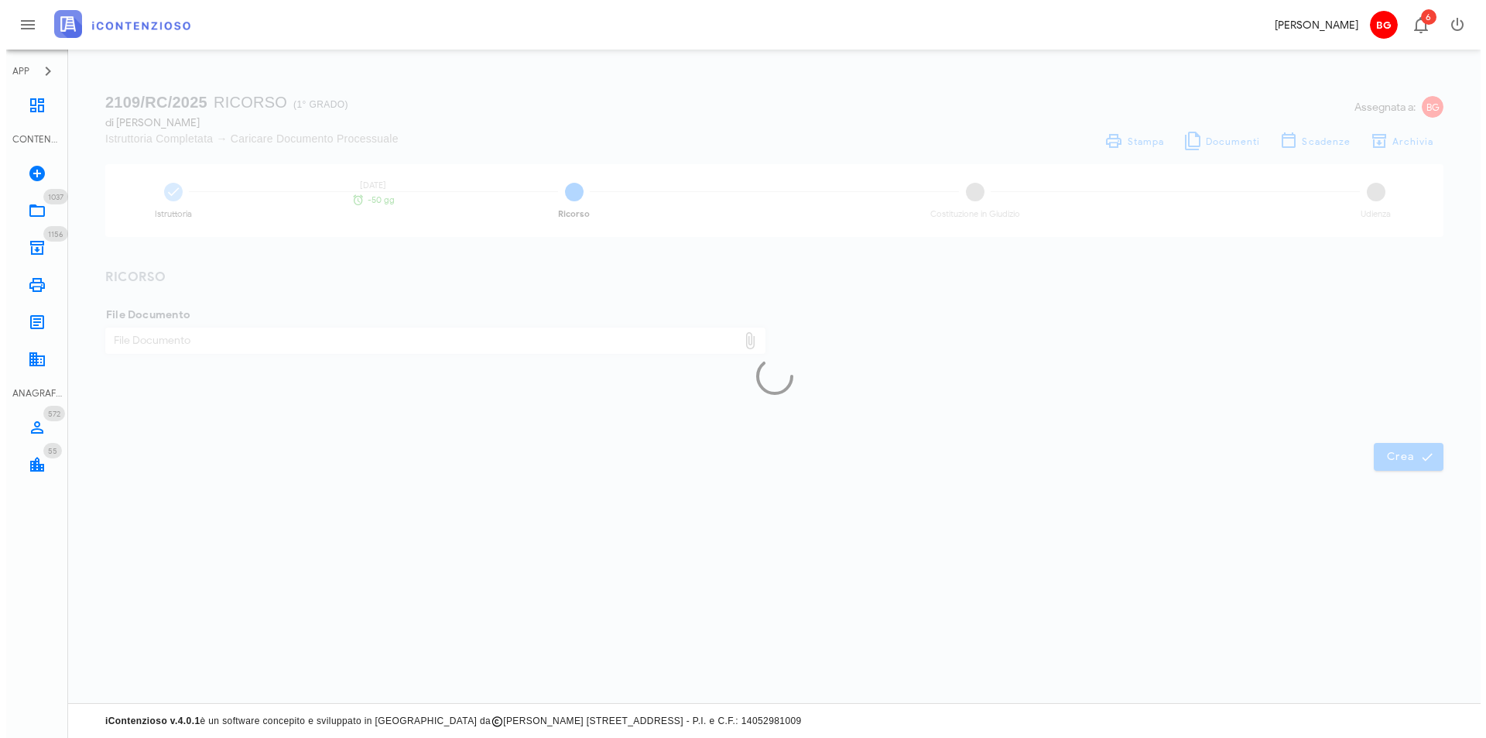
scroll to position [0, 0]
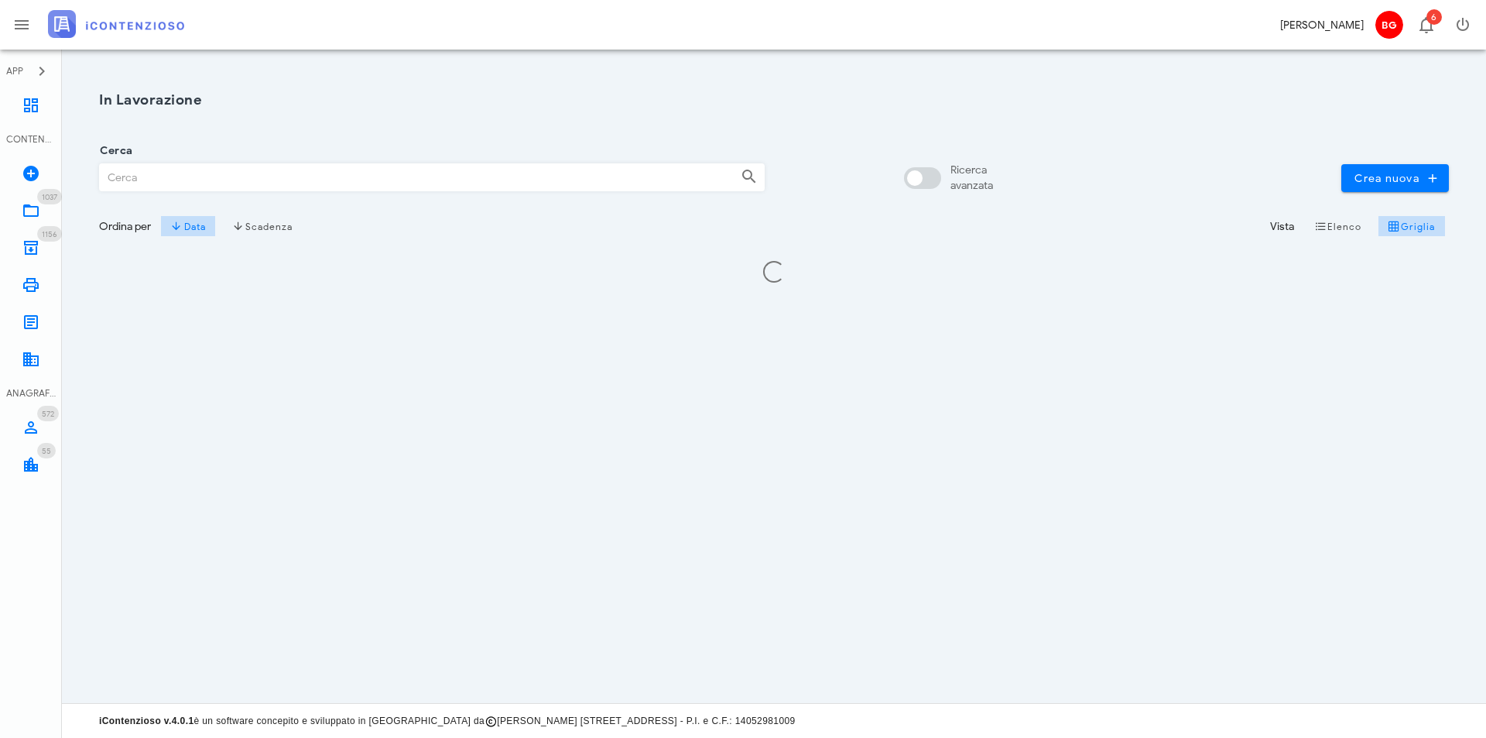
click at [437, 176] on input "Cerca" at bounding box center [414, 177] width 629 height 26
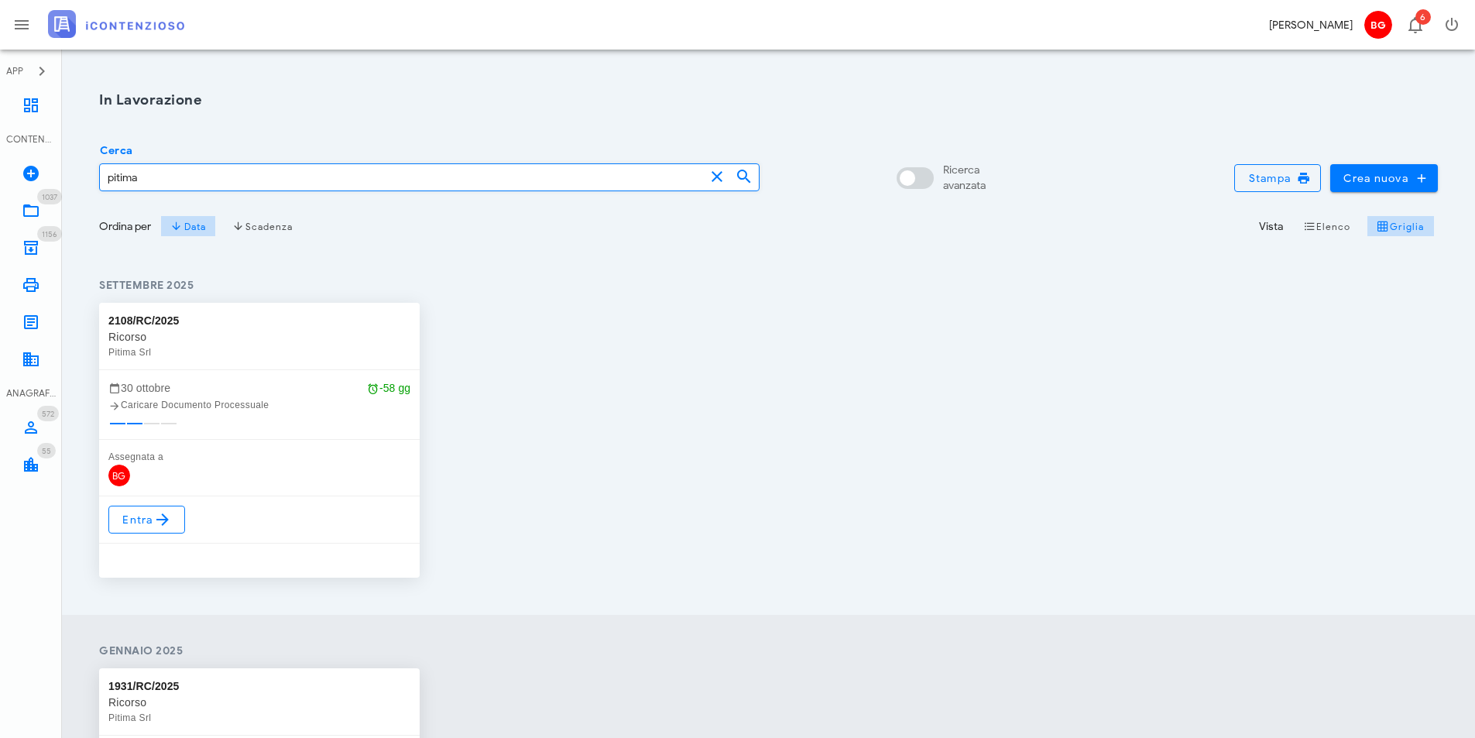
type input "pitima"
click at [154, 521] on icon at bounding box center [162, 519] width 19 height 19
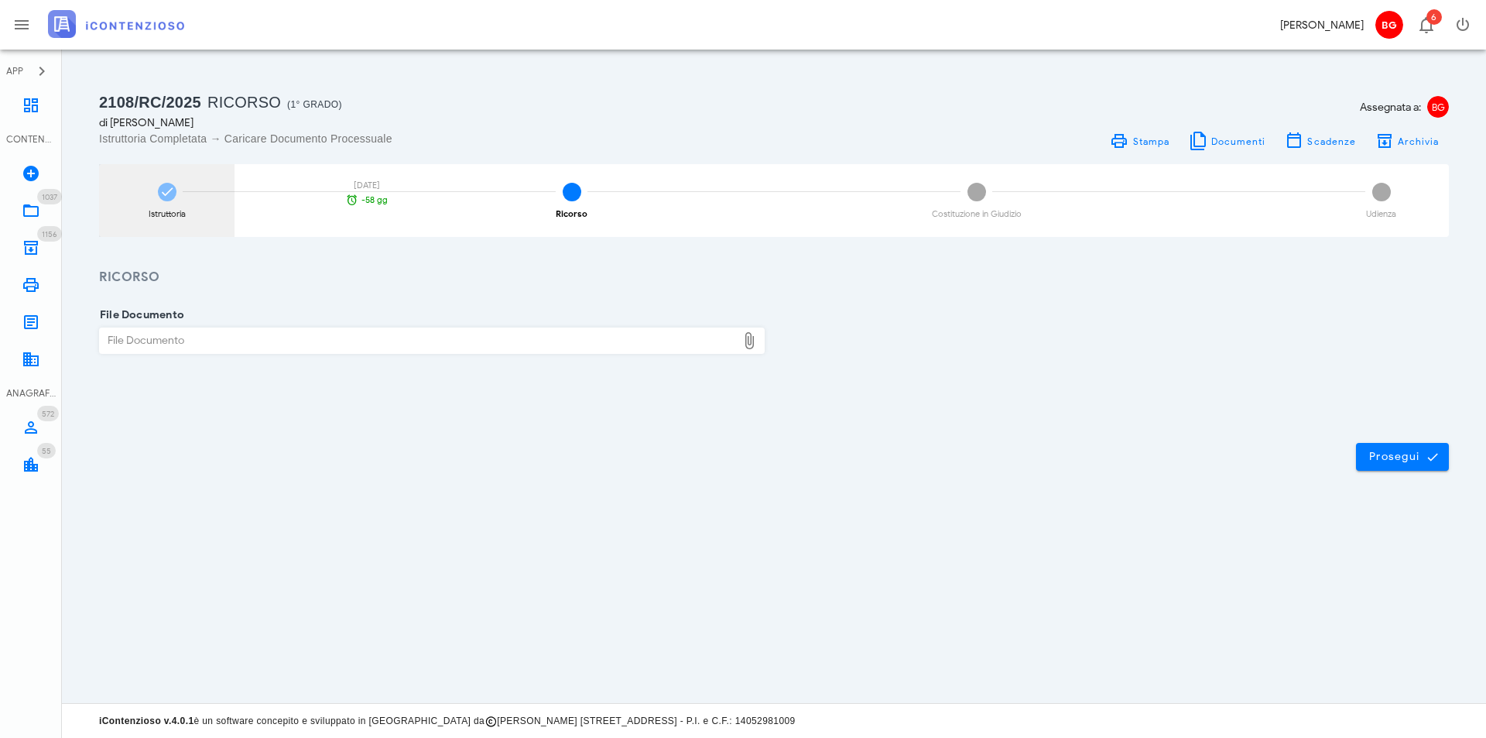
click at [178, 203] on div "Istruttoria [DATE] -58 gg" at bounding box center [166, 200] width 135 height 73
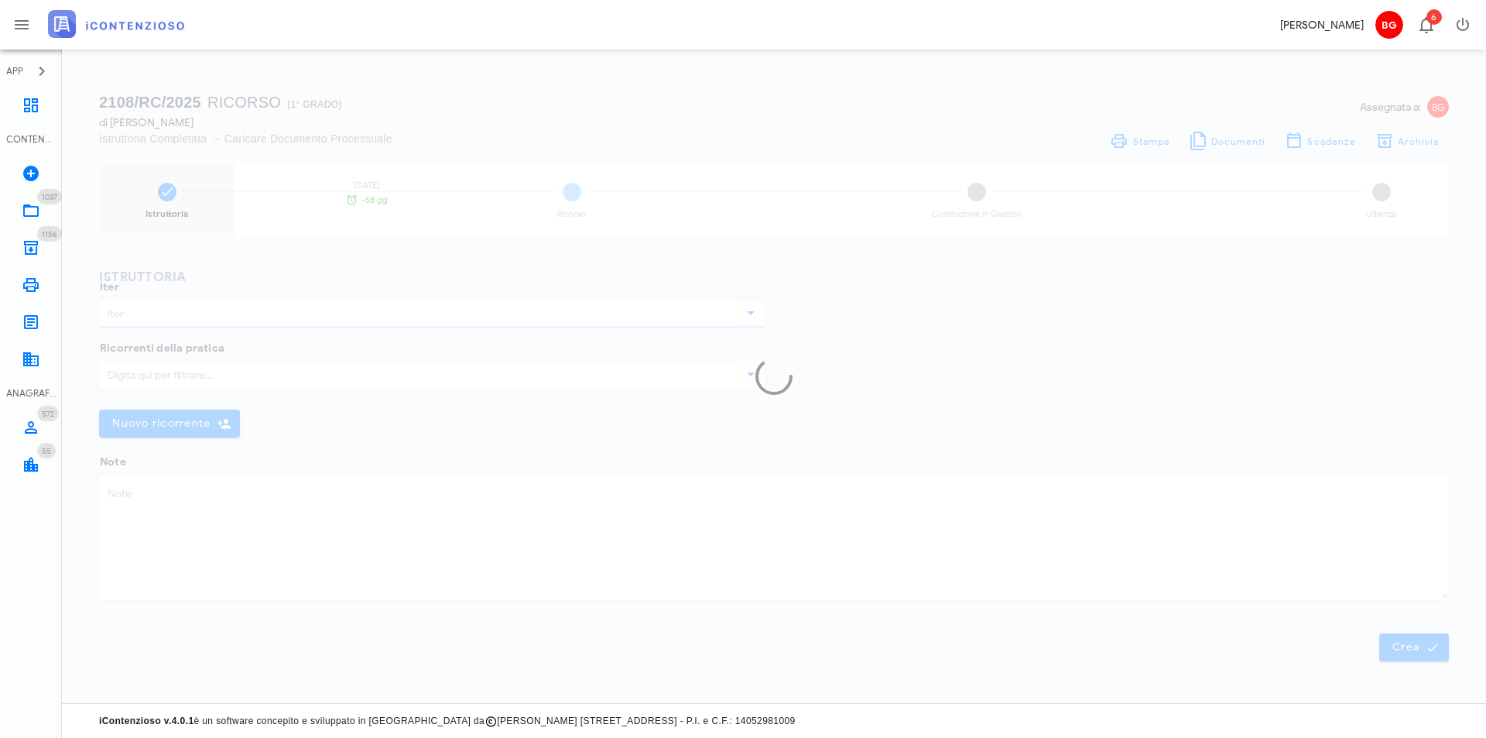
type input "Ricorso"
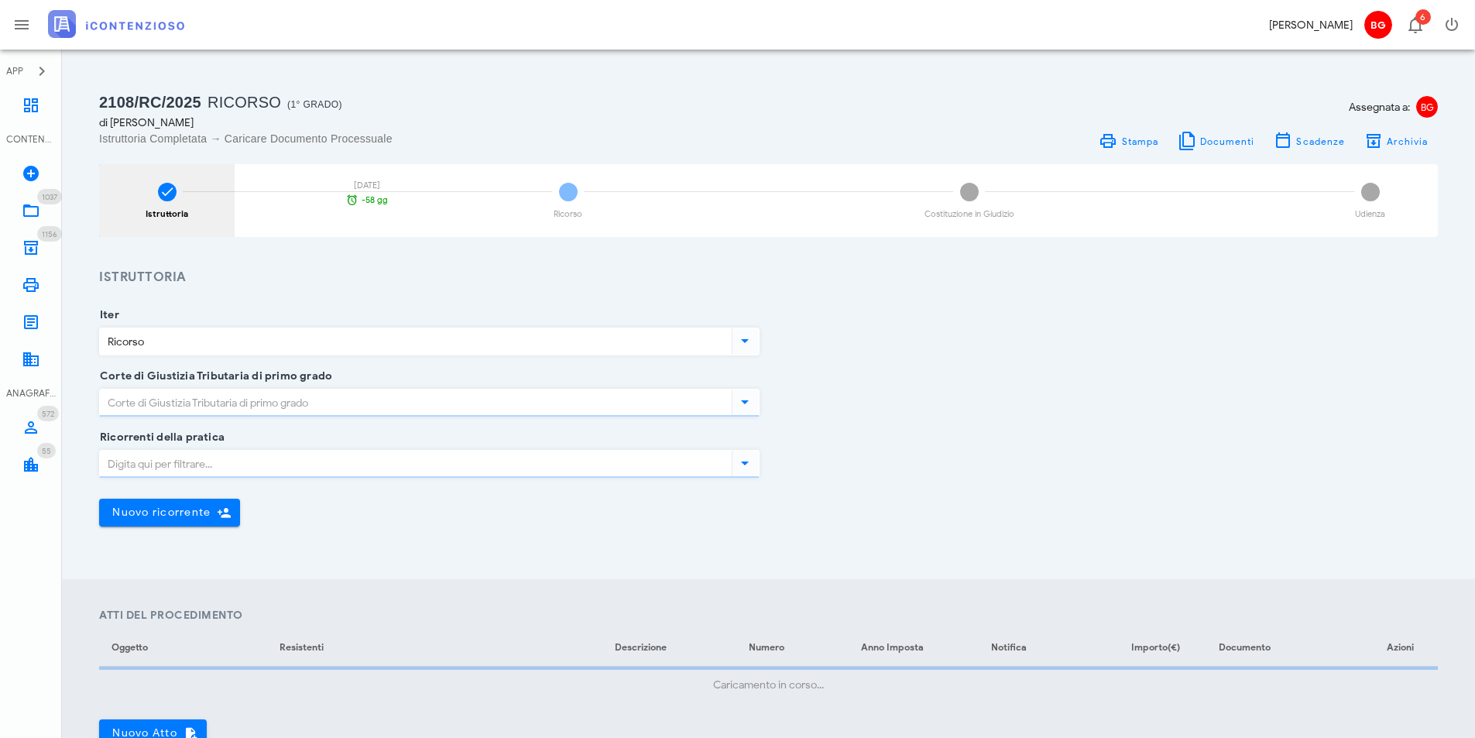
type input "Ragusa"
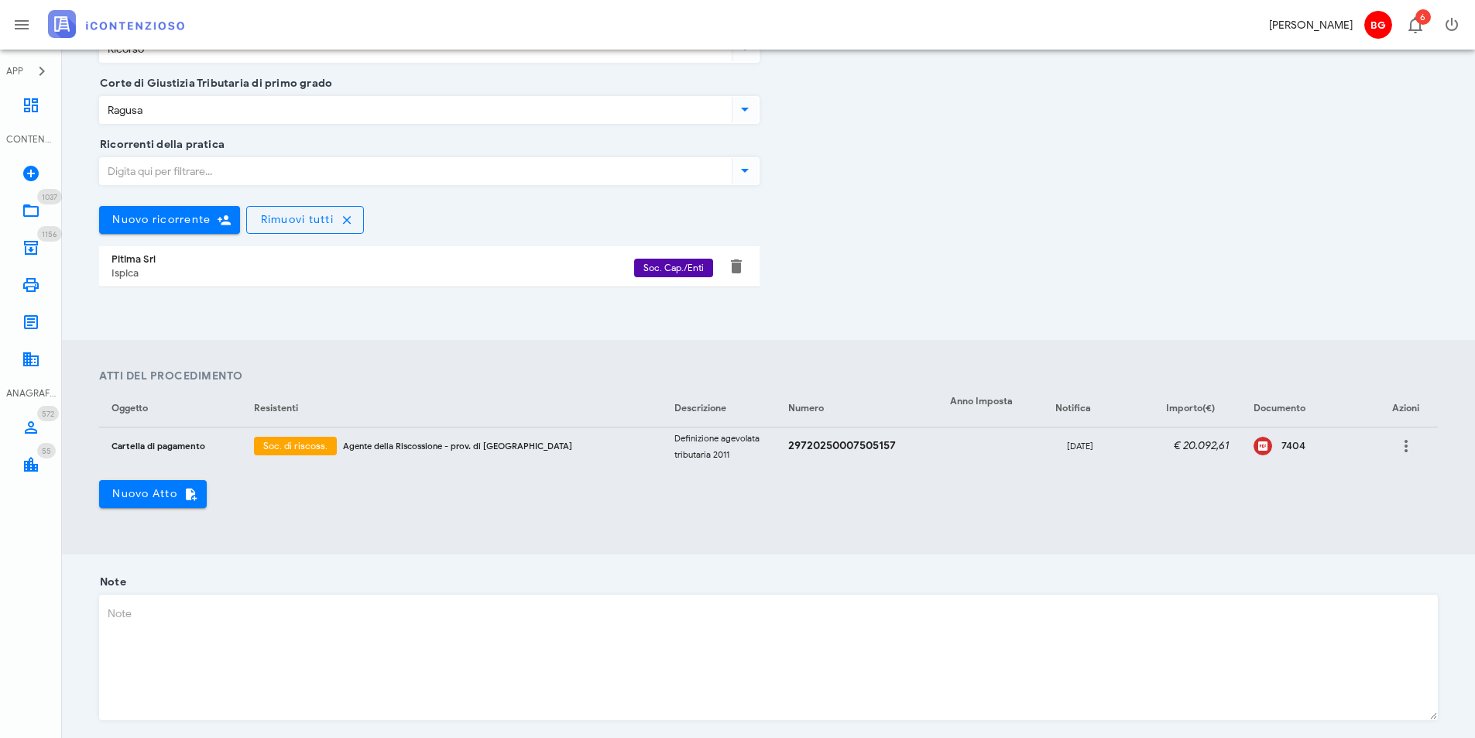
scroll to position [427, 0]
